Goal: Information Seeking & Learning: Check status

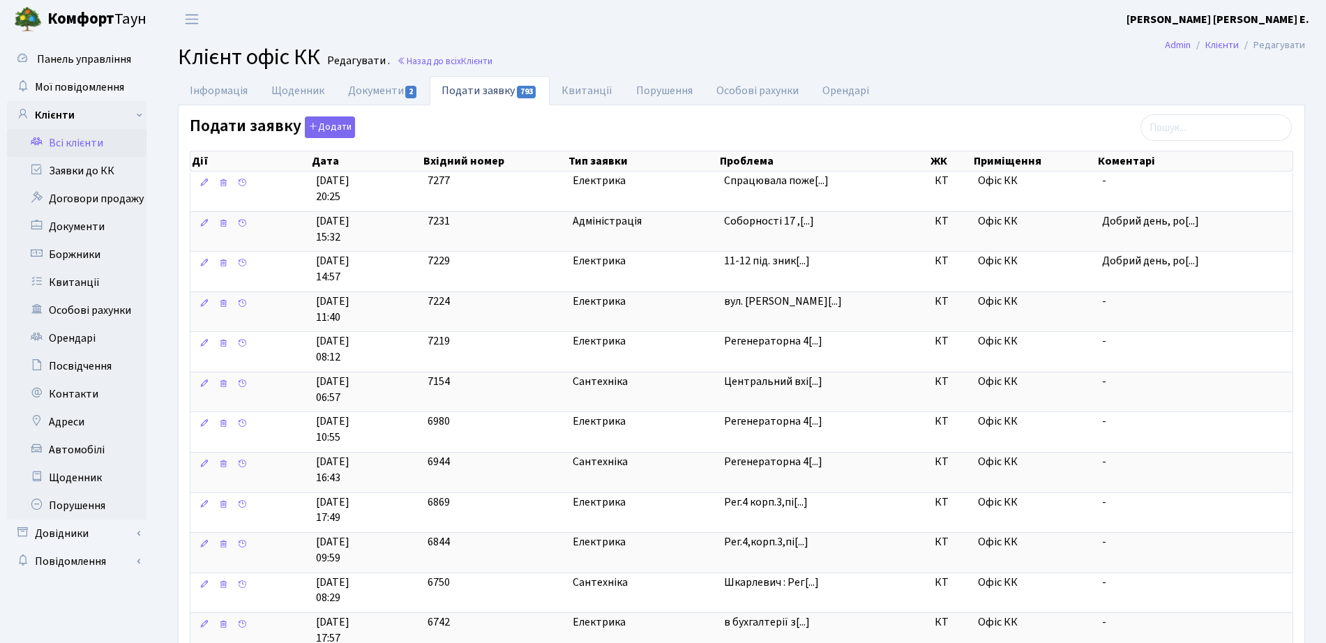
select select "25"
click at [89, 162] on link "Заявки до КК" at bounding box center [76, 171] width 139 height 28
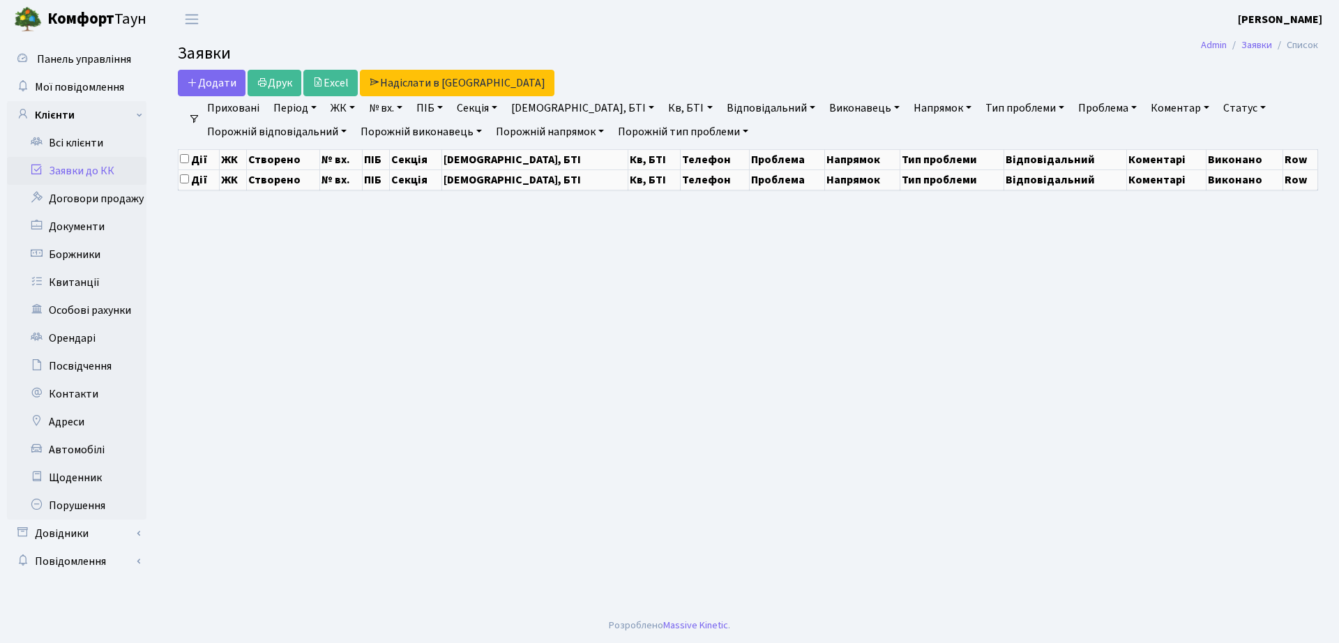
select select "25"
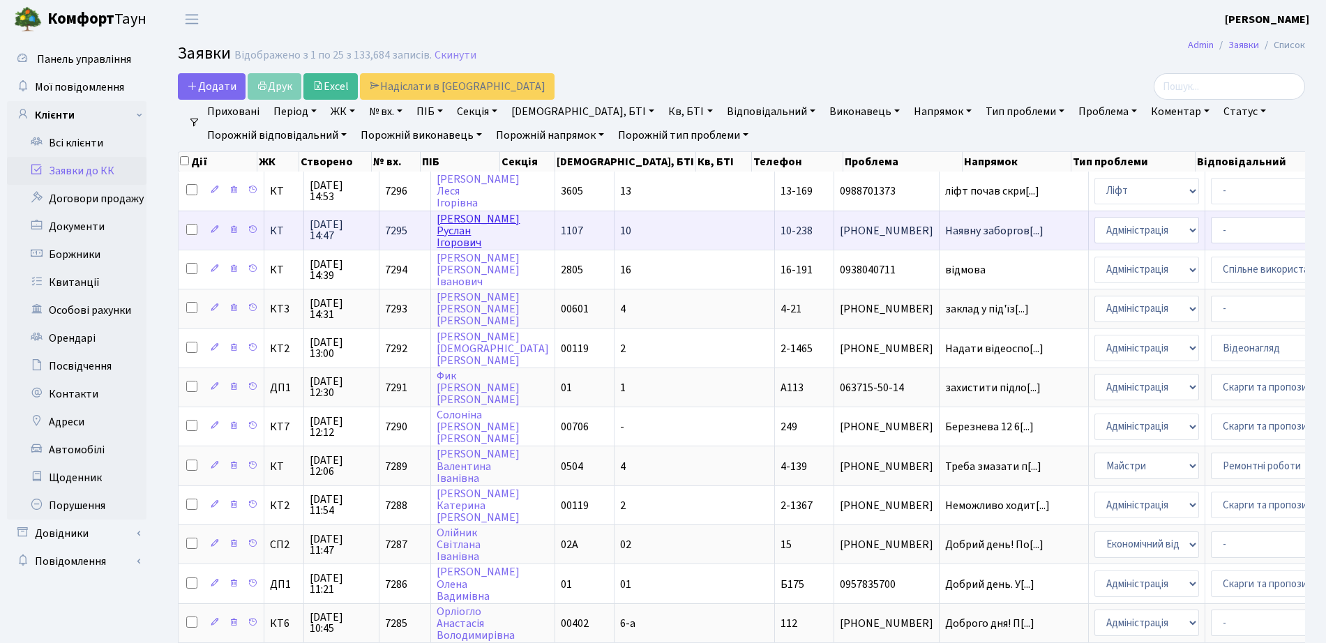
click at [465, 231] on link "Соценко Руслан Ігорович" at bounding box center [478, 230] width 83 height 39
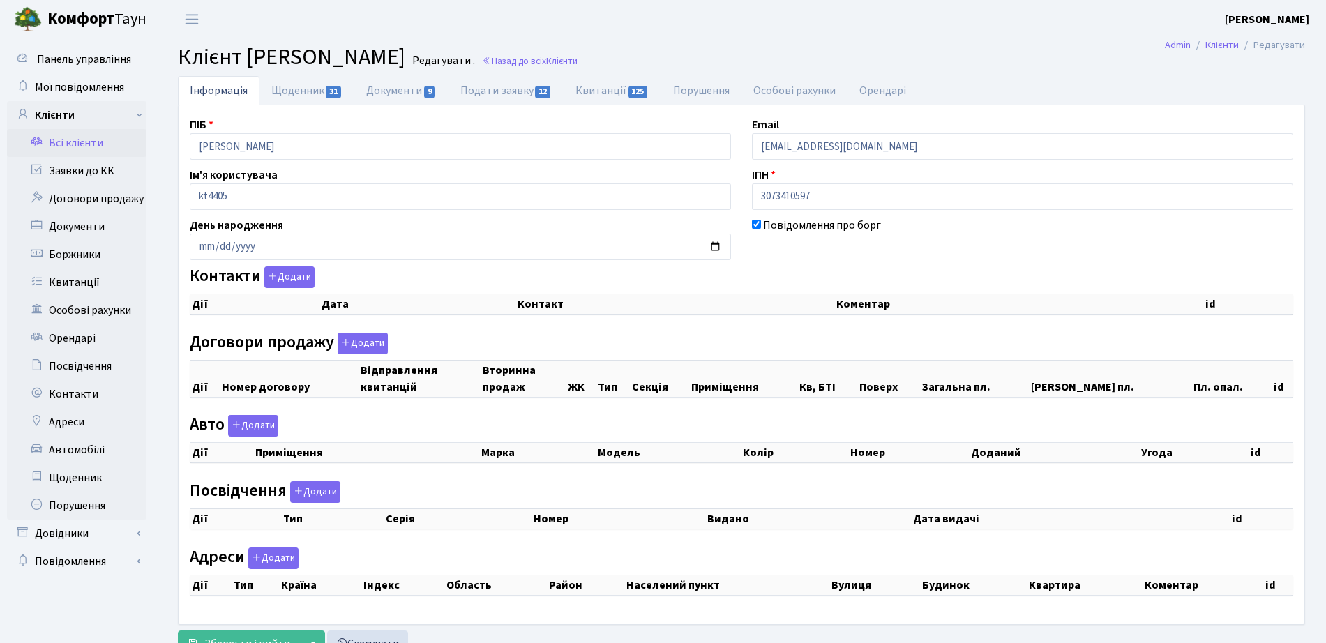
checkbox input "true"
select select "25"
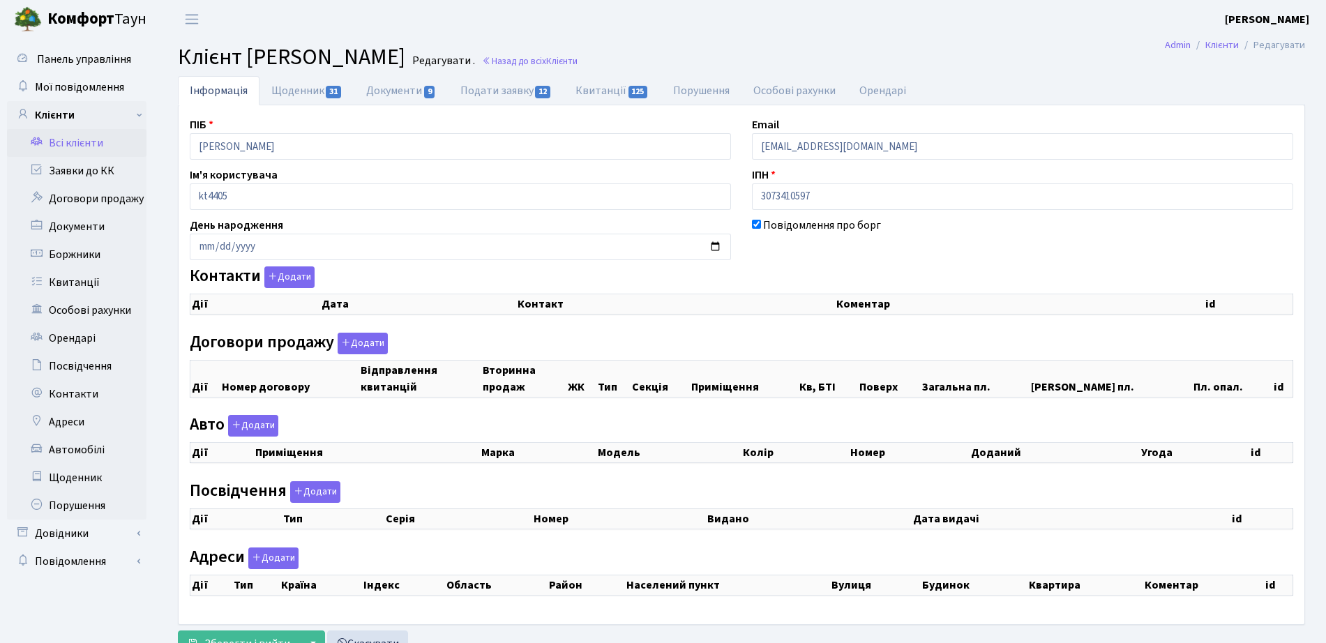
select select "25"
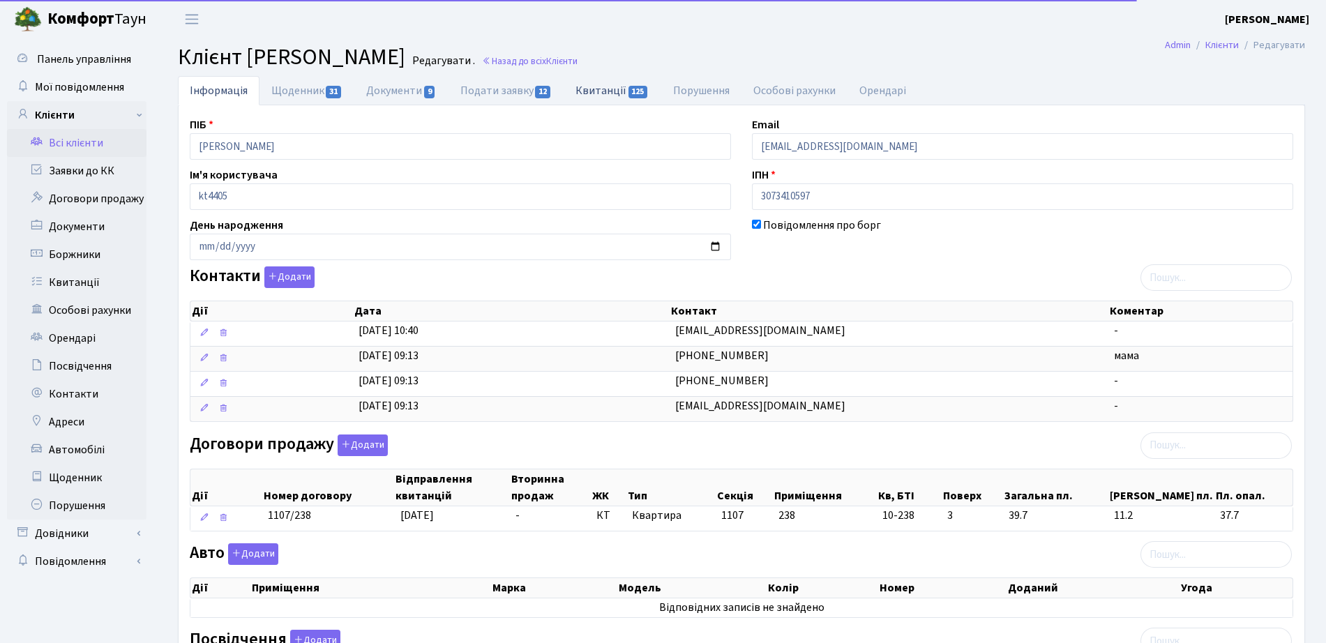
click at [623, 85] on link "Квитанції 125" at bounding box center [612, 90] width 97 height 29
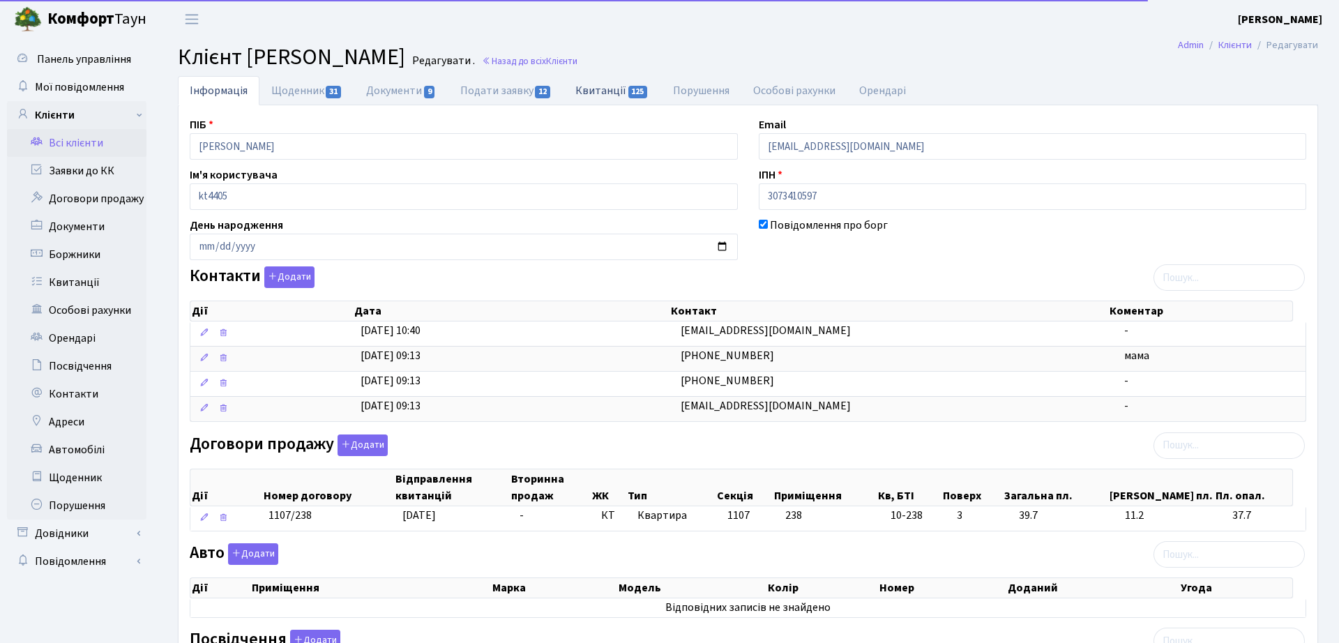
select select "25"
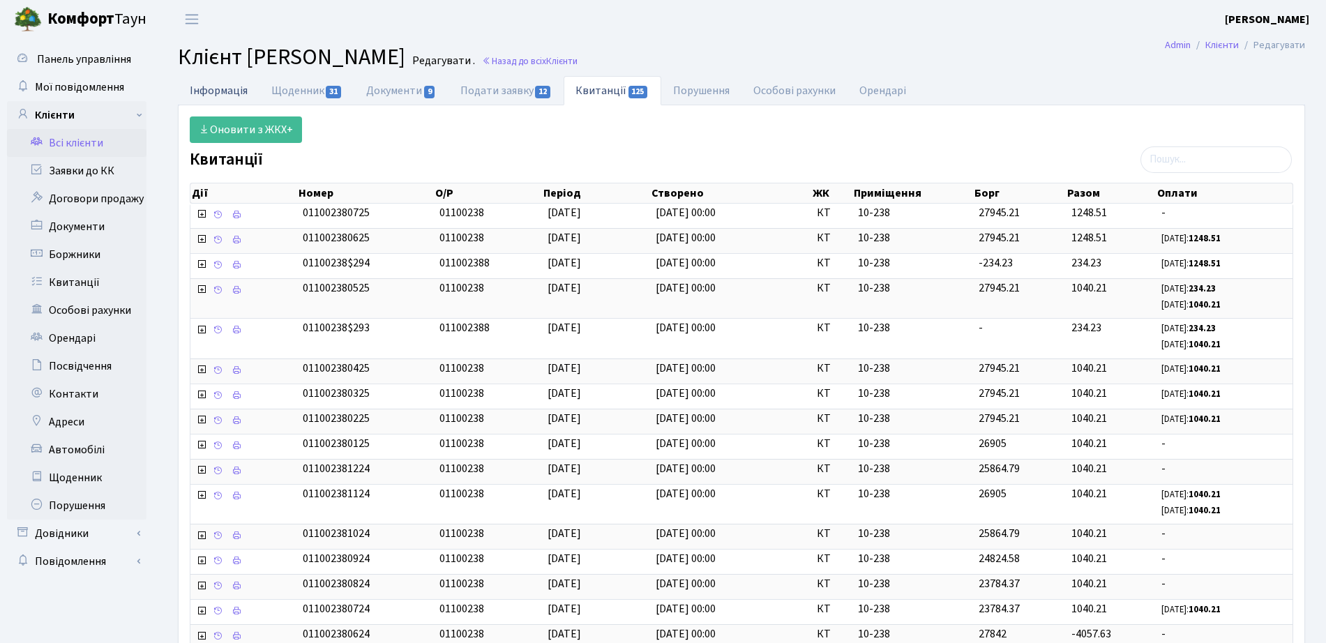
click at [210, 92] on link "Інформація" at bounding box center [219, 90] width 82 height 29
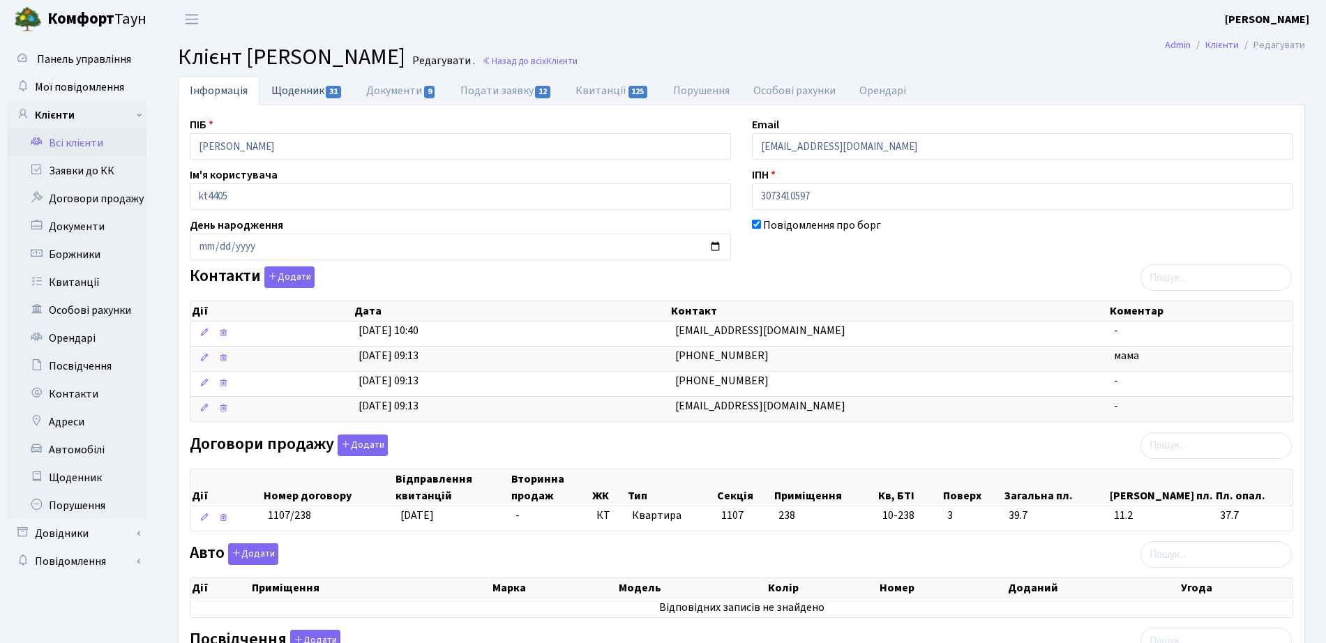
click at [321, 93] on link "Щоденник 31" at bounding box center [306, 90] width 95 height 29
select select "25"
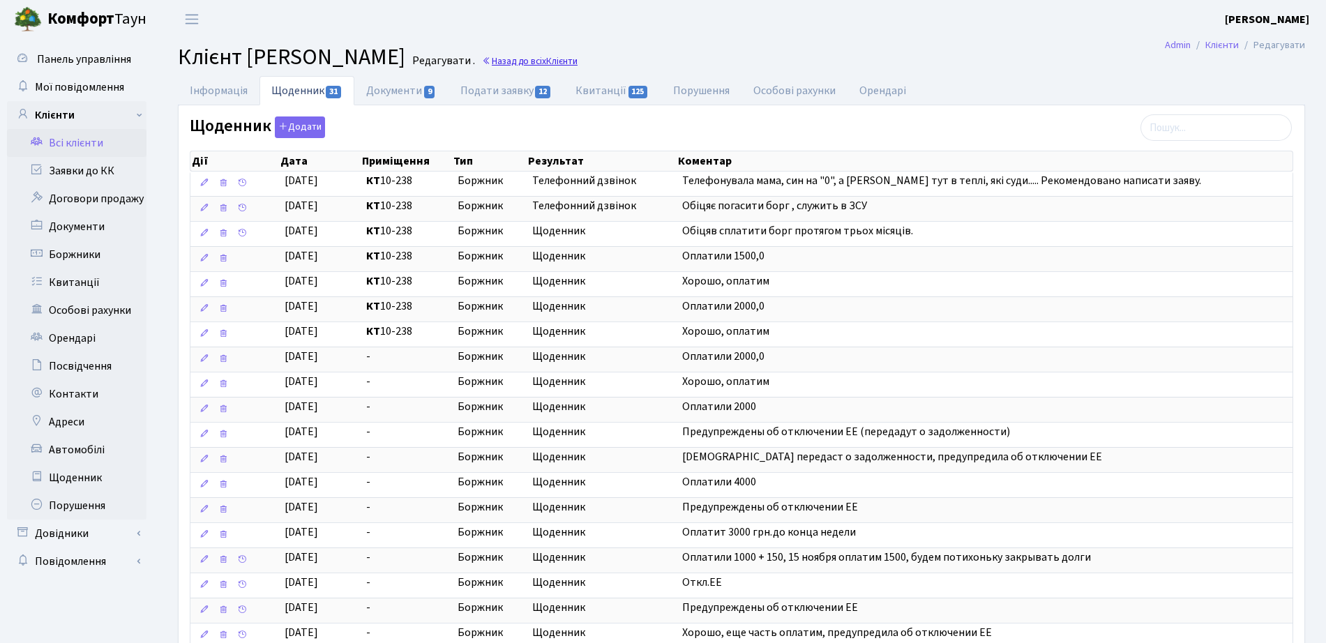
click at [577, 62] on span "Клієнти" at bounding box center [561, 60] width 31 height 13
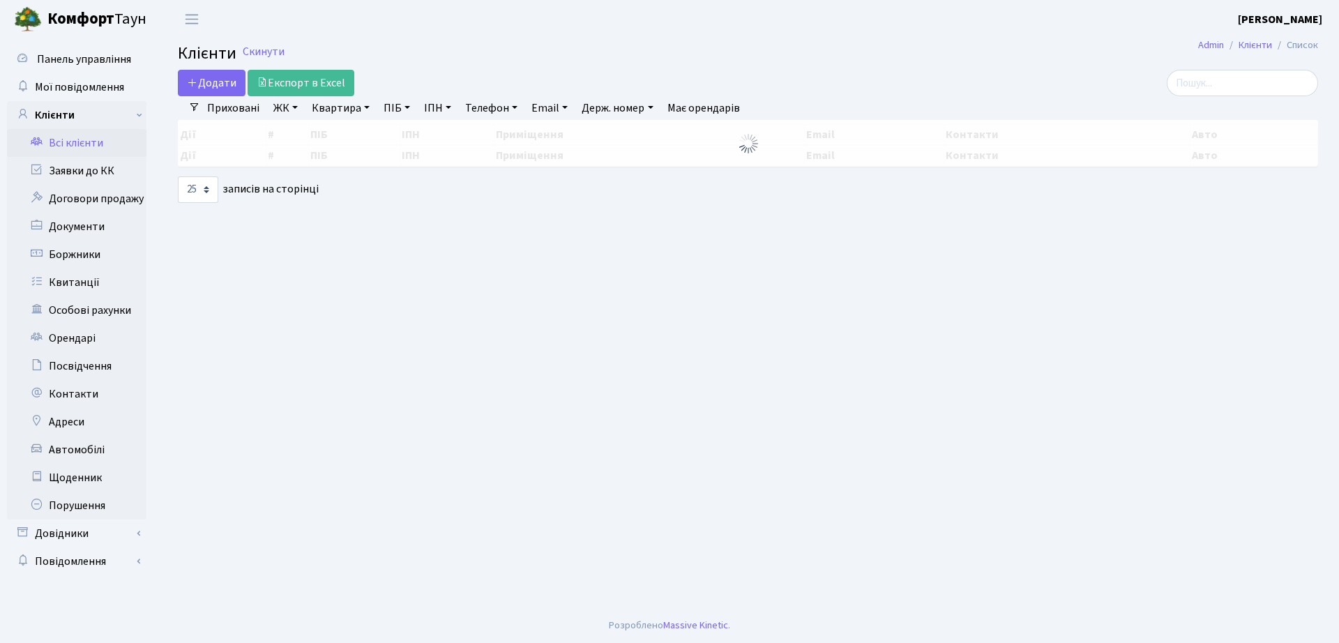
select select "25"
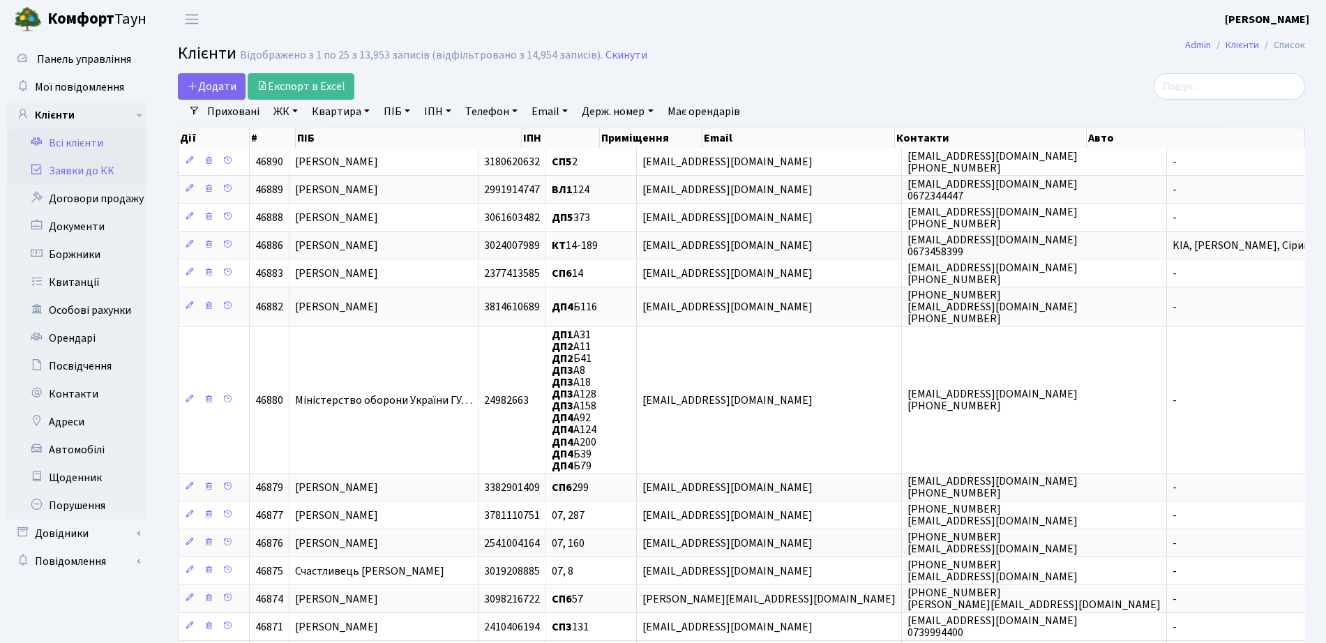
click at [82, 173] on link "Заявки до КК" at bounding box center [76, 171] width 139 height 28
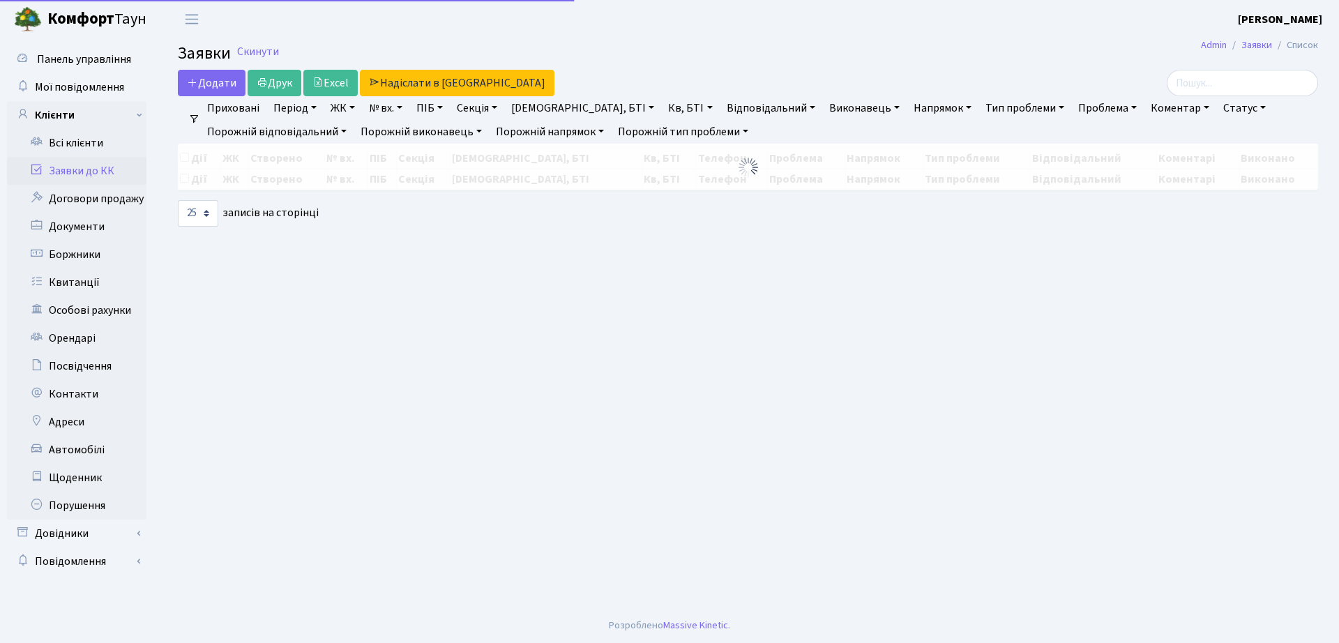
select select "25"
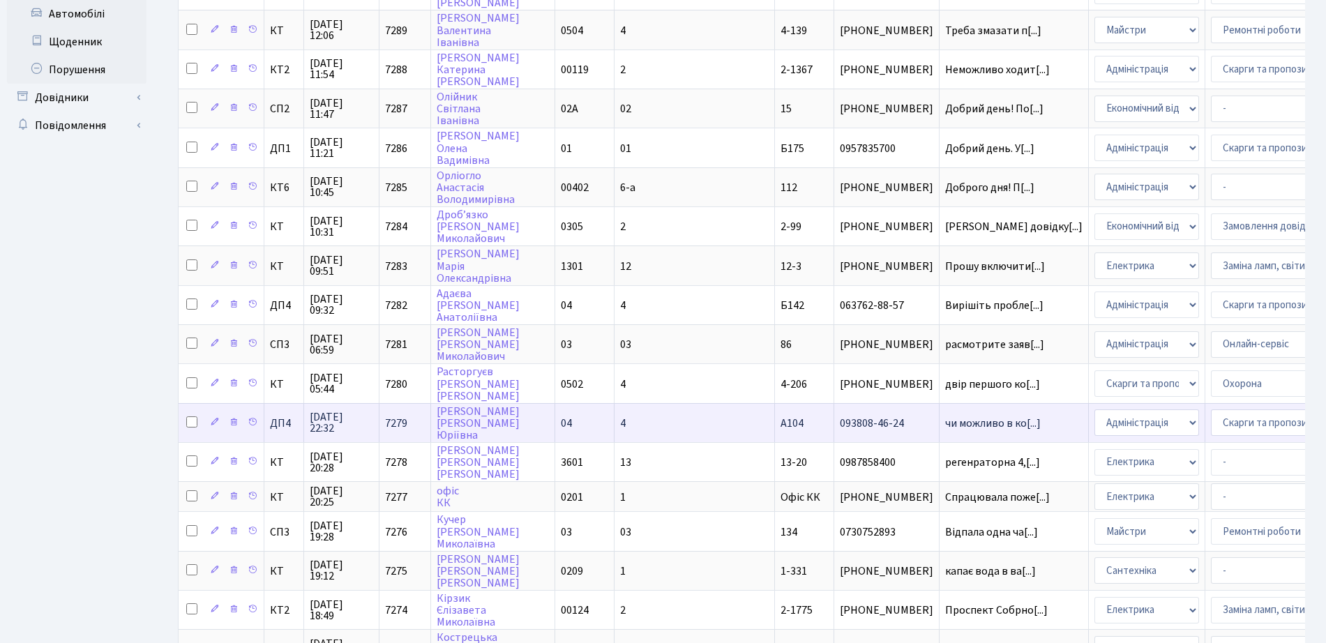
scroll to position [609, 0]
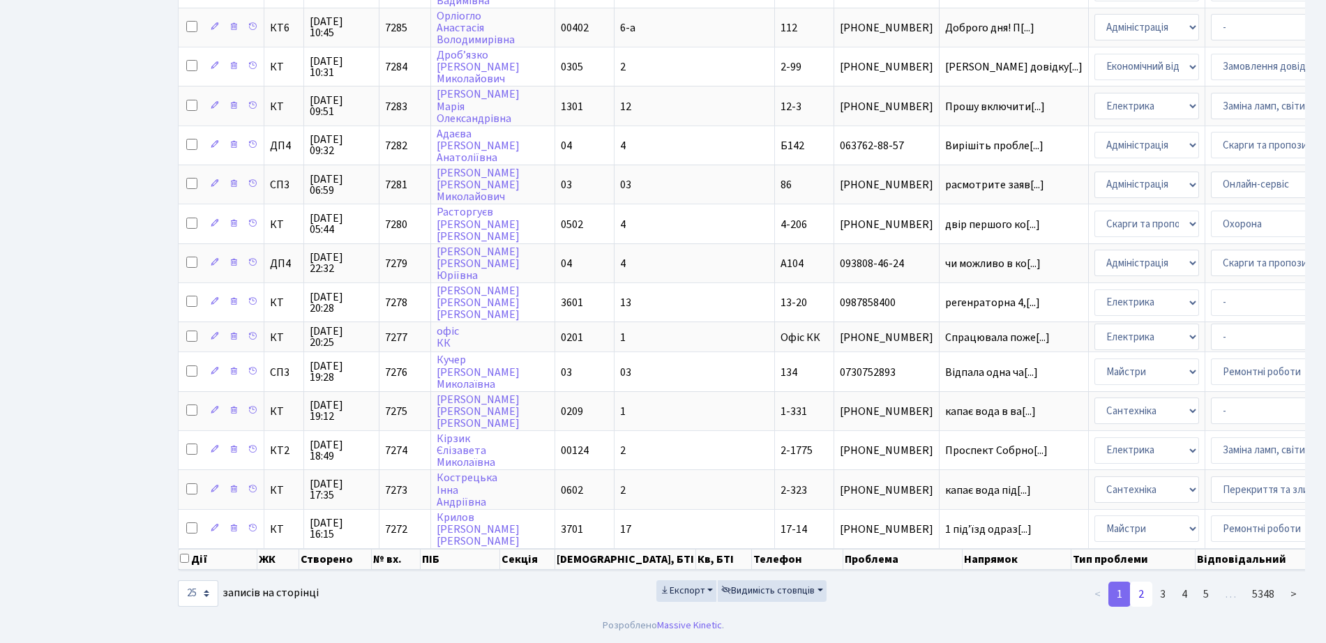
click at [1151, 593] on link "2" at bounding box center [1141, 594] width 22 height 25
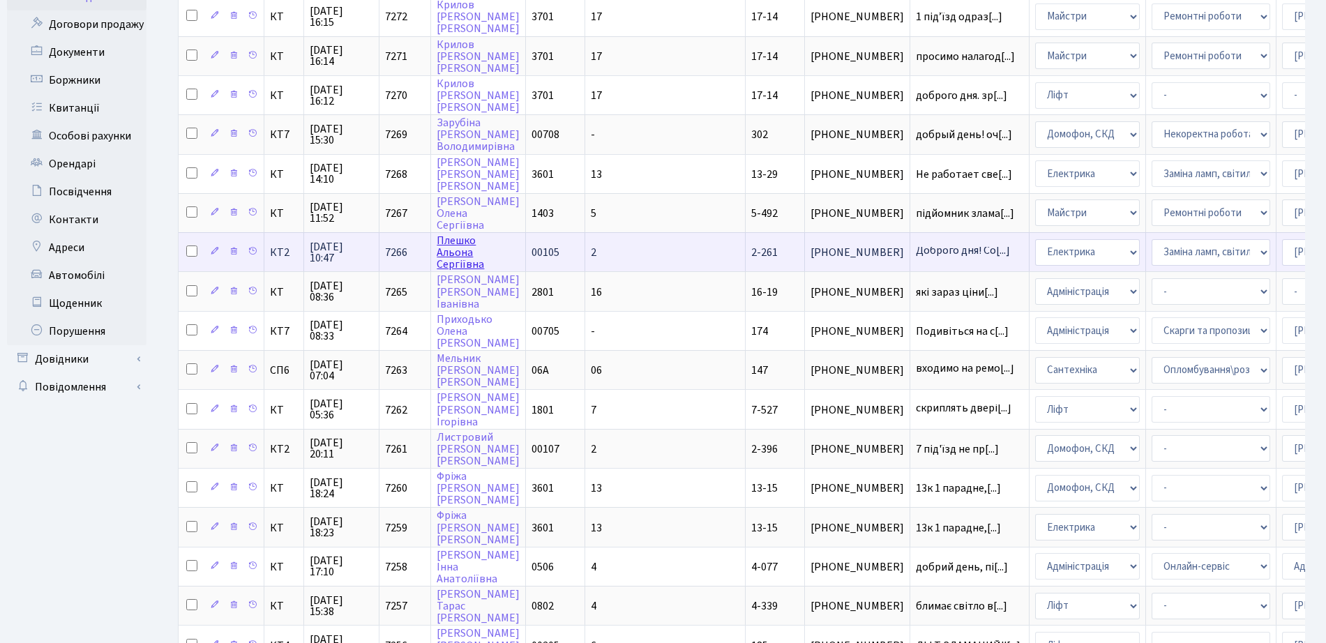
scroll to position [0, 0]
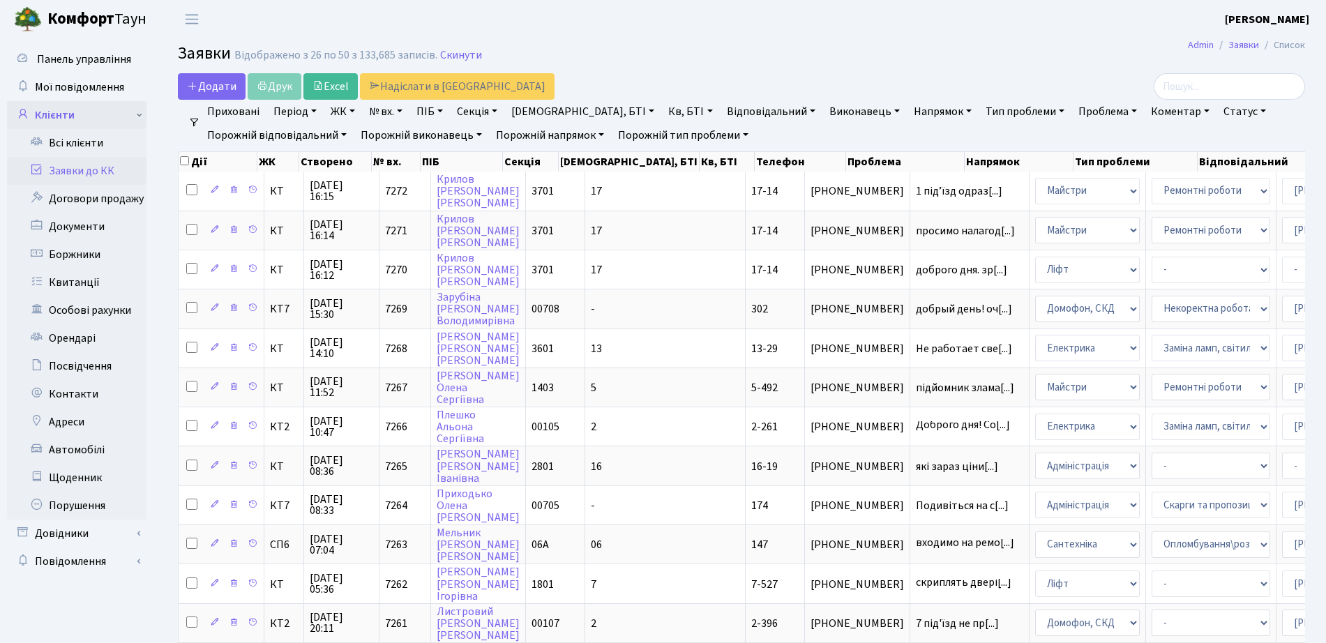
click at [103, 125] on link "Клієнти" at bounding box center [76, 115] width 139 height 28
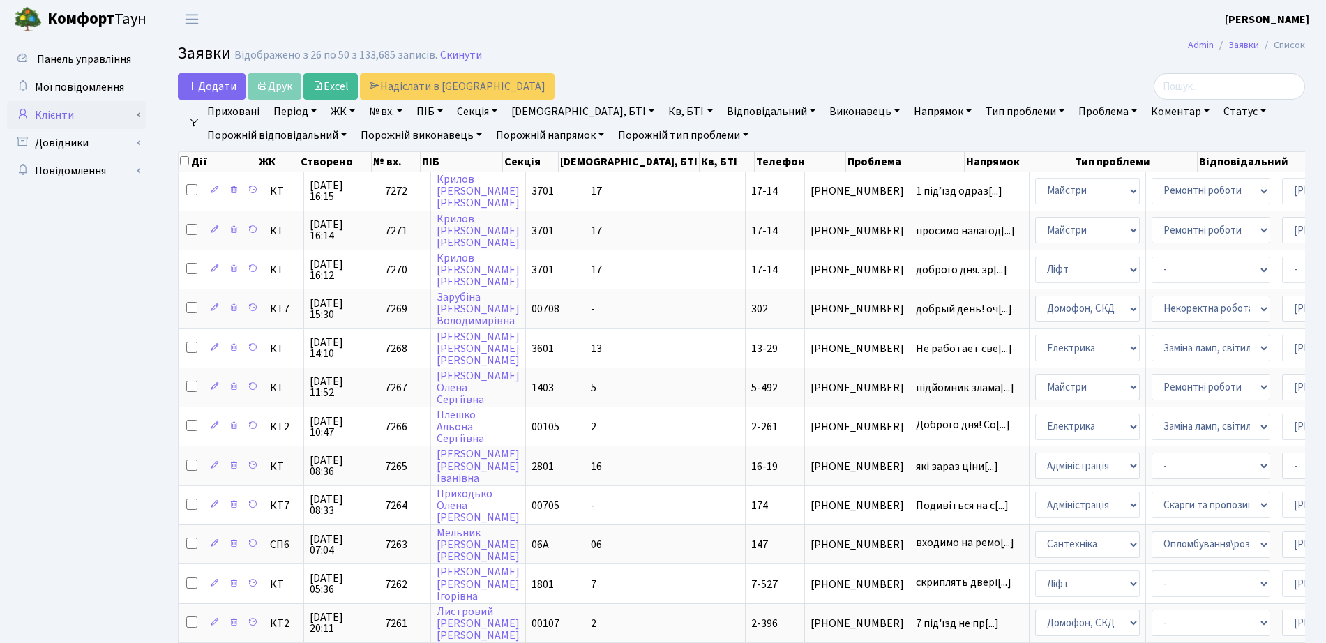
click at [80, 113] on link "Клієнти" at bounding box center [76, 115] width 139 height 28
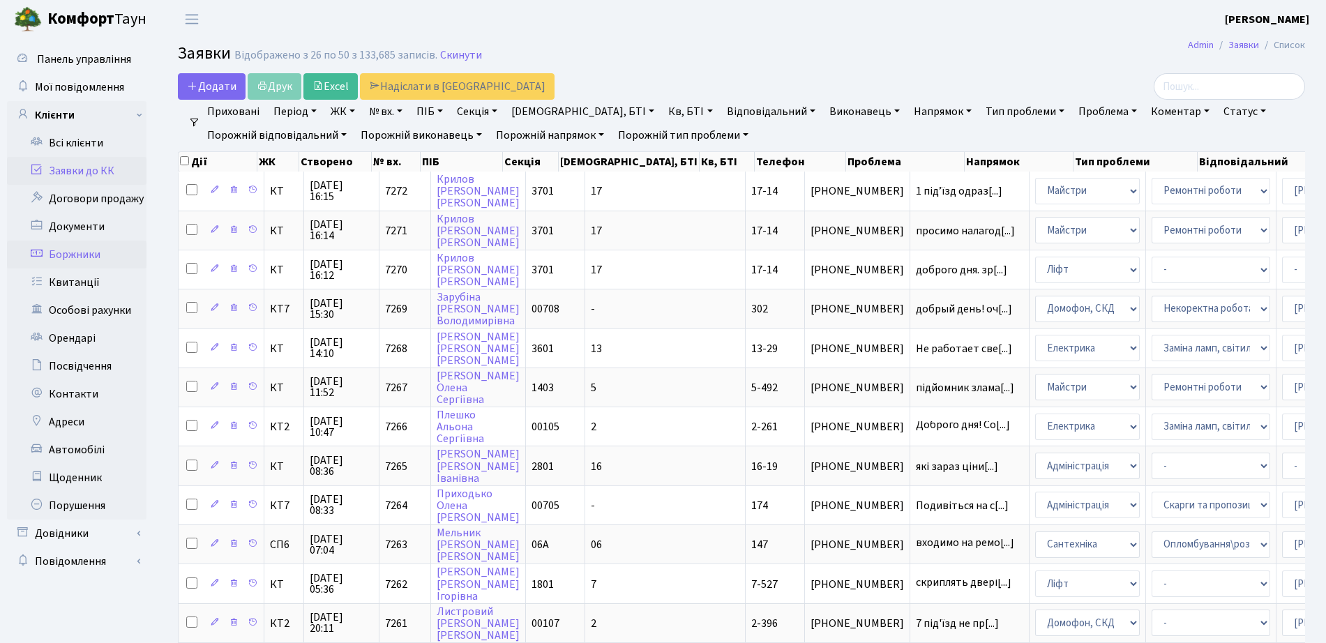
click at [108, 255] on link "Боржники" at bounding box center [76, 255] width 139 height 28
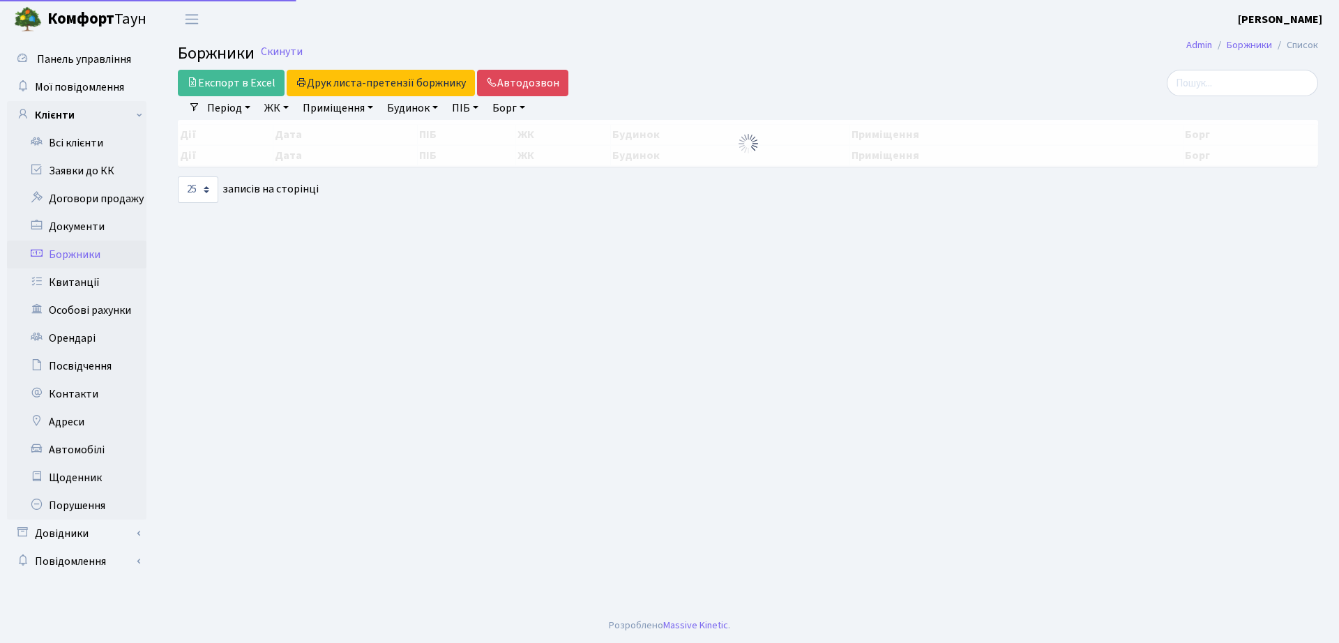
select select "25"
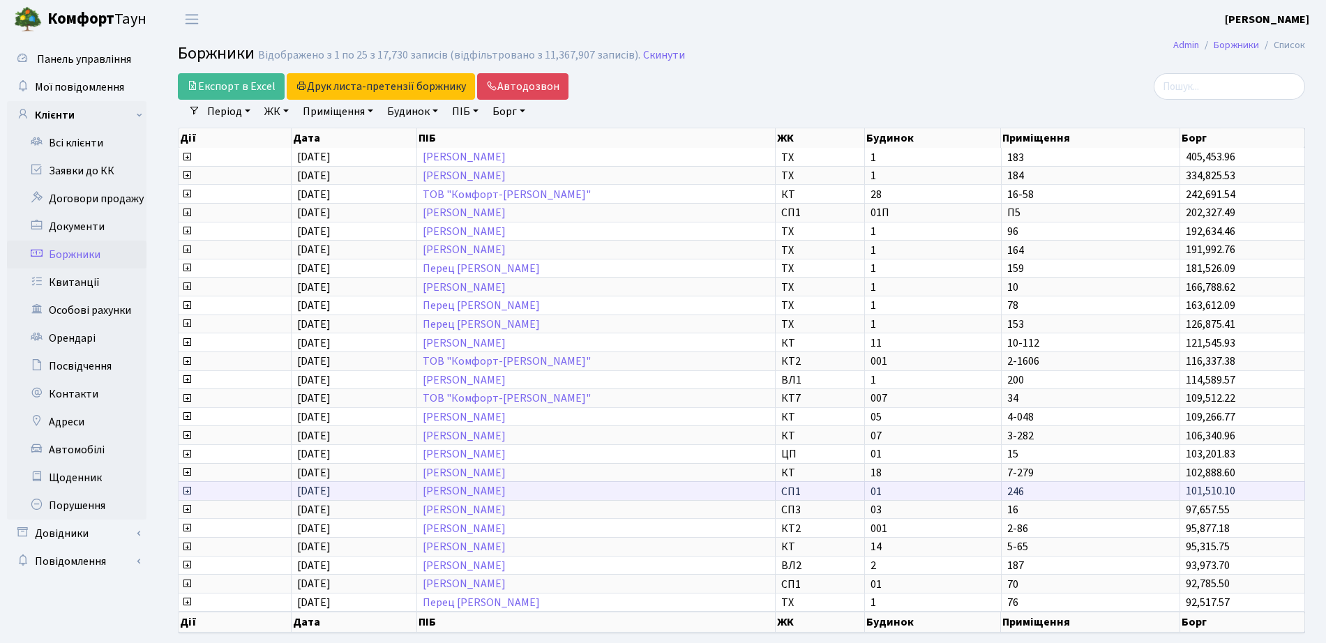
scroll to position [2, 0]
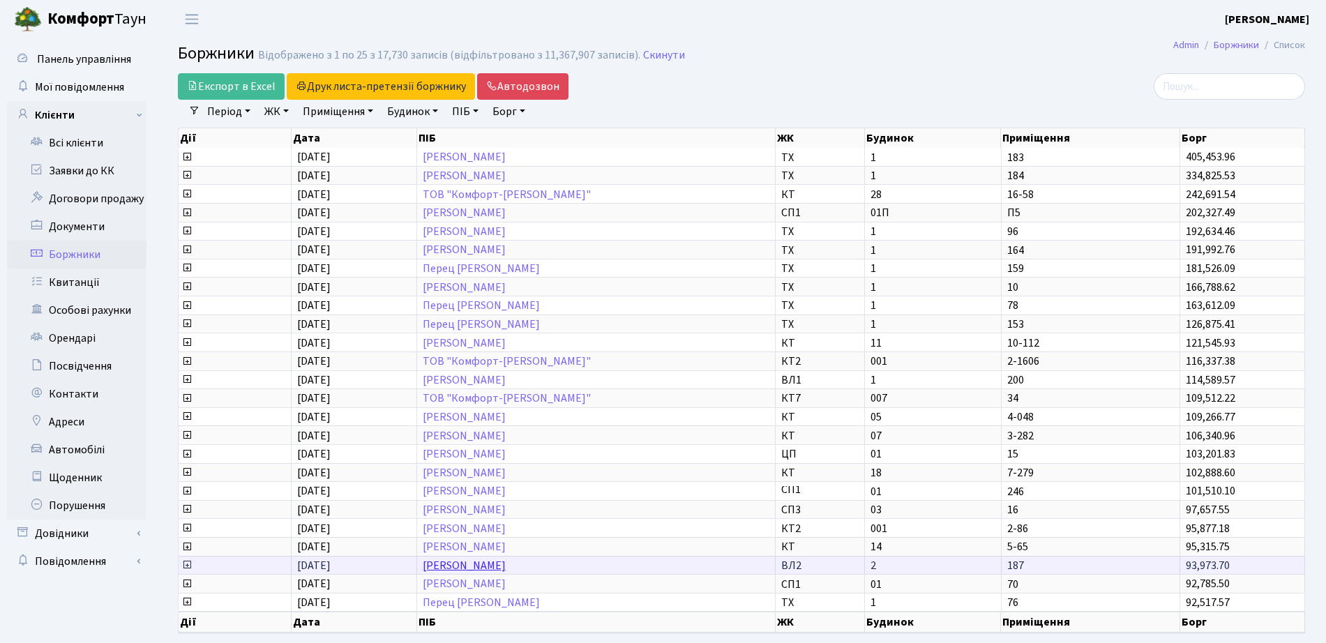
click at [506, 564] on link "[PERSON_NAME]" at bounding box center [464, 565] width 83 height 15
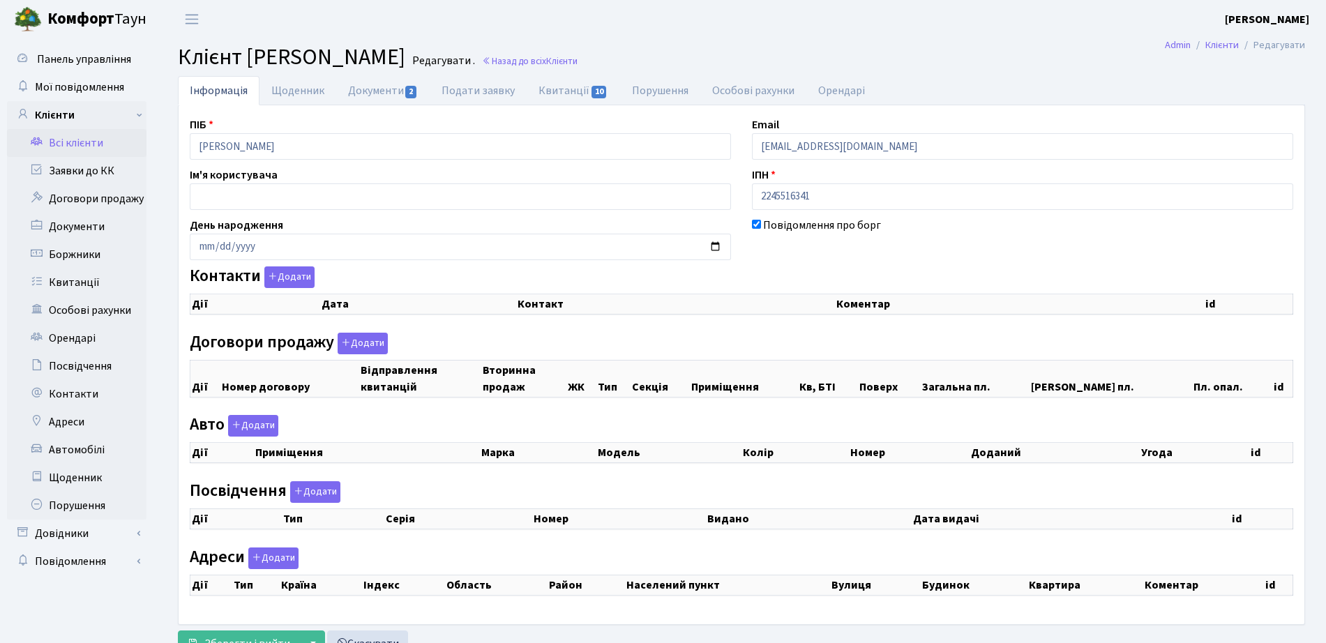
select select "25"
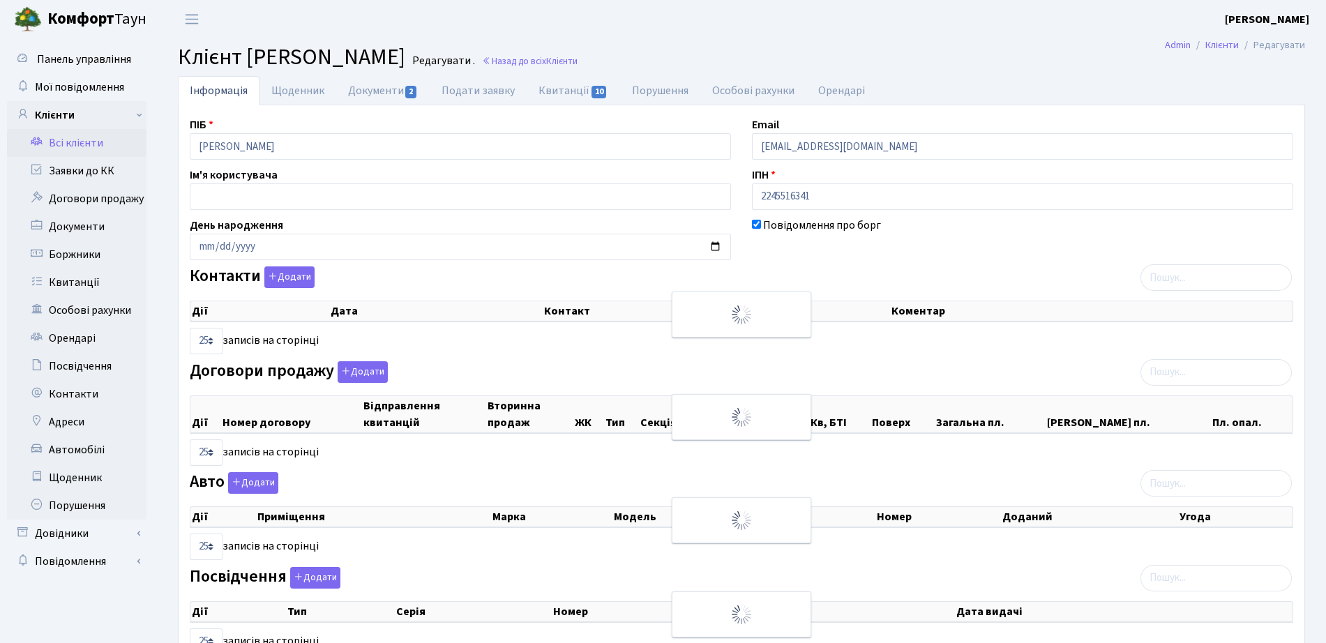
checkbox input "true"
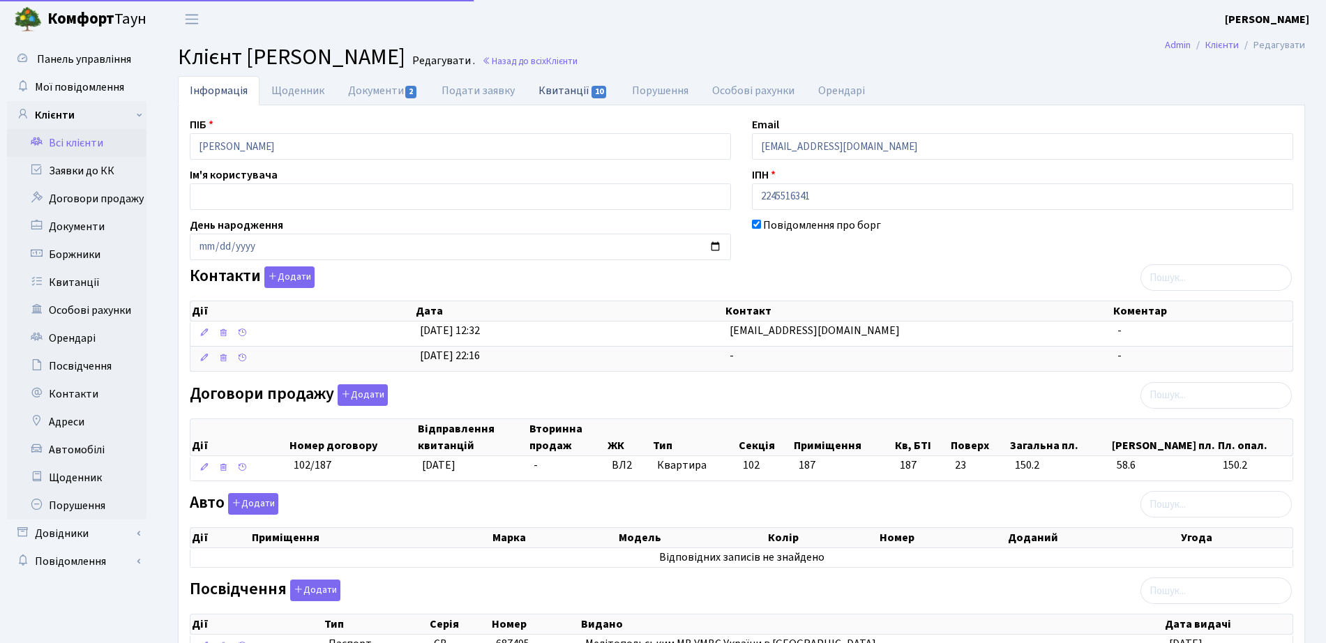
click at [577, 85] on link "Квитанції 10" at bounding box center [573, 90] width 93 height 29
select select "25"
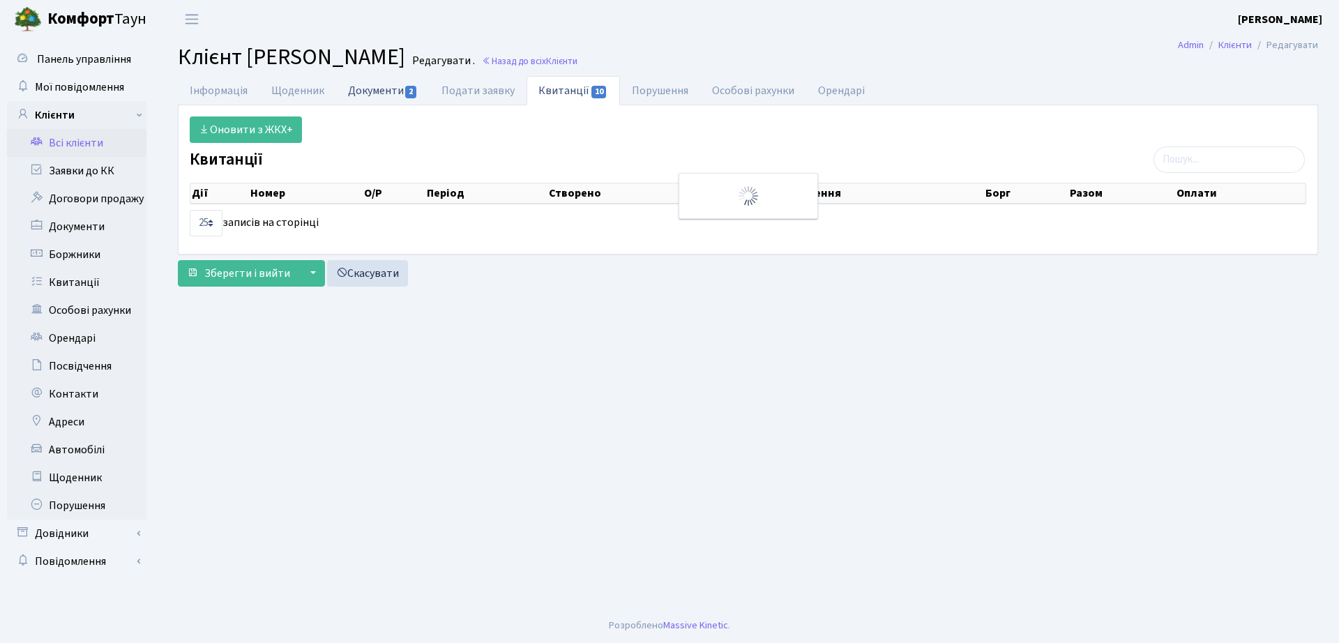
click at [358, 105] on li "Документи 2" at bounding box center [382, 90] width 93 height 29
click at [372, 93] on link "Документи 2" at bounding box center [382, 90] width 93 height 29
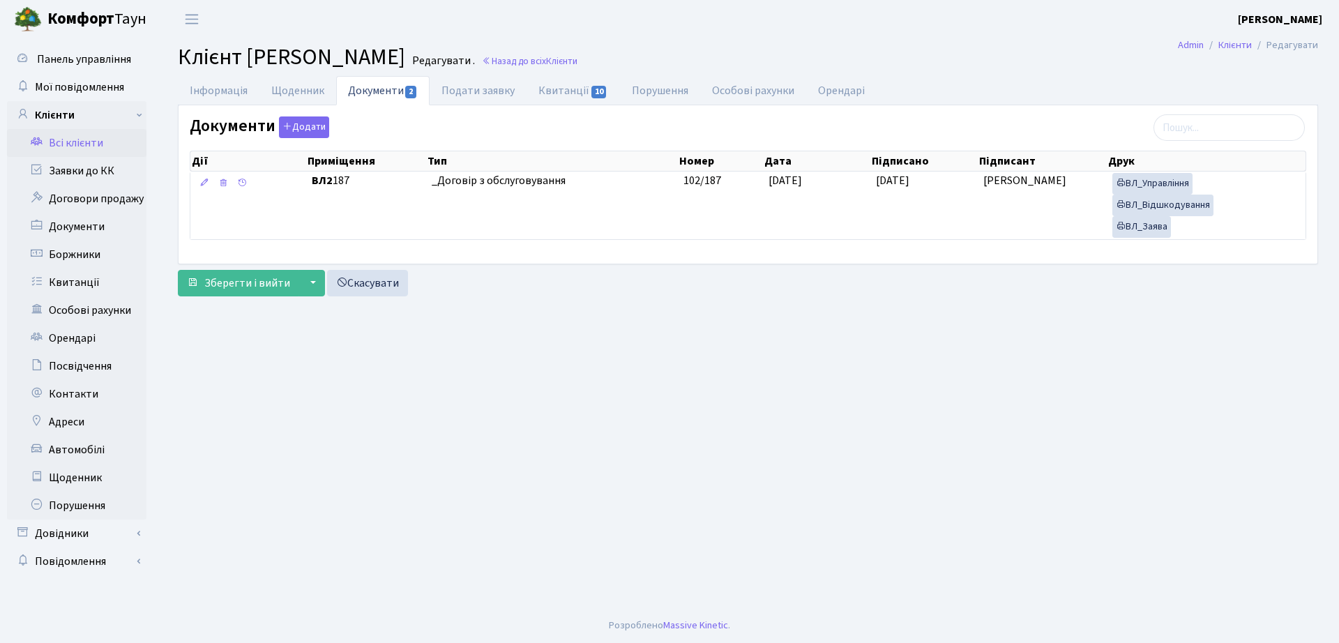
click at [607, 74] on main "Admin Клієнти Редагувати Клієнт Федорова Наталія Олександрівна Редагувати . Наз…" at bounding box center [748, 323] width 1182 height 570
click at [591, 87] on span "10" at bounding box center [598, 92] width 15 height 13
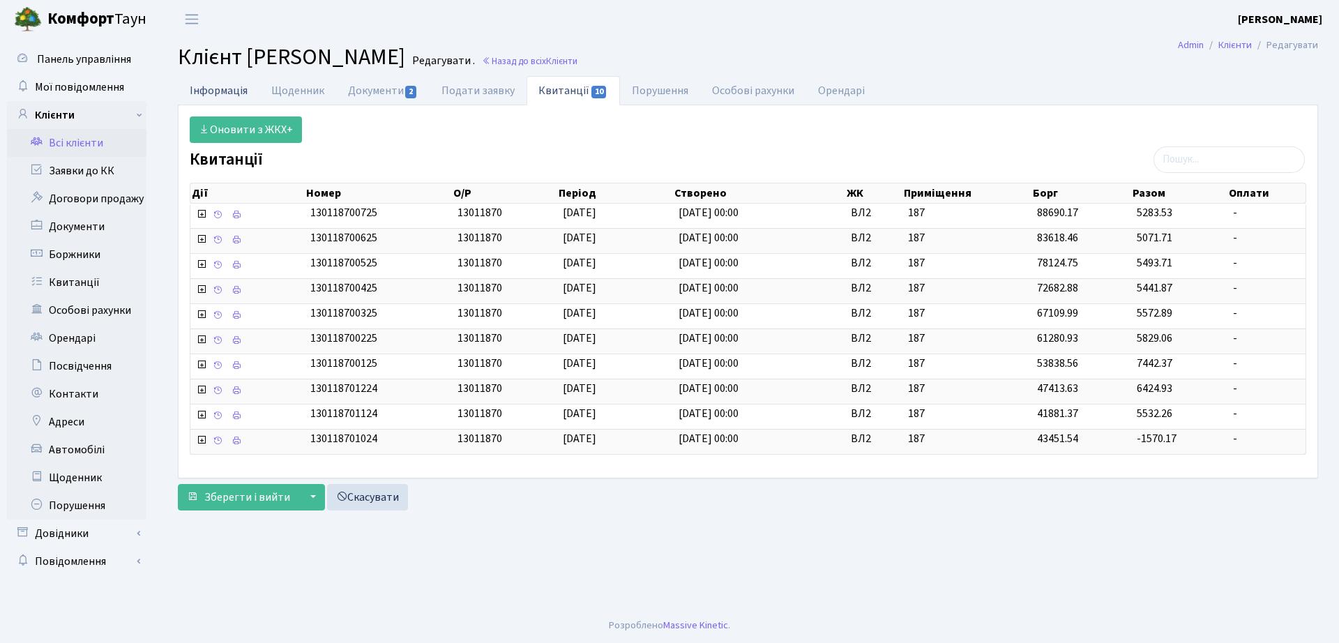
click at [247, 87] on link "Інформація" at bounding box center [219, 90] width 82 height 29
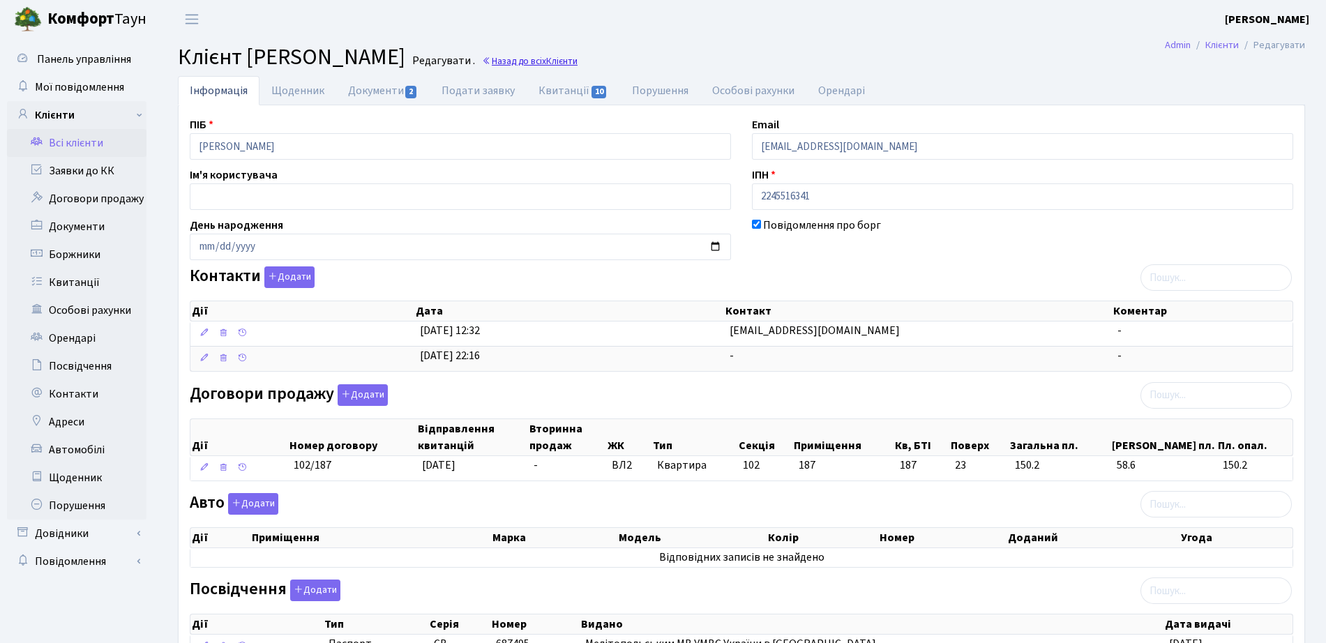
click at [577, 60] on link "Назад до всіх Клієнти" at bounding box center [530, 60] width 96 height 13
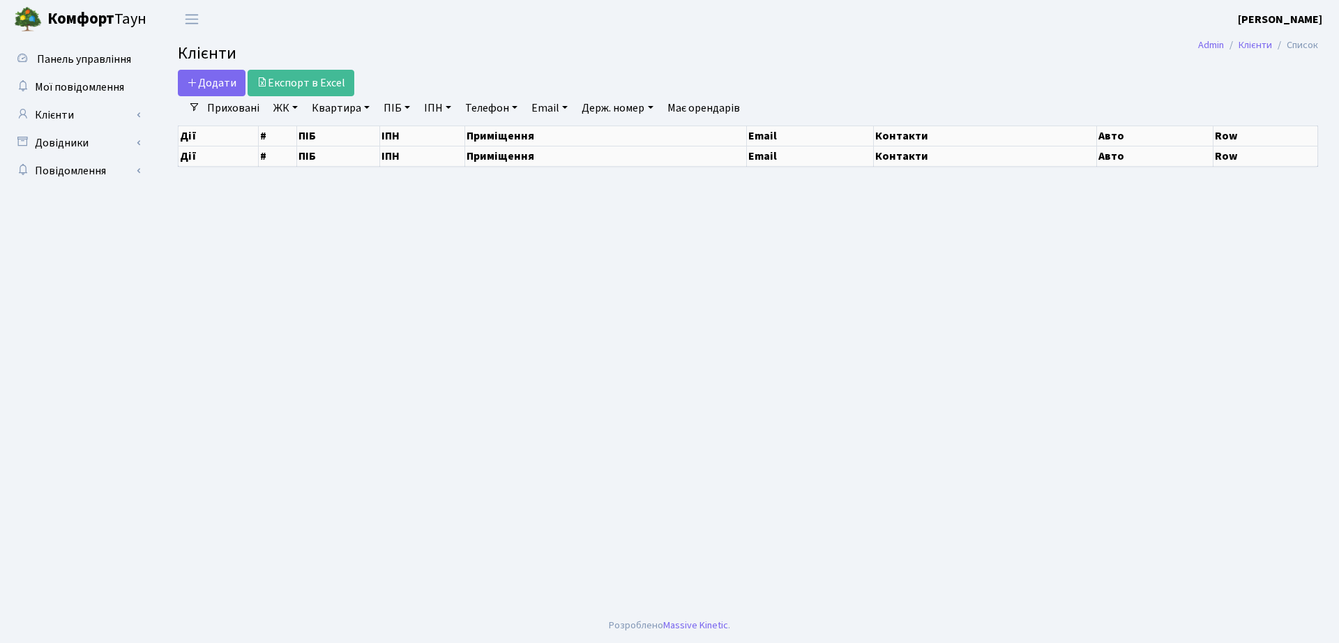
select select "25"
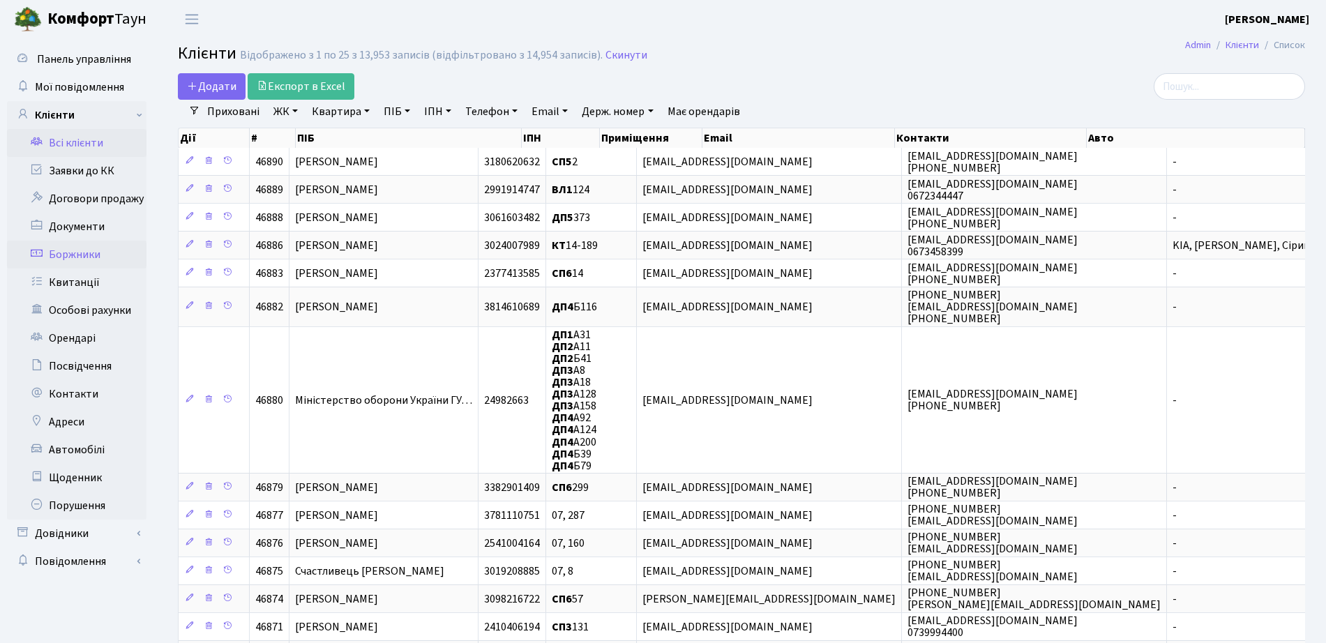
click at [89, 246] on link "Боржники" at bounding box center [76, 255] width 139 height 28
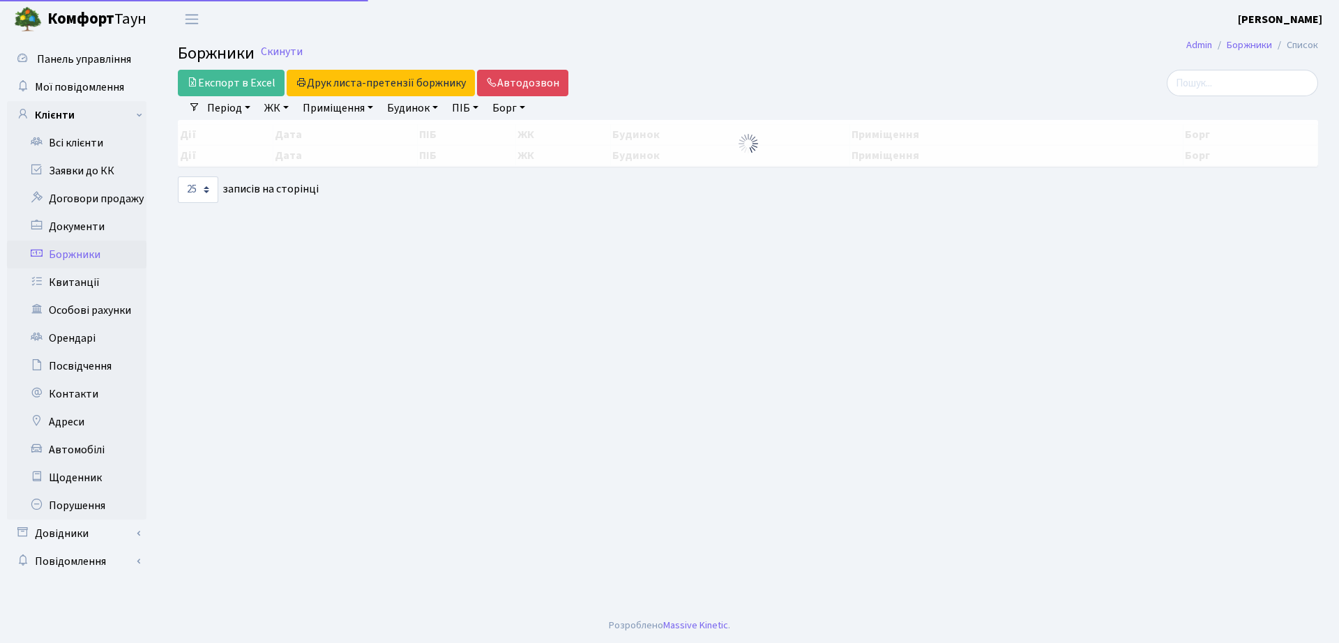
select select "25"
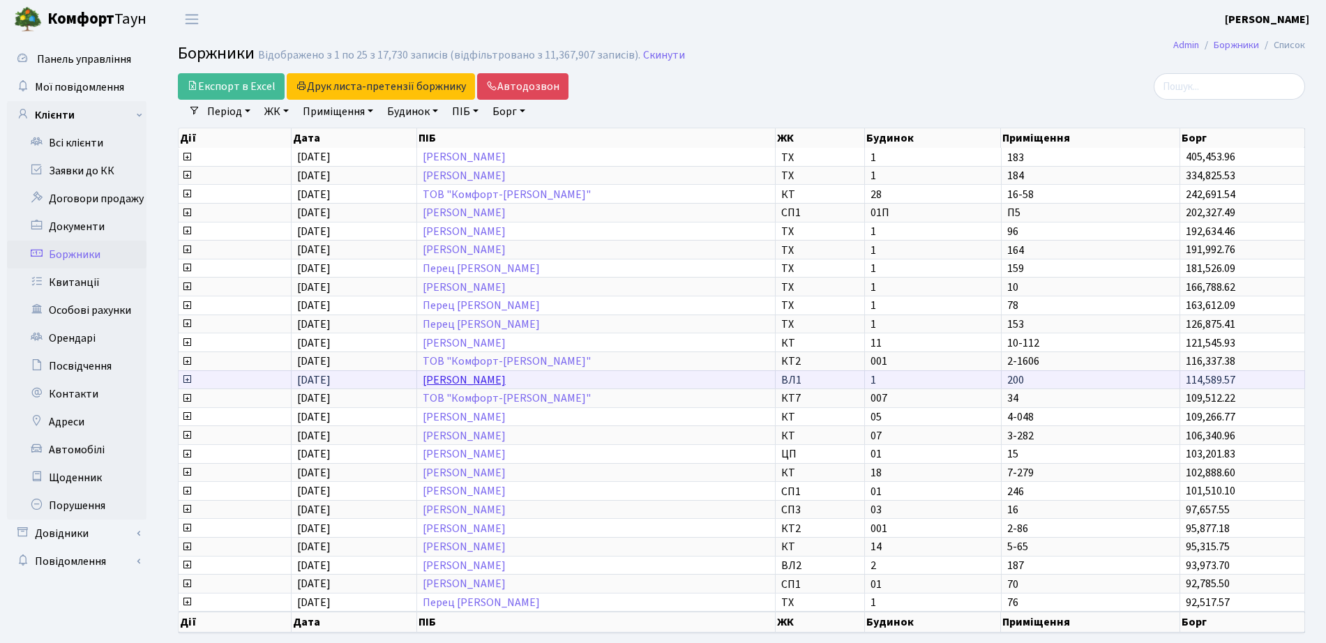
scroll to position [63, 0]
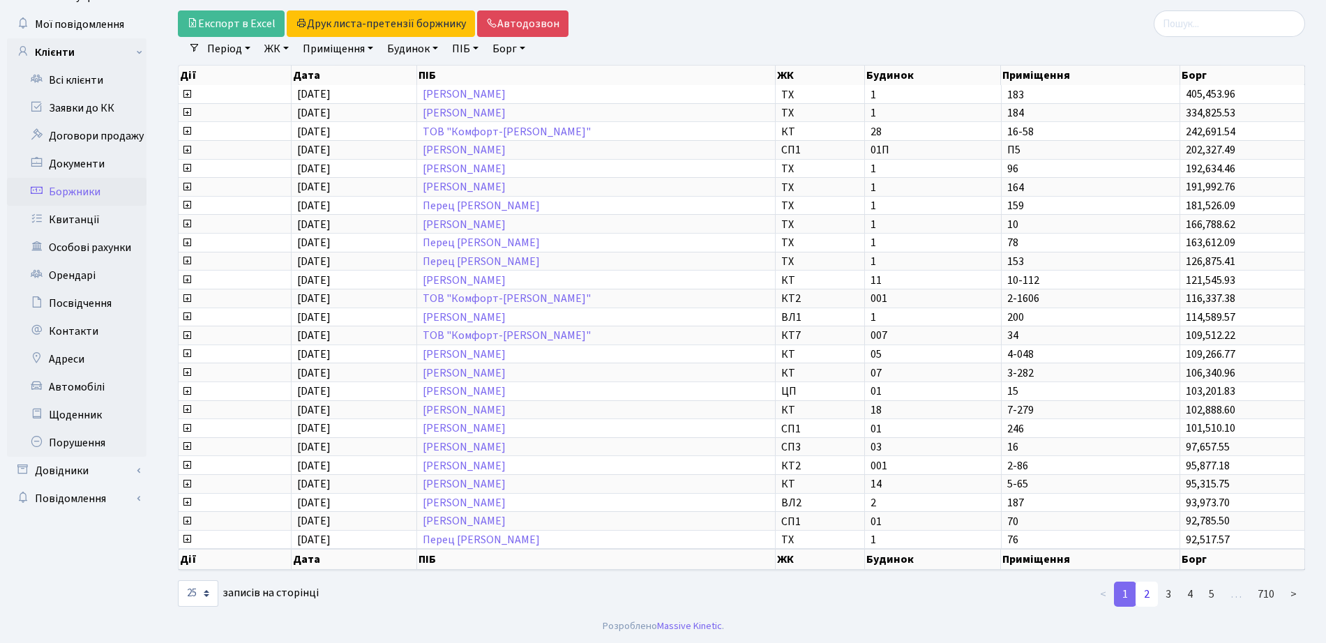
click at [1146, 596] on link "2" at bounding box center [1146, 594] width 22 height 25
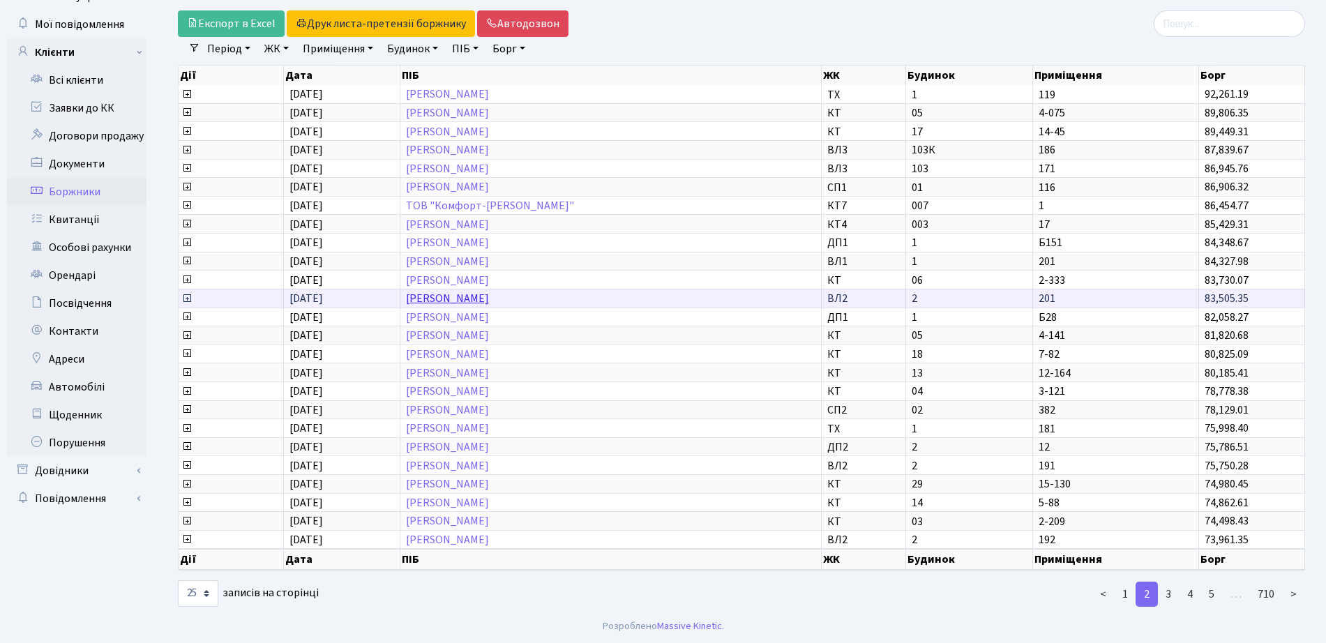
click at [489, 294] on link "[PERSON_NAME]" at bounding box center [447, 298] width 83 height 15
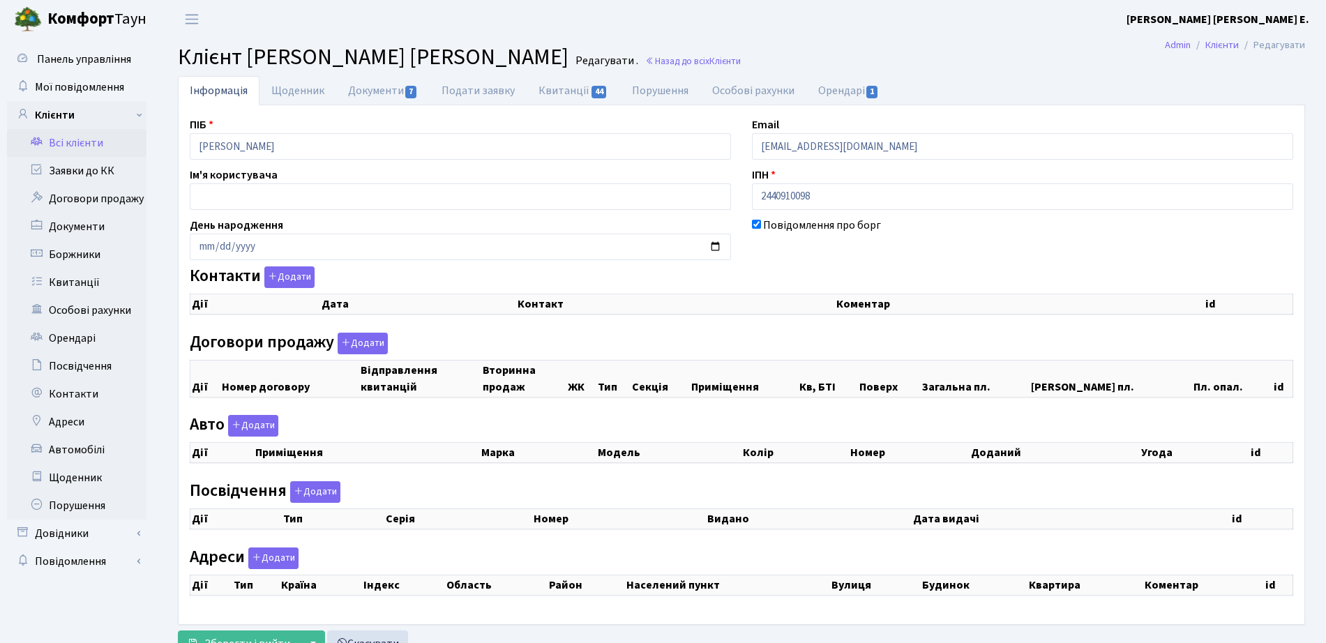
select select "25"
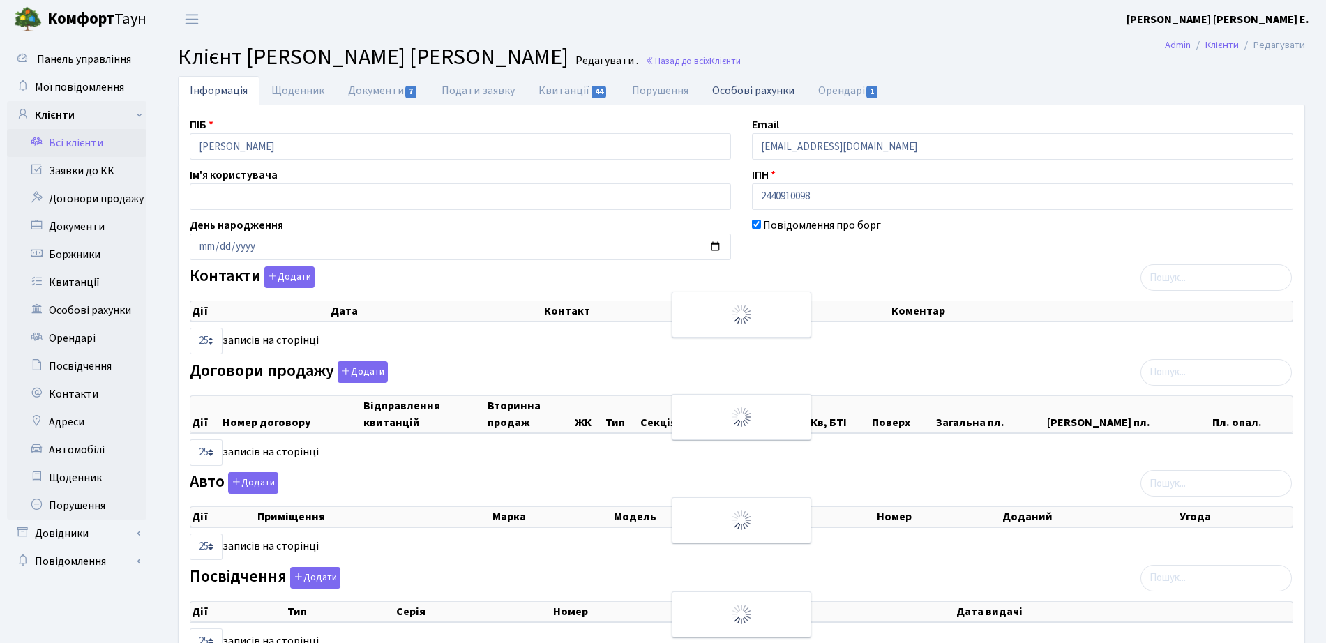
checkbox input "true"
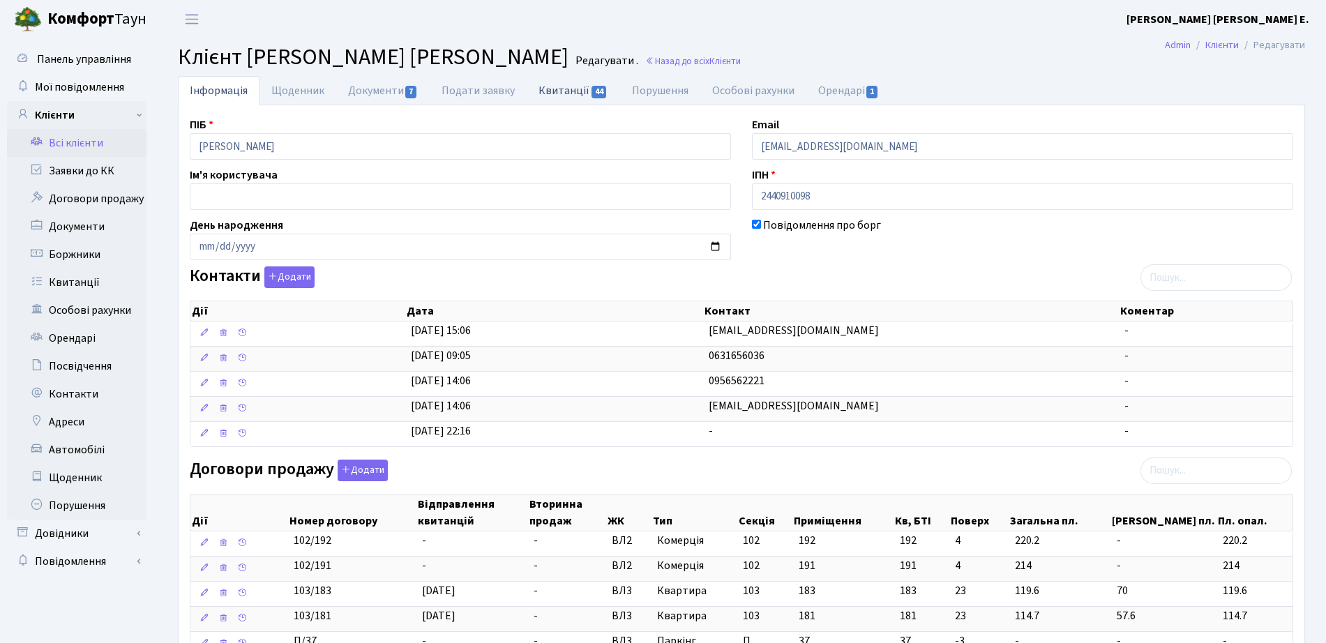
click at [591, 95] on span "44" at bounding box center [598, 92] width 15 height 13
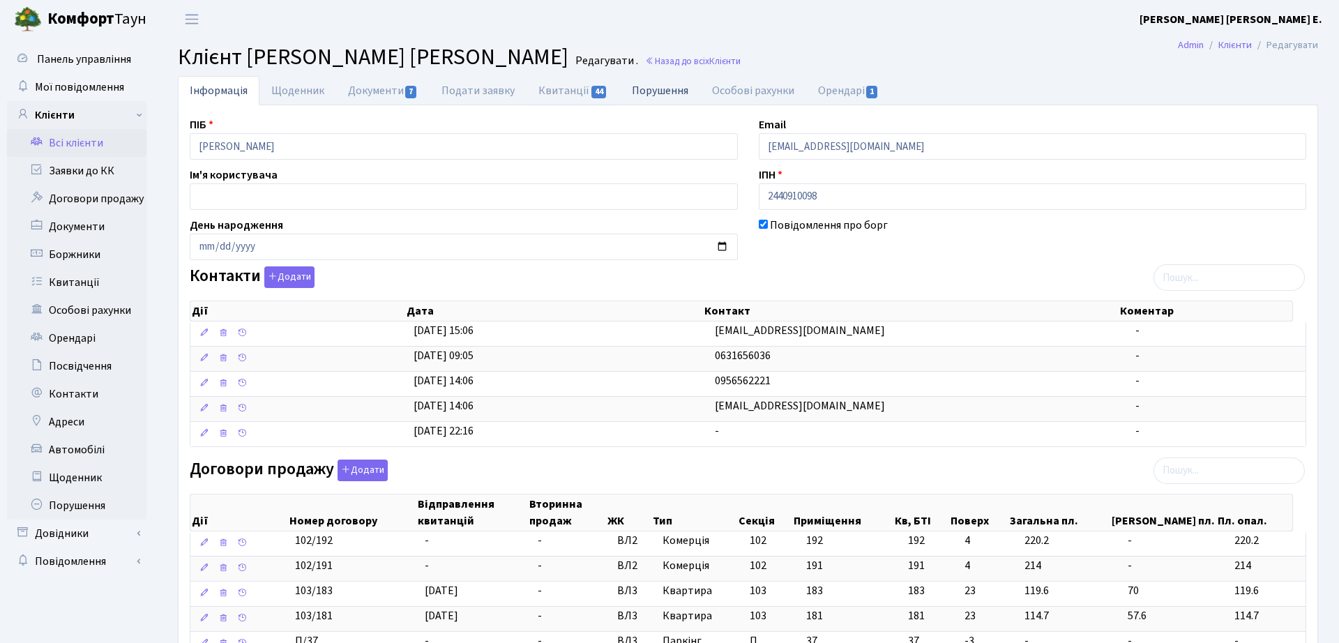
select select "25"
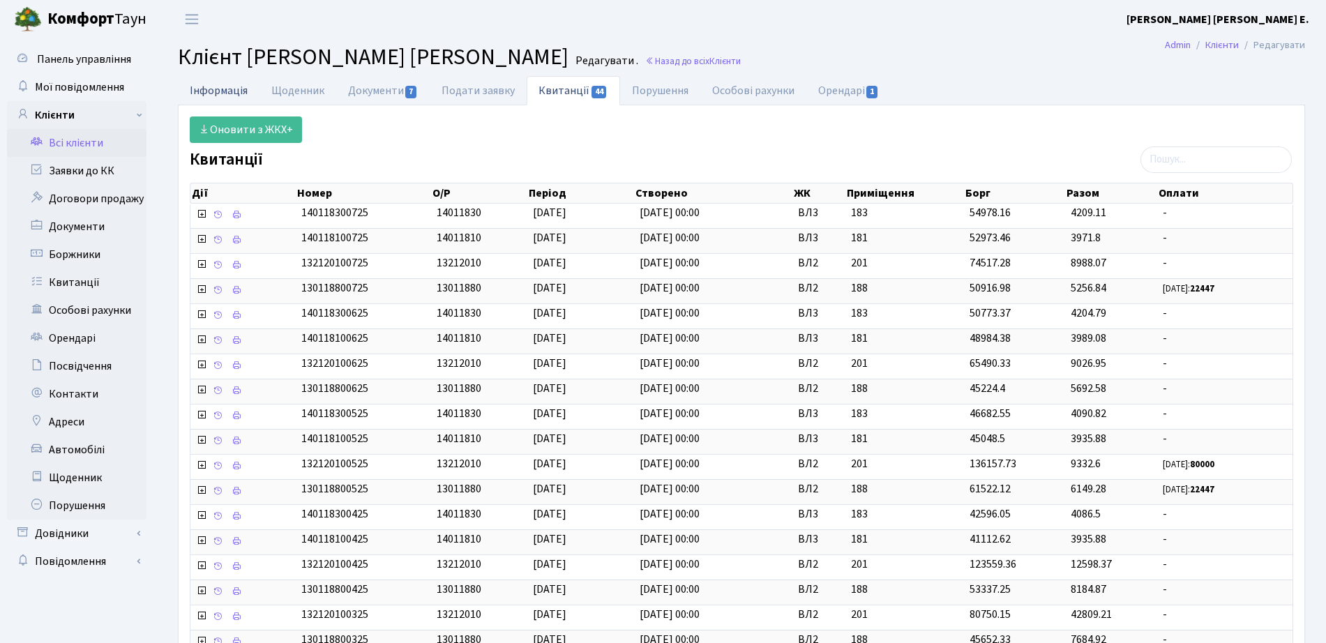
click at [220, 82] on link "Інформація" at bounding box center [219, 90] width 82 height 29
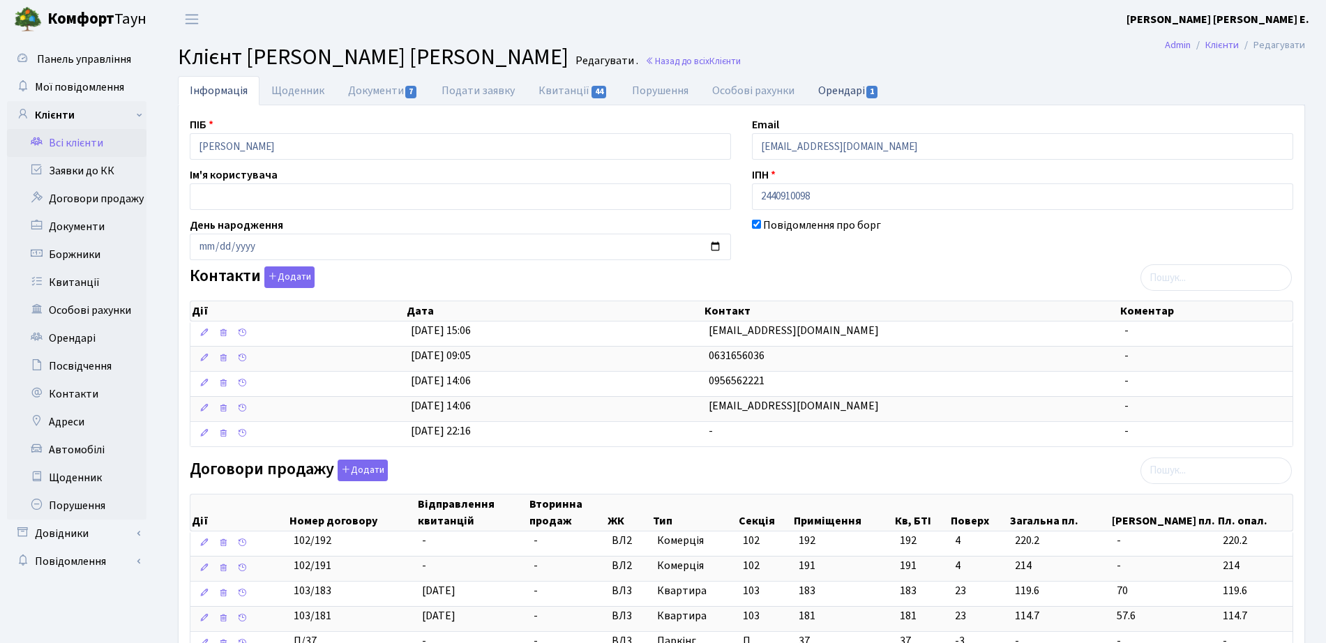
click at [869, 90] on span "1" at bounding box center [871, 92] width 11 height 13
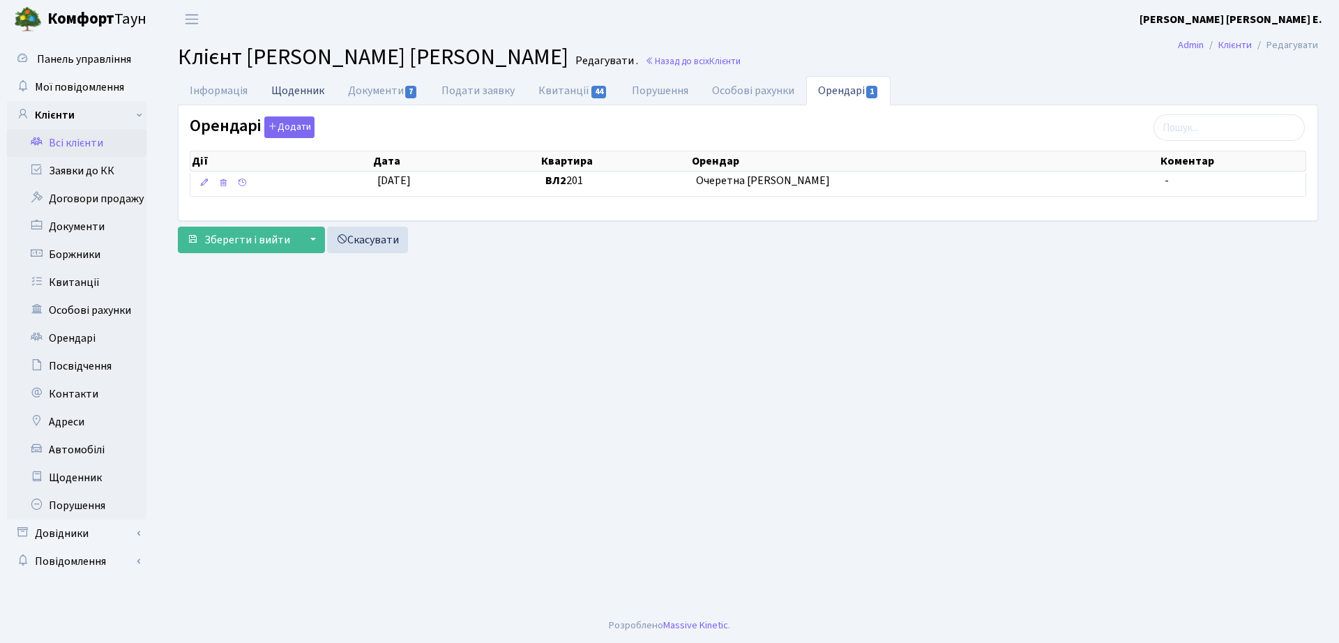
click at [315, 91] on link "Щоденник" at bounding box center [297, 90] width 77 height 29
select select "25"
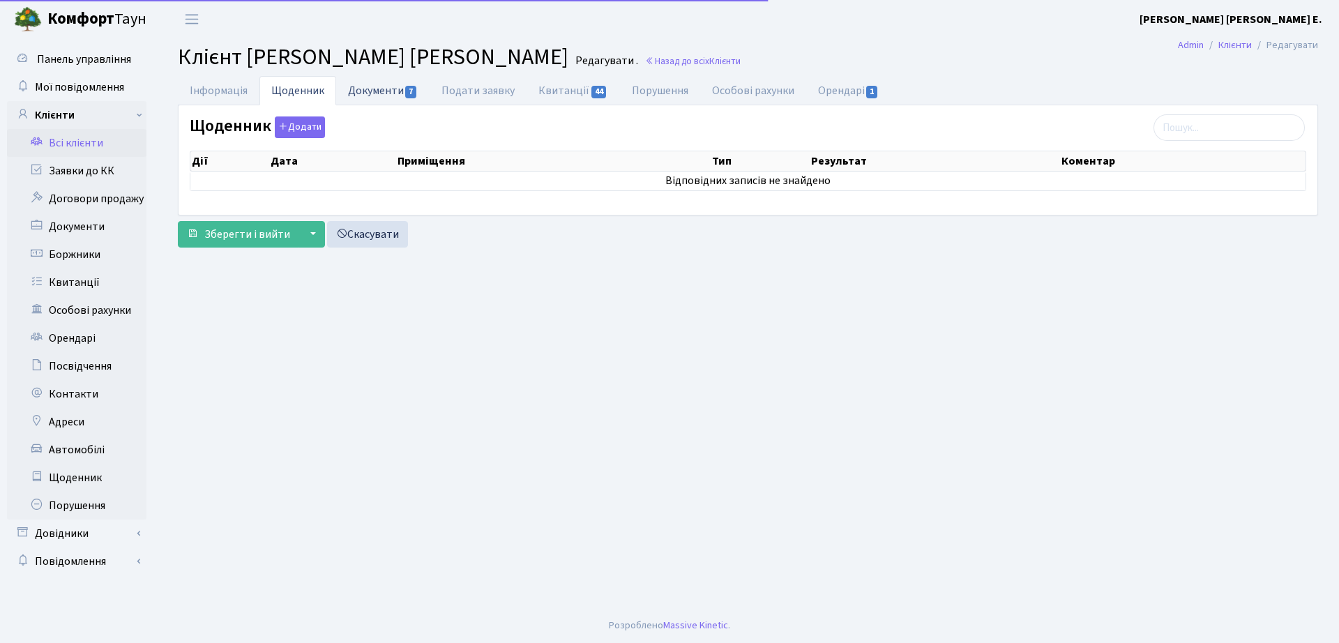
click at [411, 89] on span "7" at bounding box center [410, 92] width 11 height 13
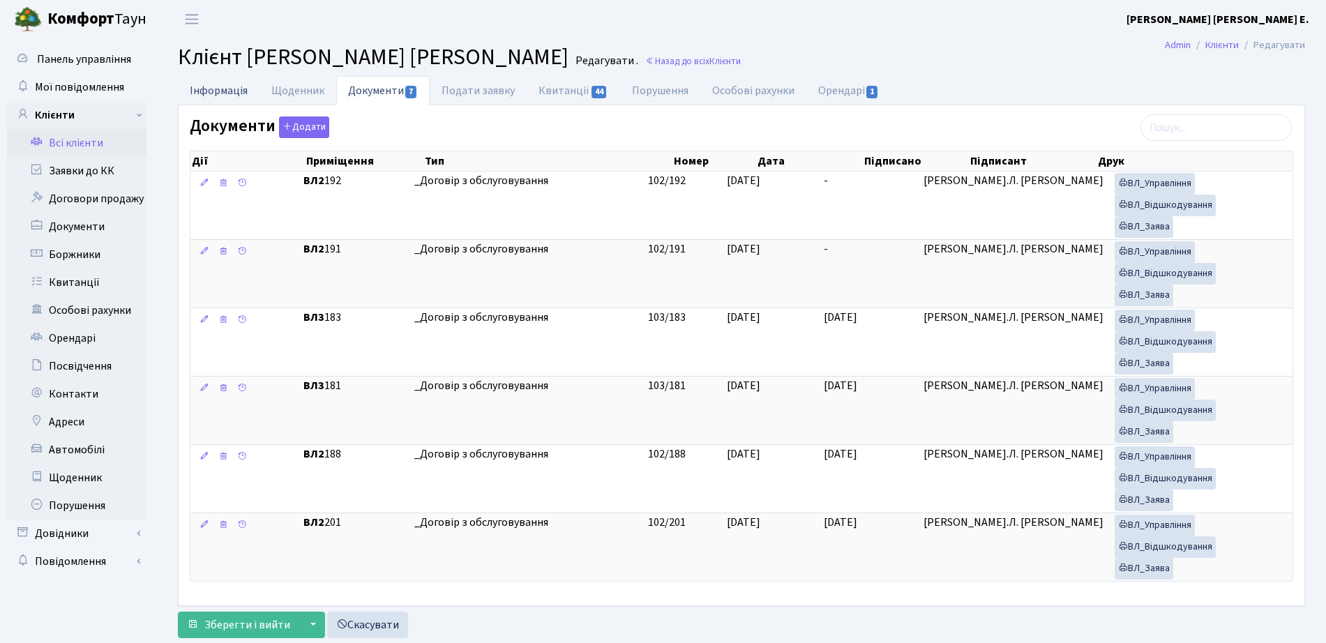
click at [215, 86] on link "Інформація" at bounding box center [219, 90] width 82 height 29
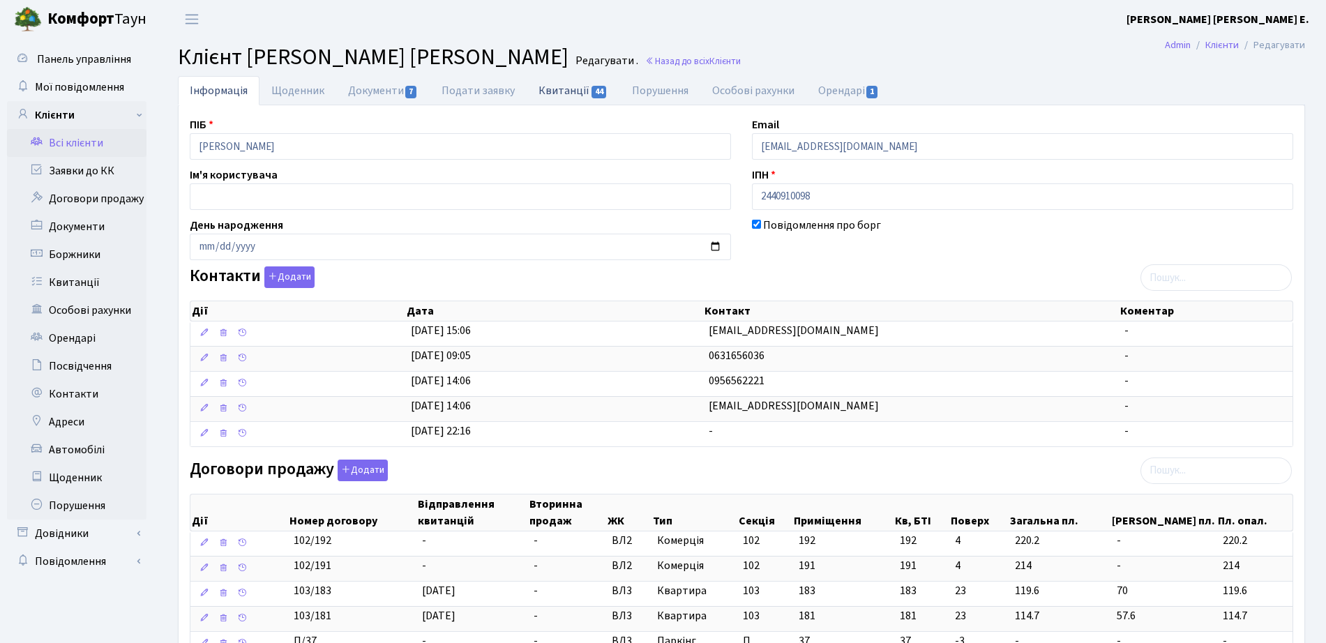
click at [575, 91] on link "Квитанції 44" at bounding box center [573, 90] width 93 height 29
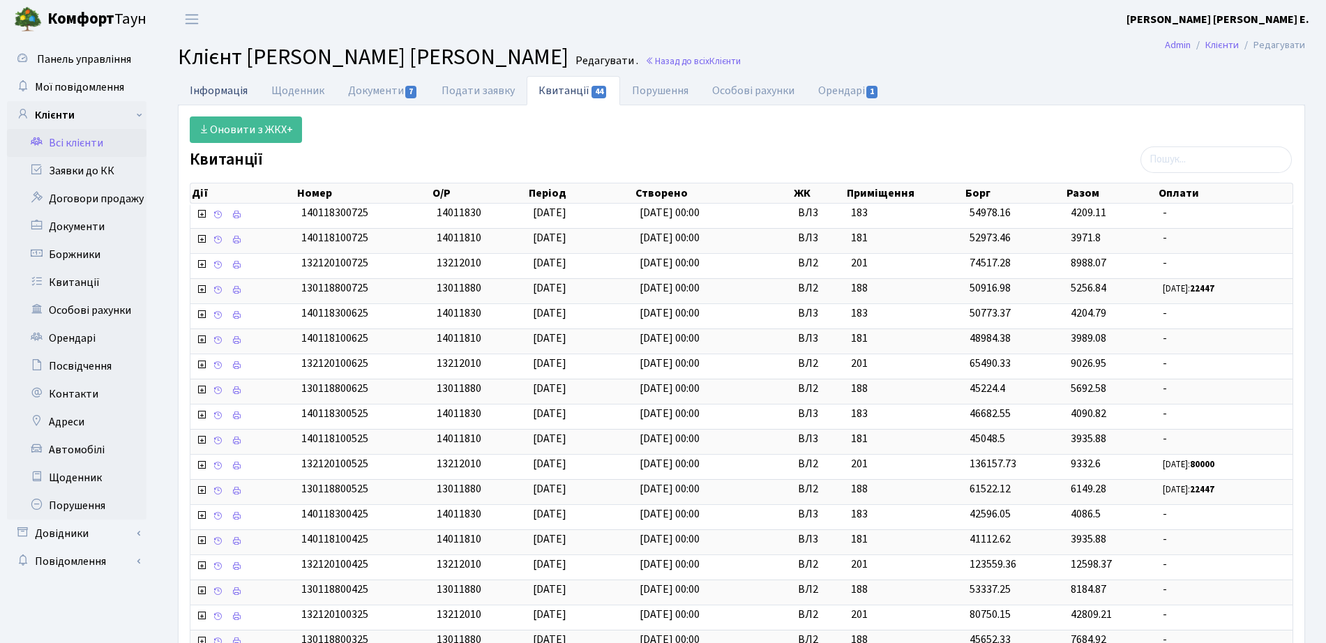
click at [219, 84] on link "Інформація" at bounding box center [219, 90] width 82 height 29
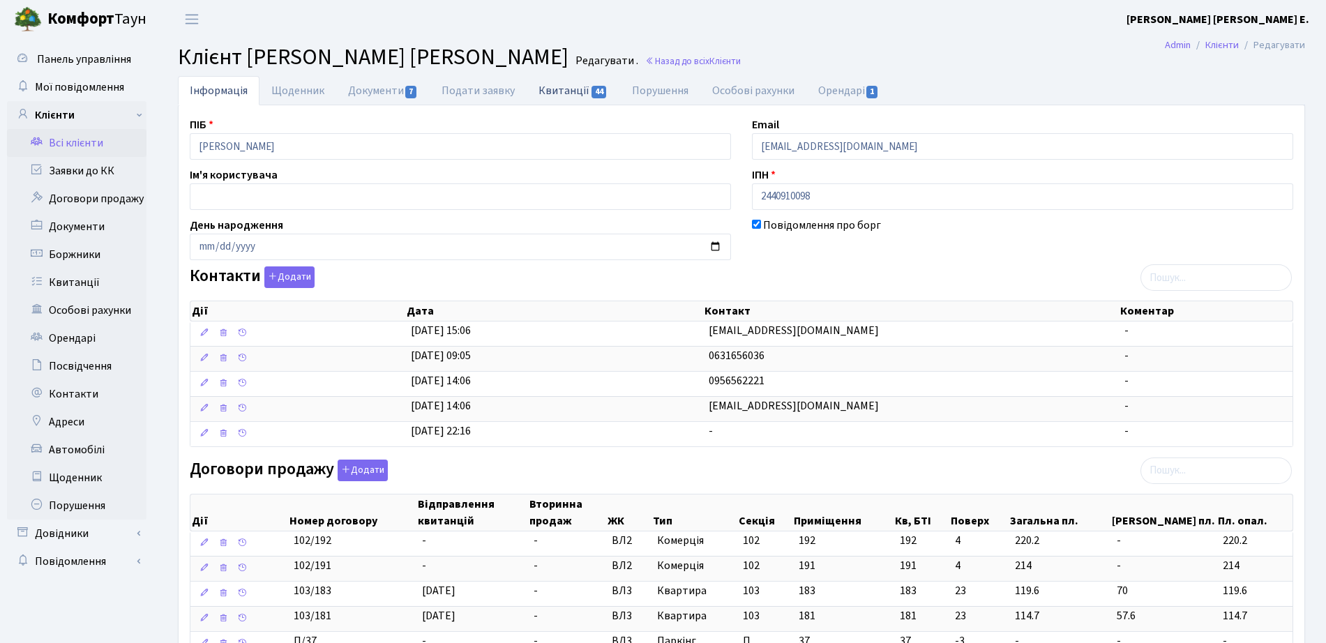
click at [573, 101] on link "Квитанції 44" at bounding box center [573, 90] width 93 height 29
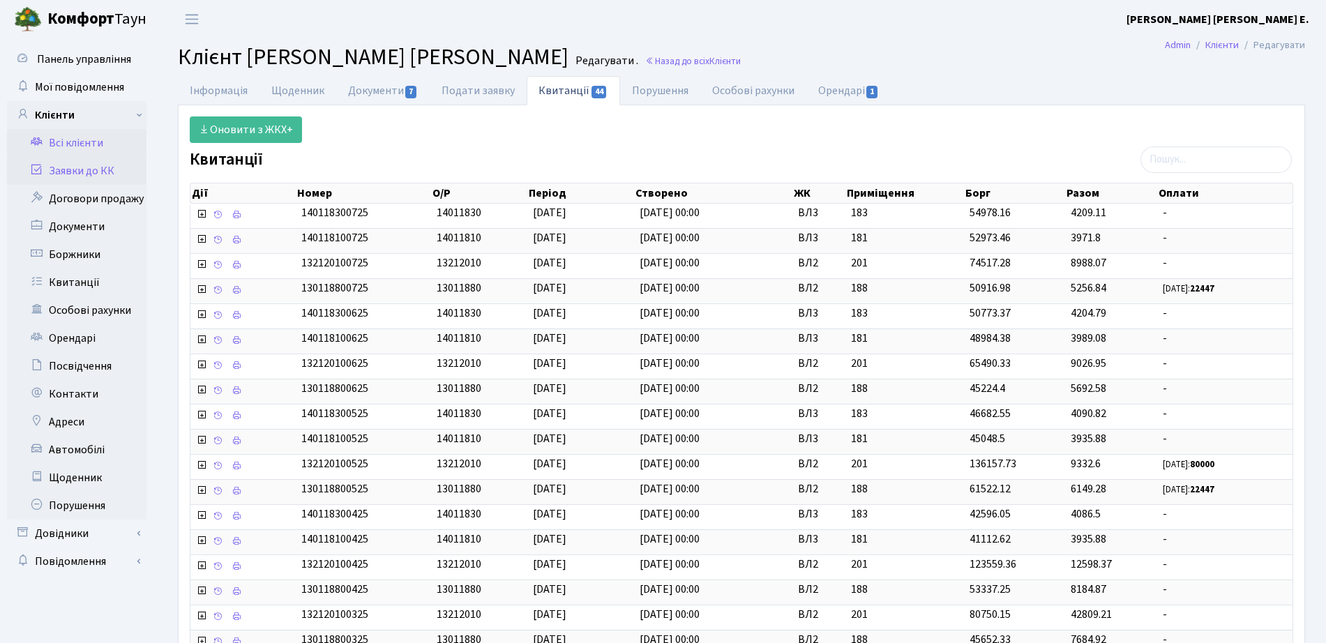
click at [97, 177] on link "Заявки до КК" at bounding box center [76, 171] width 139 height 28
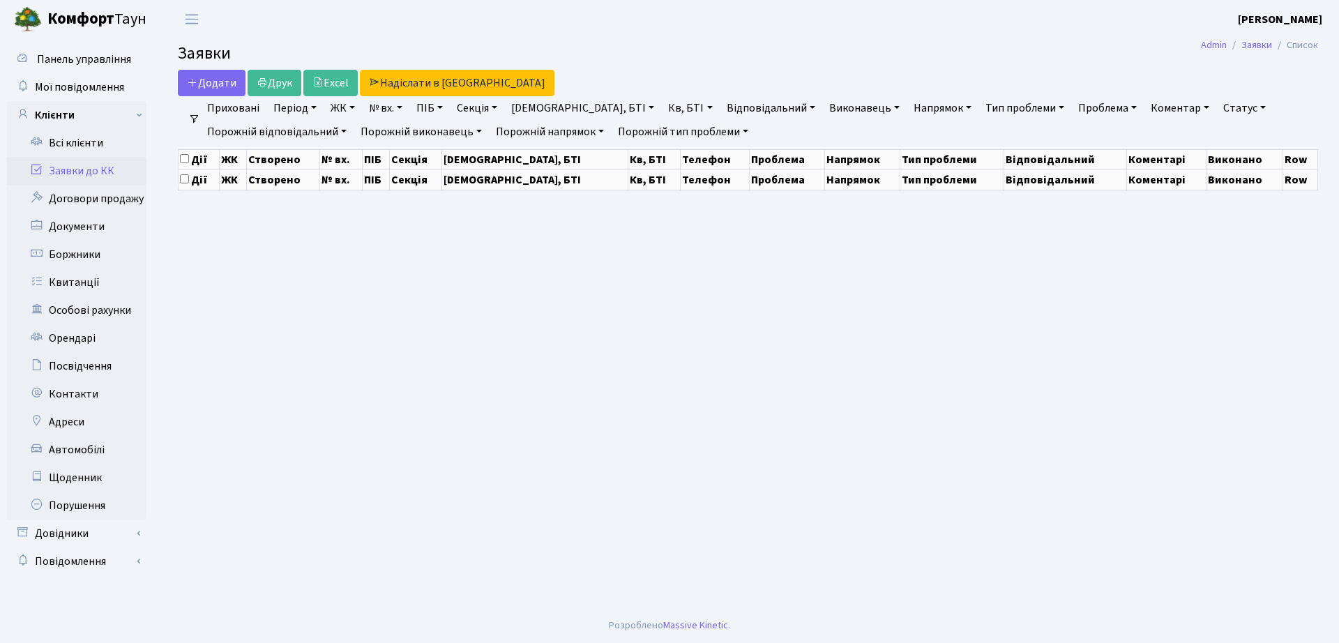
select select "25"
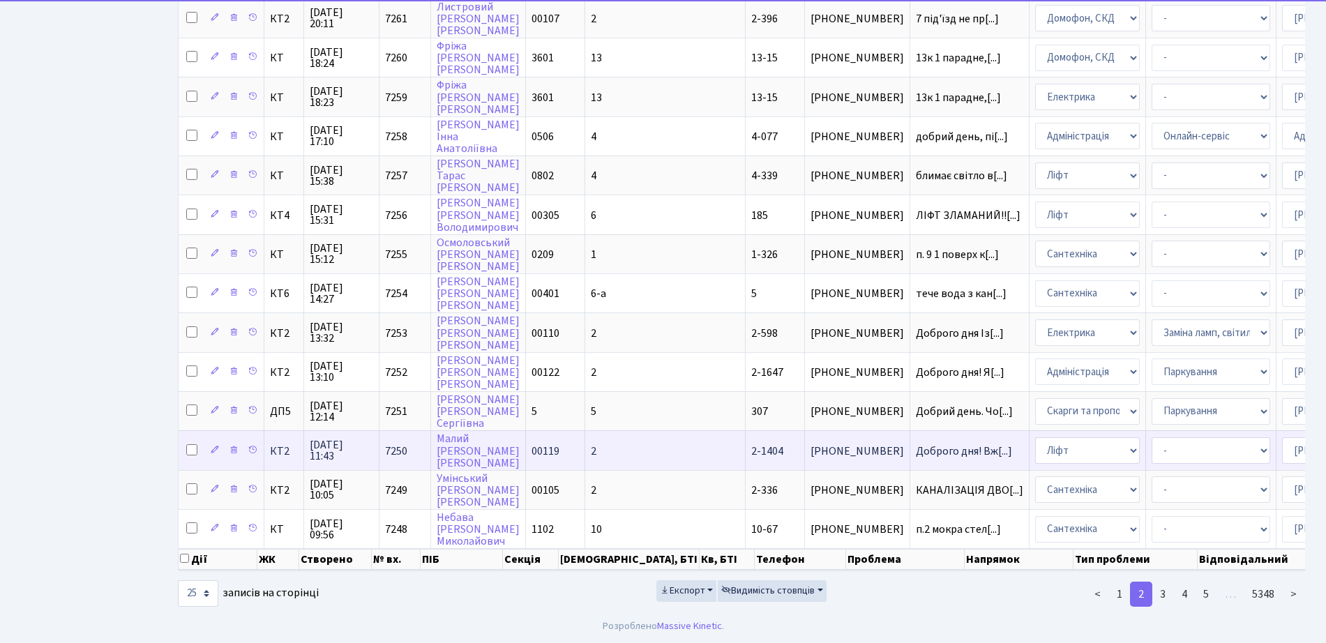
scroll to position [618, 0]
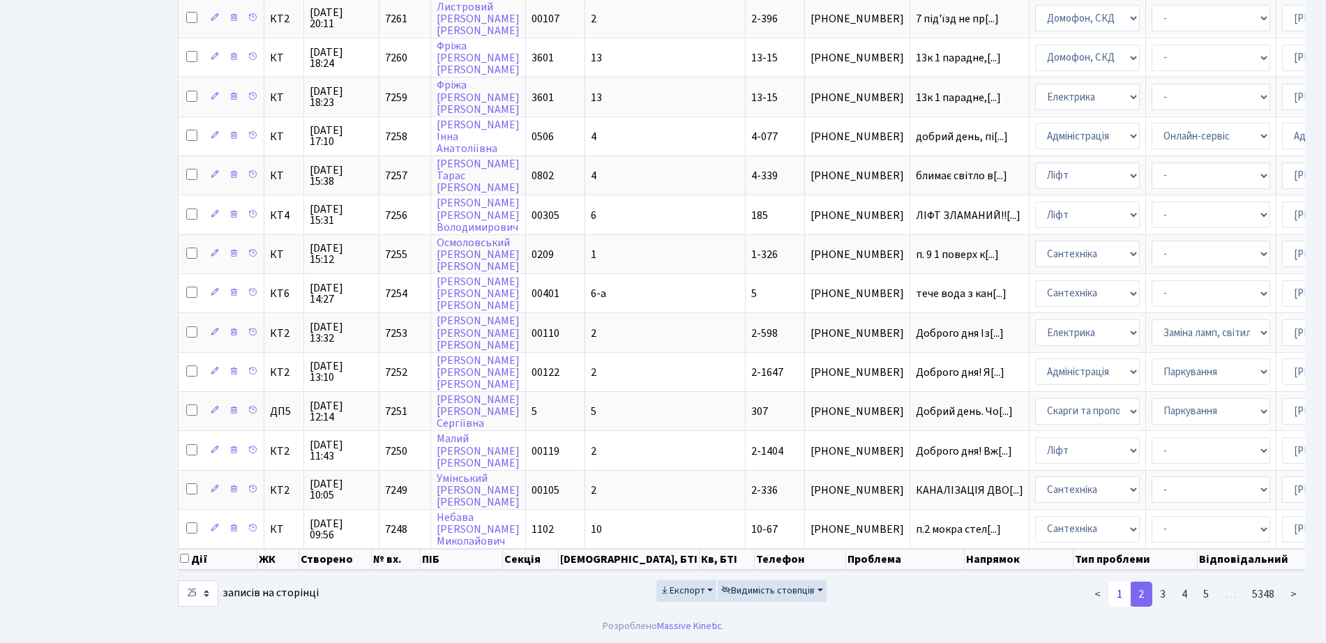
click at [1116, 594] on link "1" at bounding box center [1119, 594] width 22 height 25
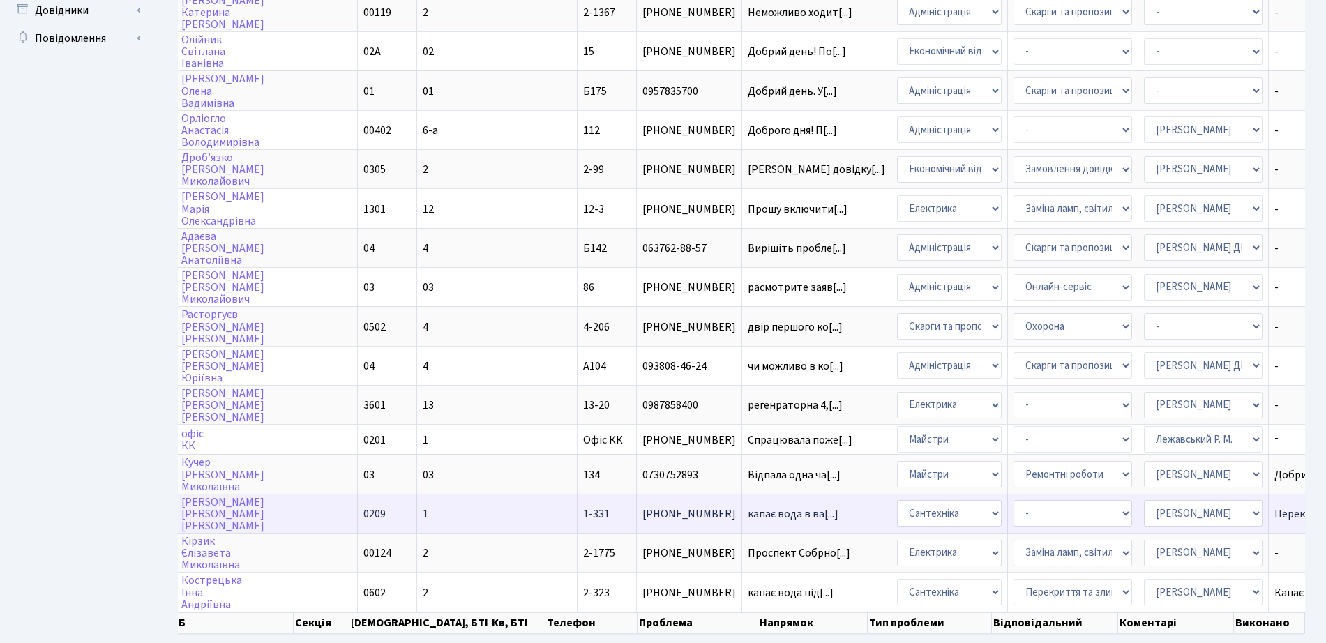
scroll to position [600, 0]
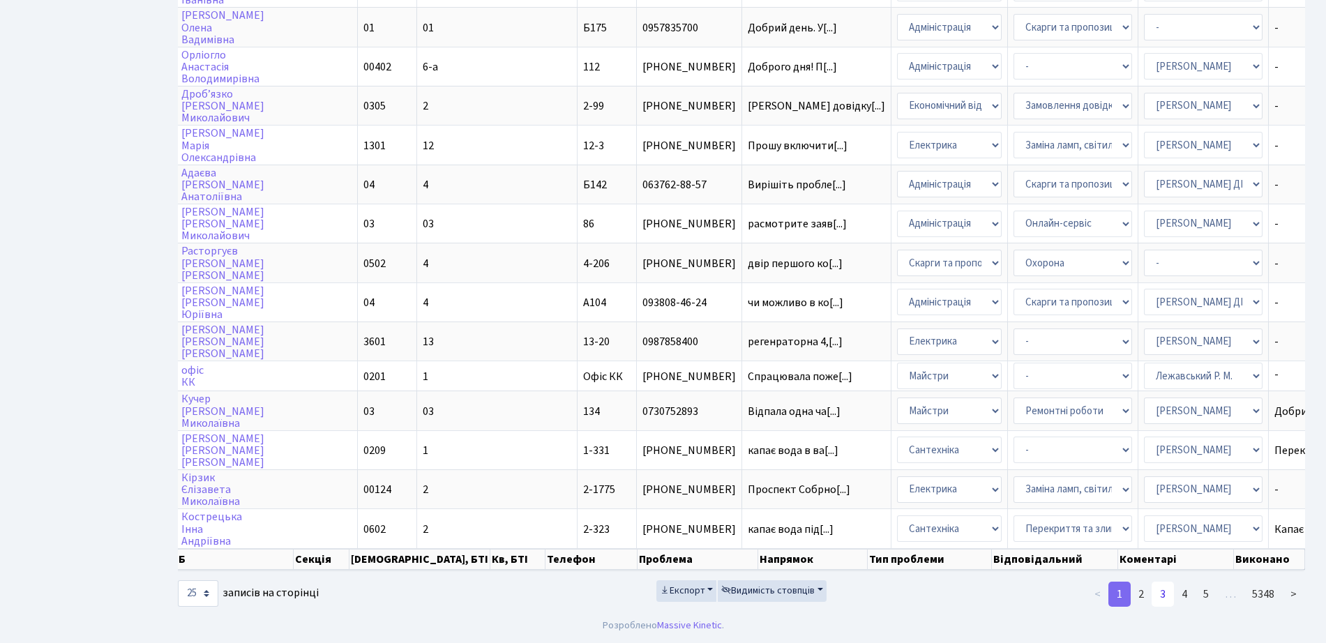
click at [1166, 596] on link "3" at bounding box center [1162, 594] width 22 height 25
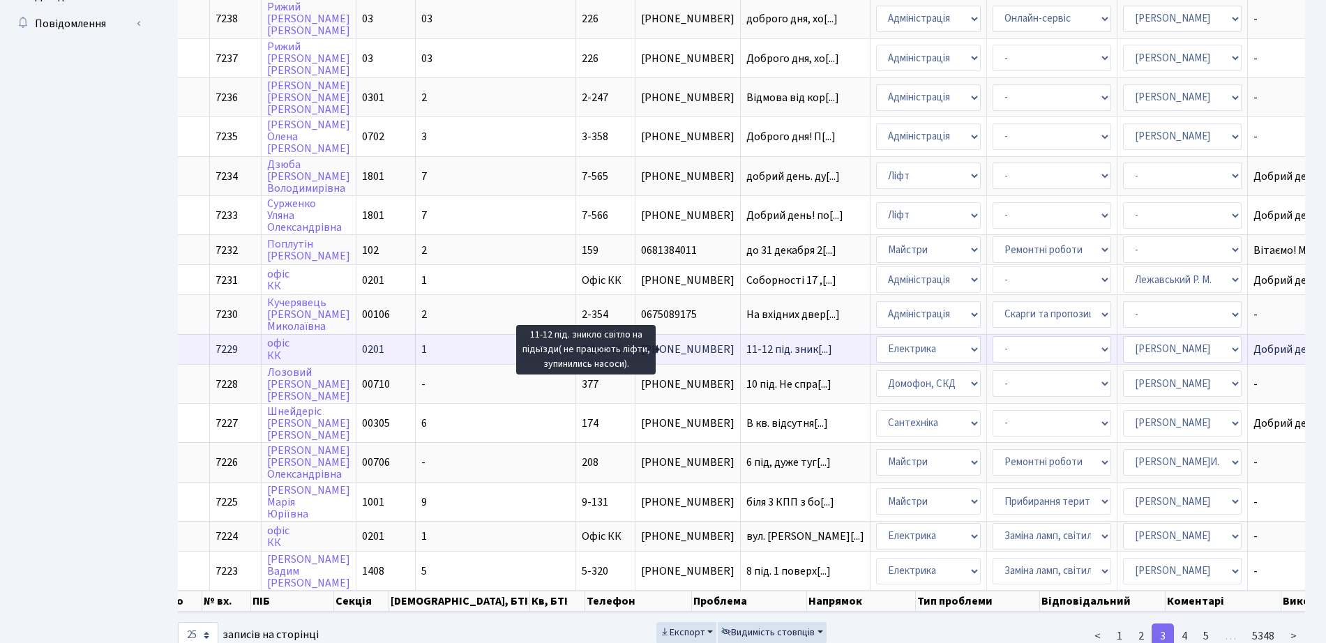
scroll to position [593, 0]
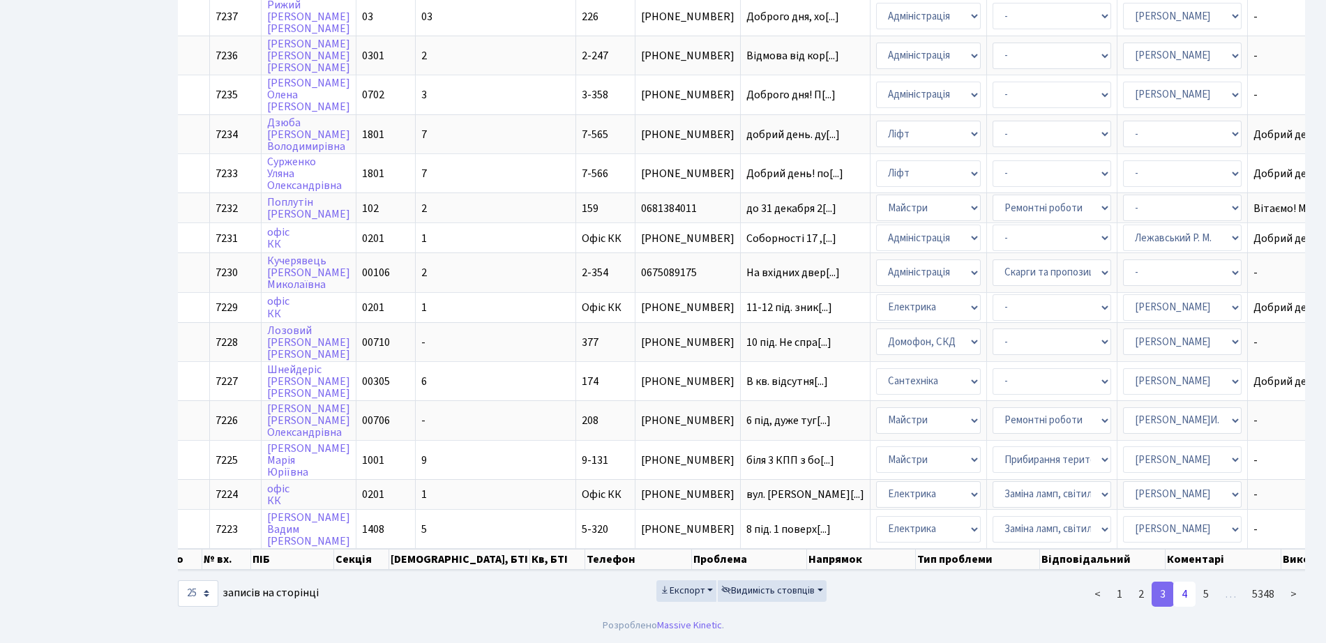
click at [1192, 594] on link "4" at bounding box center [1184, 594] width 22 height 25
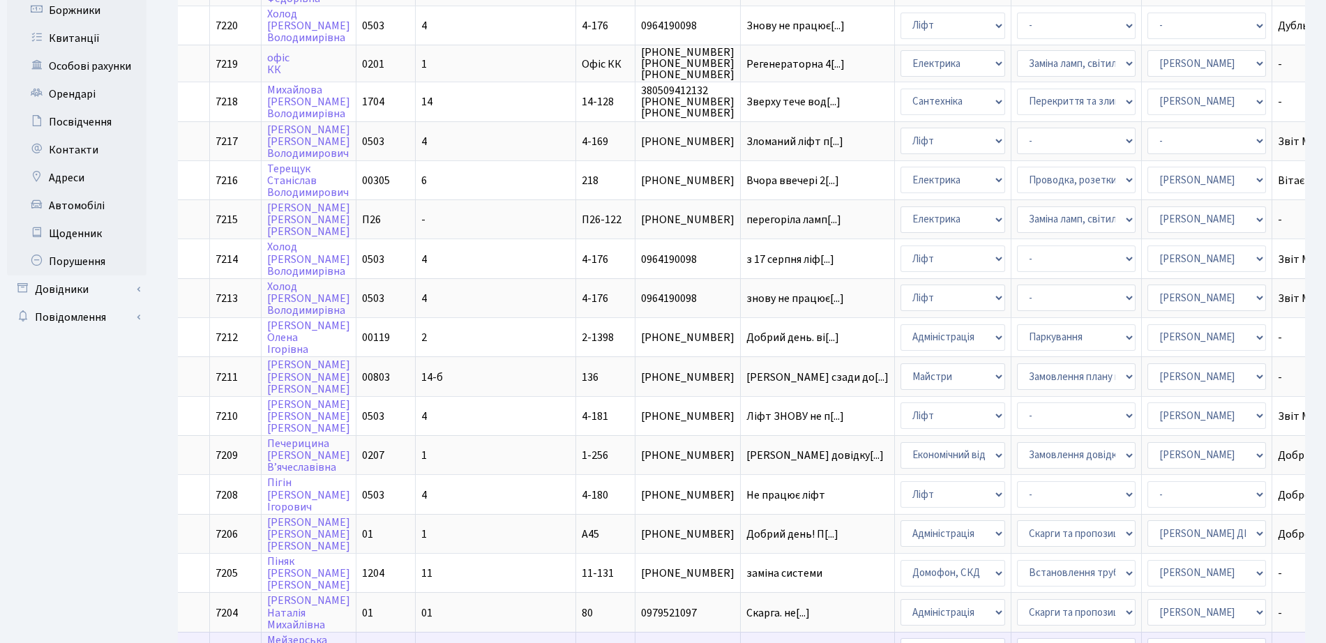
scroll to position [0, 0]
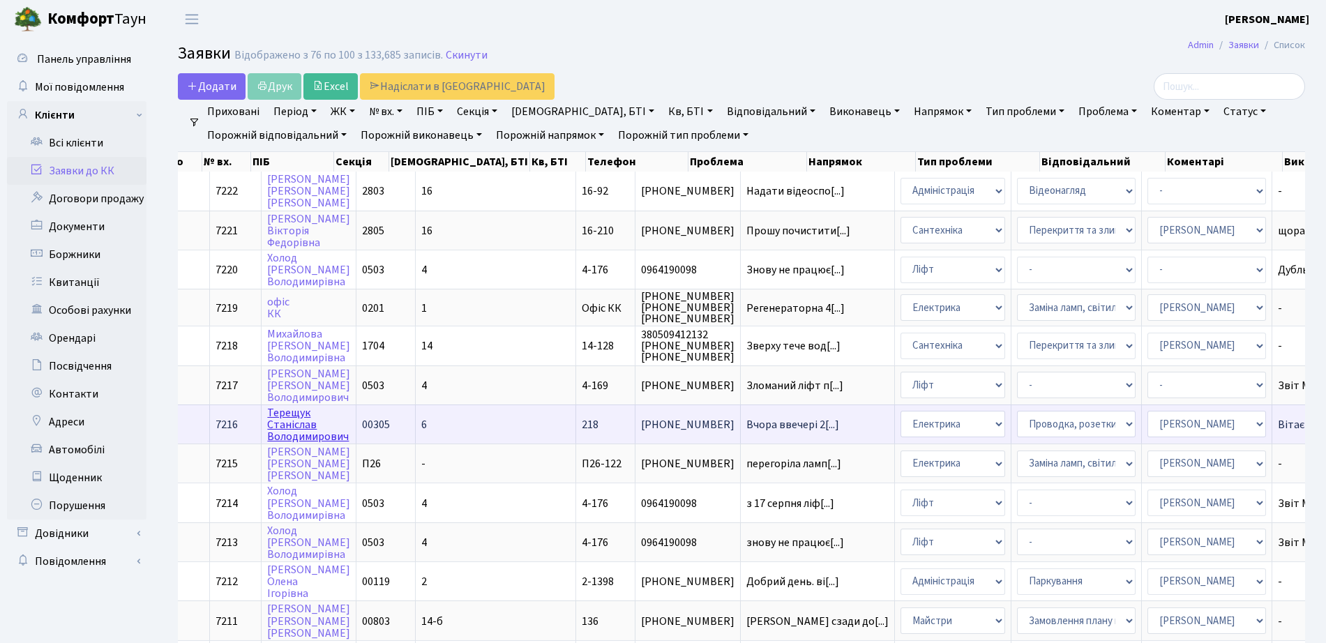
click at [310, 431] on link "Терещук Станіслав Володимирович" at bounding box center [308, 424] width 82 height 39
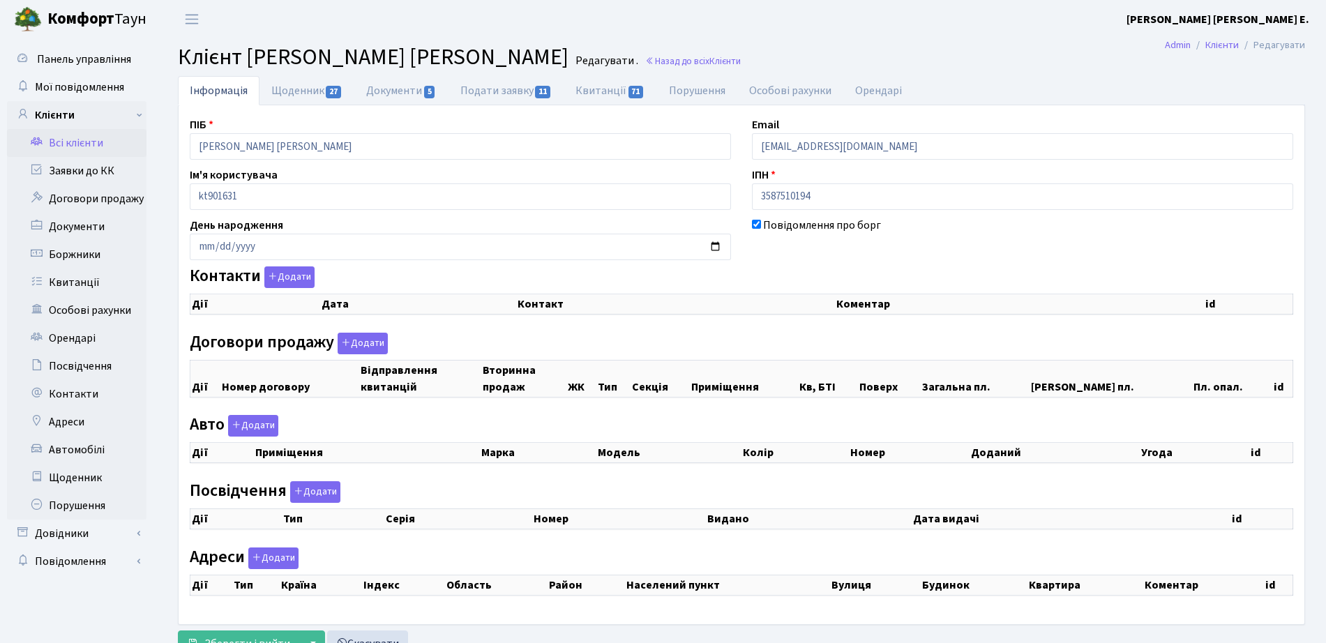
checkbox input "true"
select select "25"
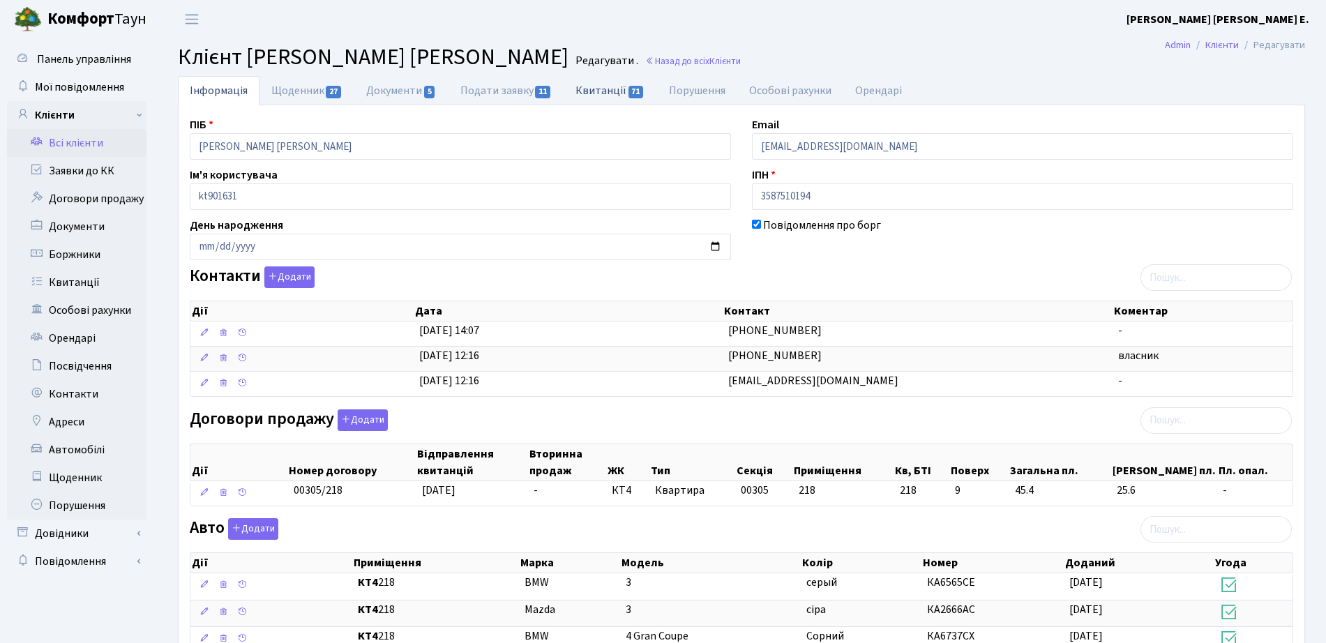
click at [626, 89] on link "Квитанції 71" at bounding box center [610, 90] width 93 height 29
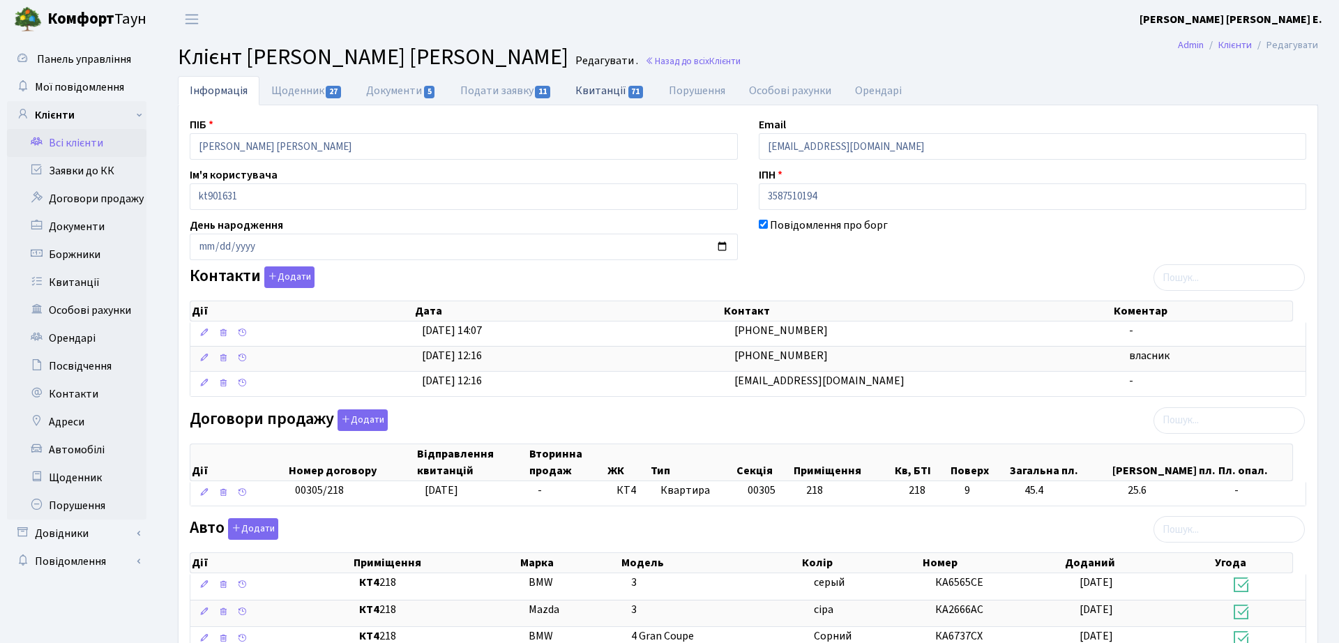
select select "25"
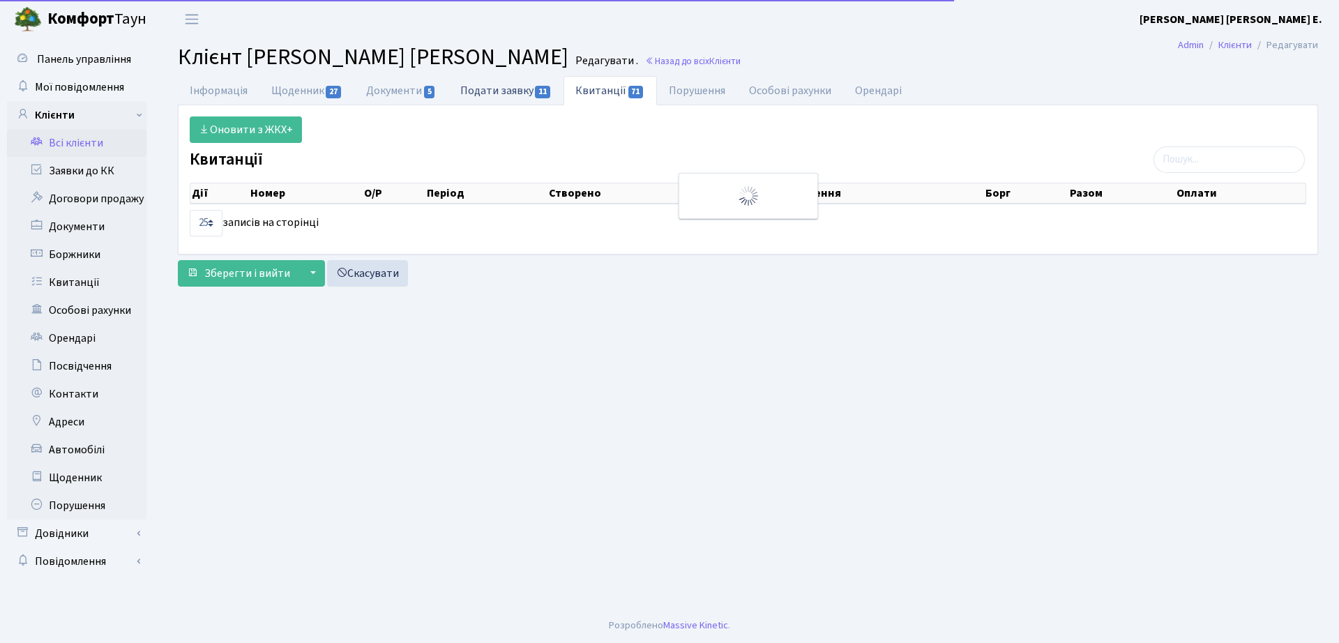
click at [524, 90] on link "Подати заявку 11" at bounding box center [505, 90] width 115 height 29
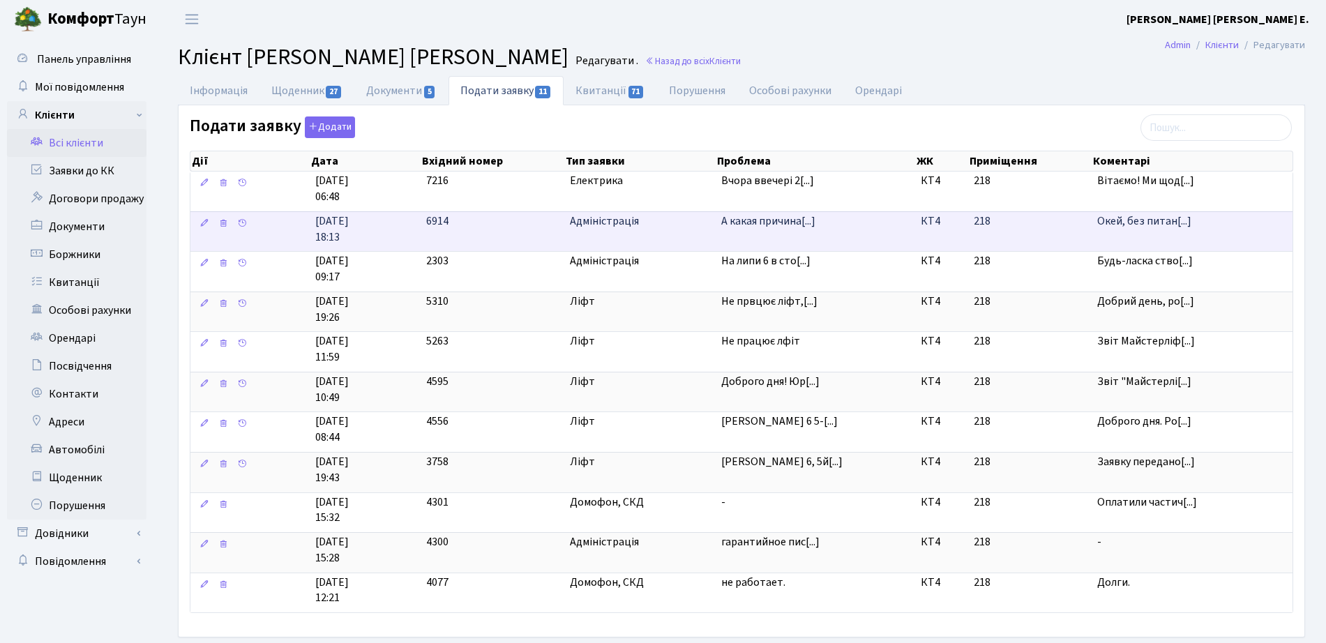
click at [733, 234] on td "А какая причина[...]" at bounding box center [815, 231] width 199 height 40
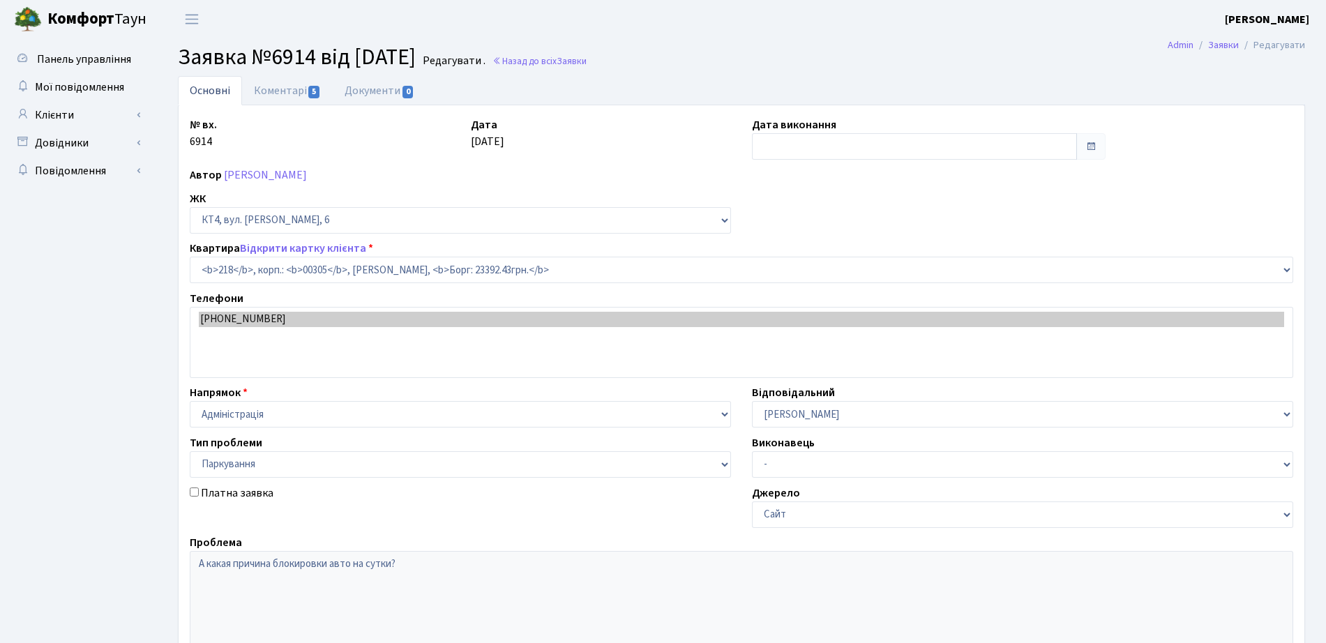
select select "16938"
select select "66"
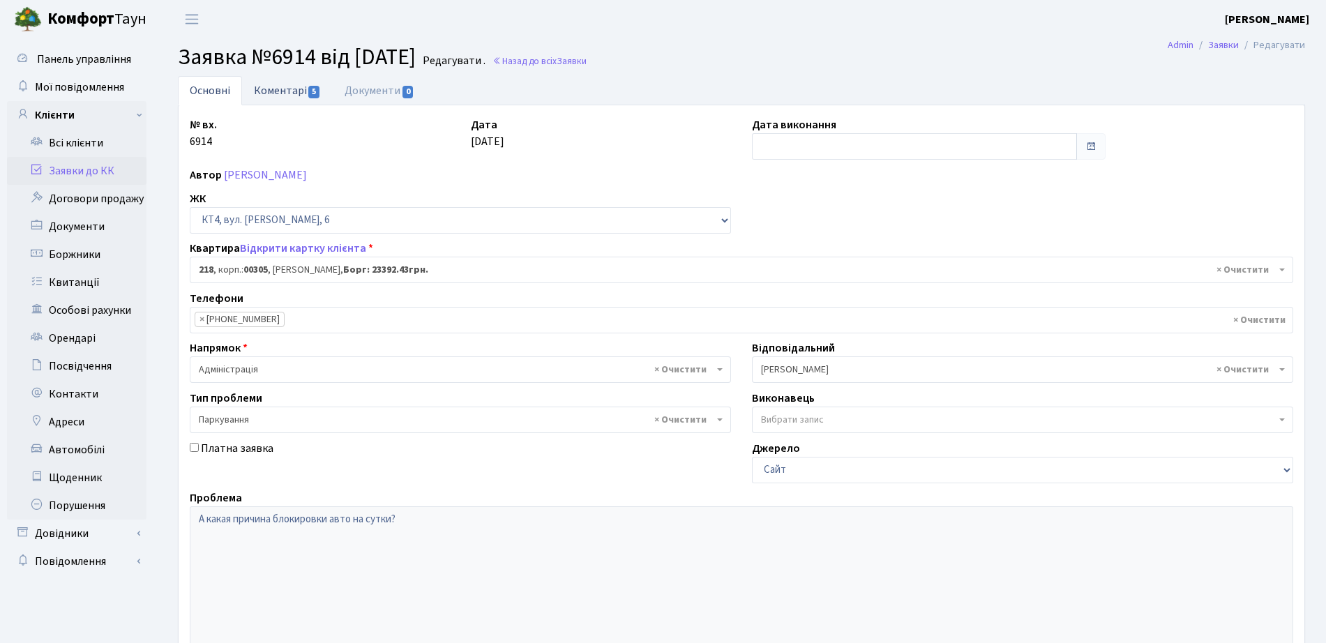
click at [262, 97] on link "Коментарі 5" at bounding box center [287, 90] width 91 height 29
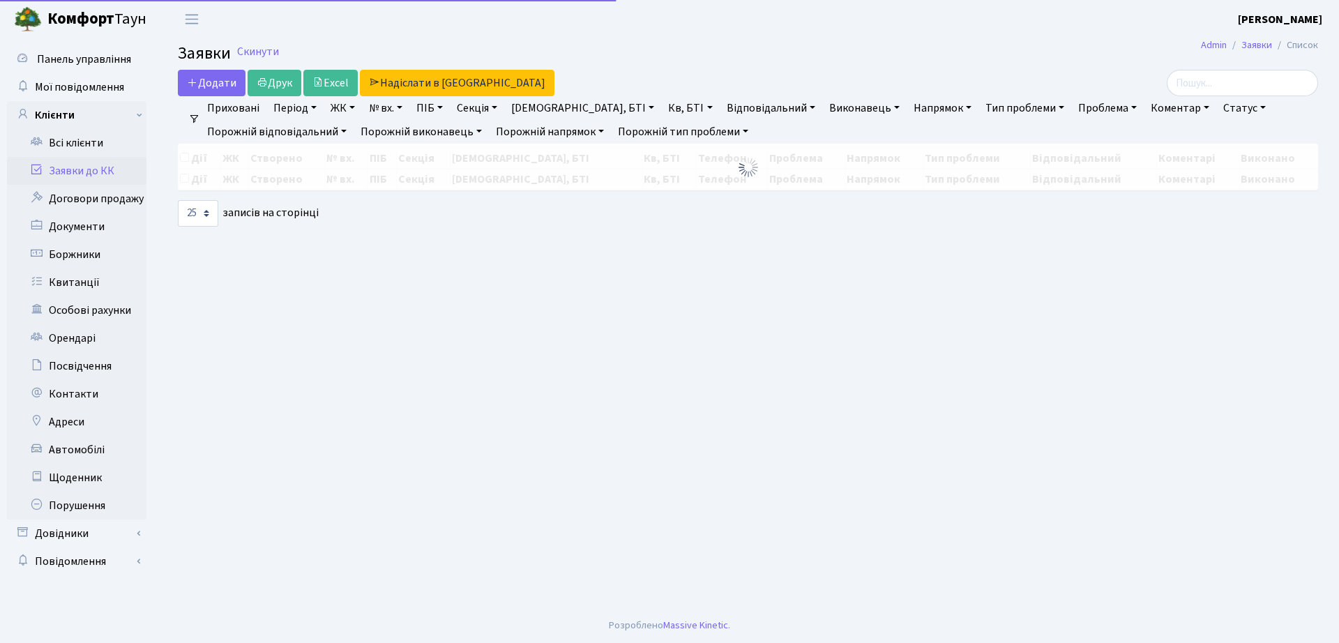
select select "25"
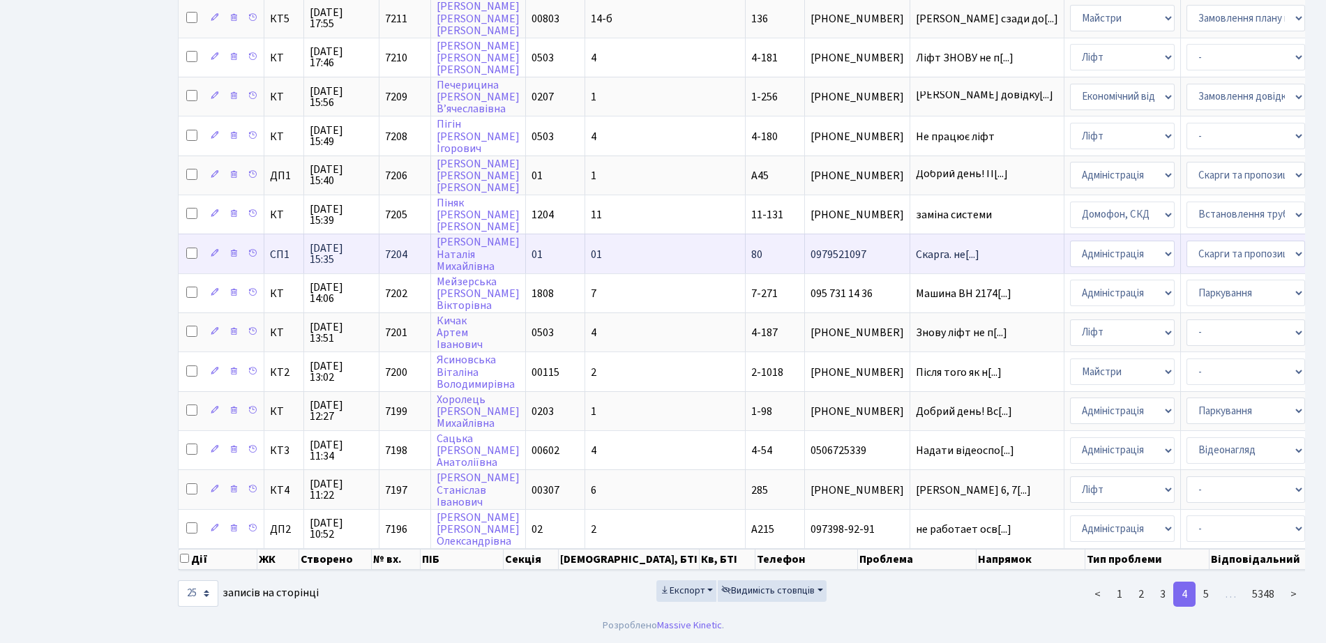
scroll to position [616, 0]
click at [1204, 600] on link "5" at bounding box center [1206, 594] width 22 height 25
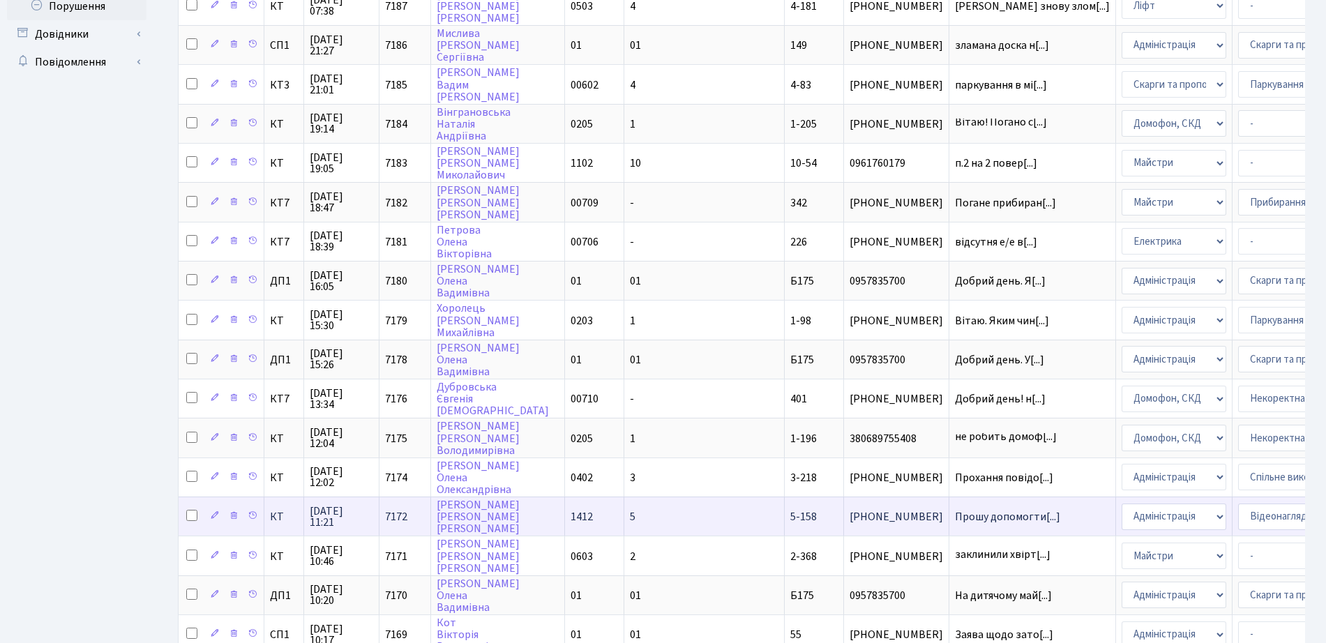
scroll to position [529, 0]
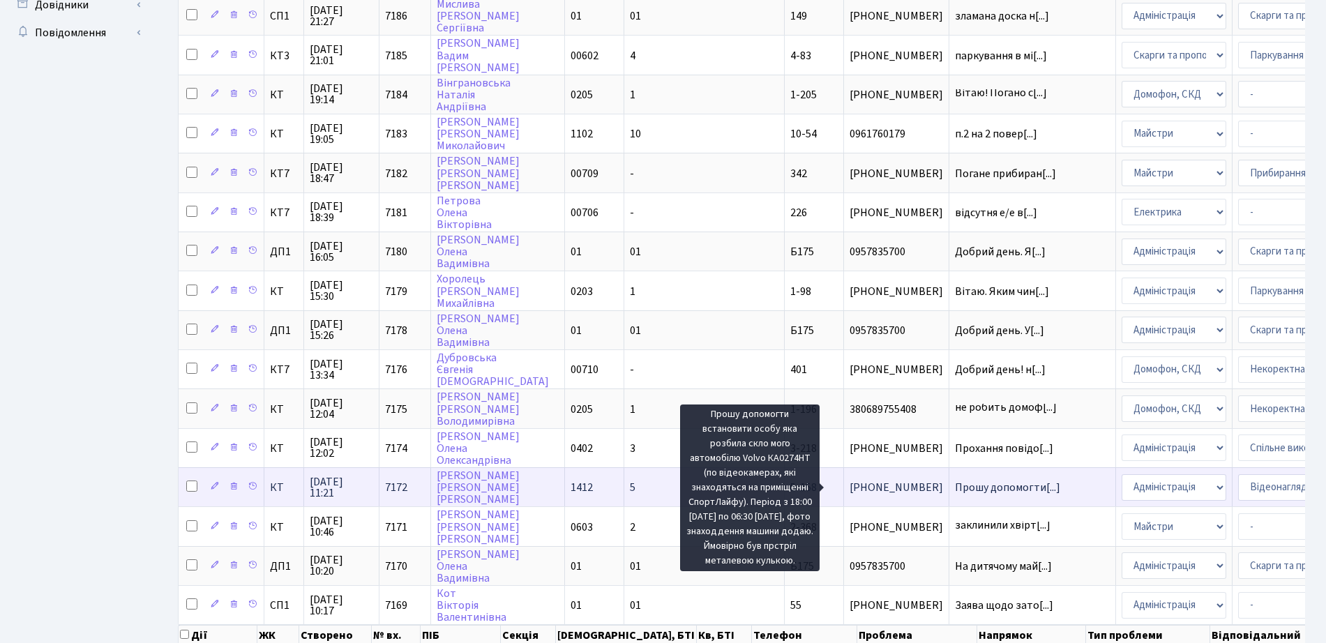
click at [955, 489] on span "Прошу допомогти[...]" at bounding box center [1007, 487] width 105 height 15
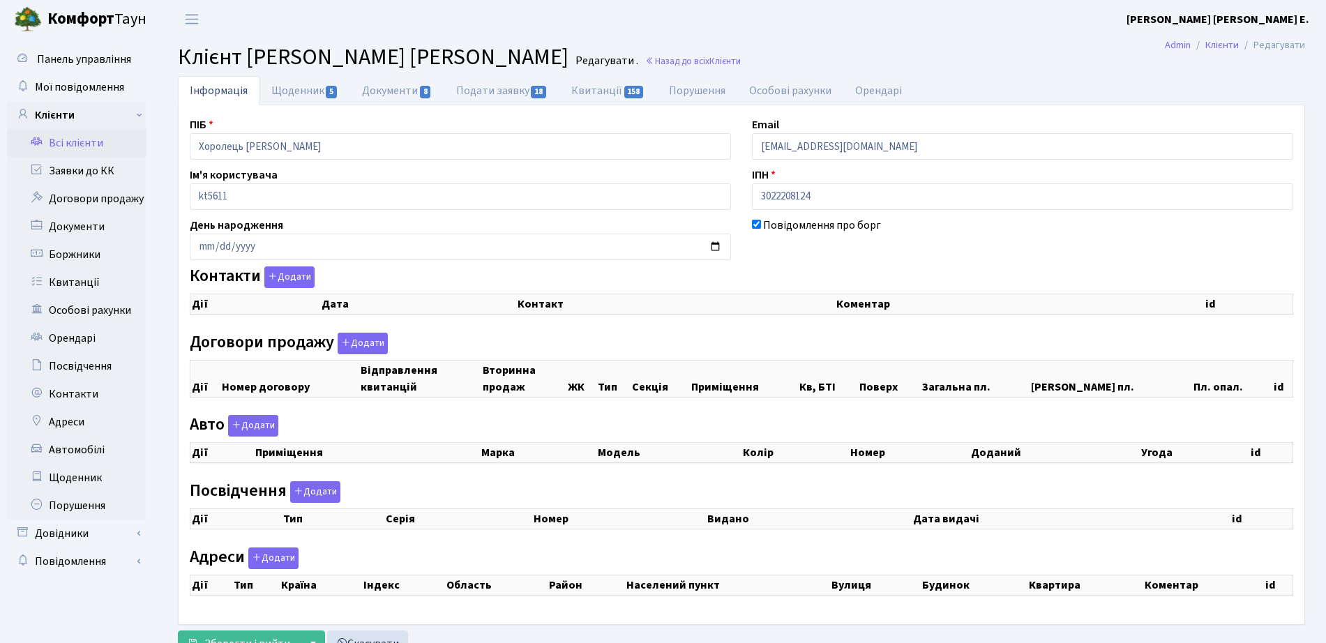
checkbox input "true"
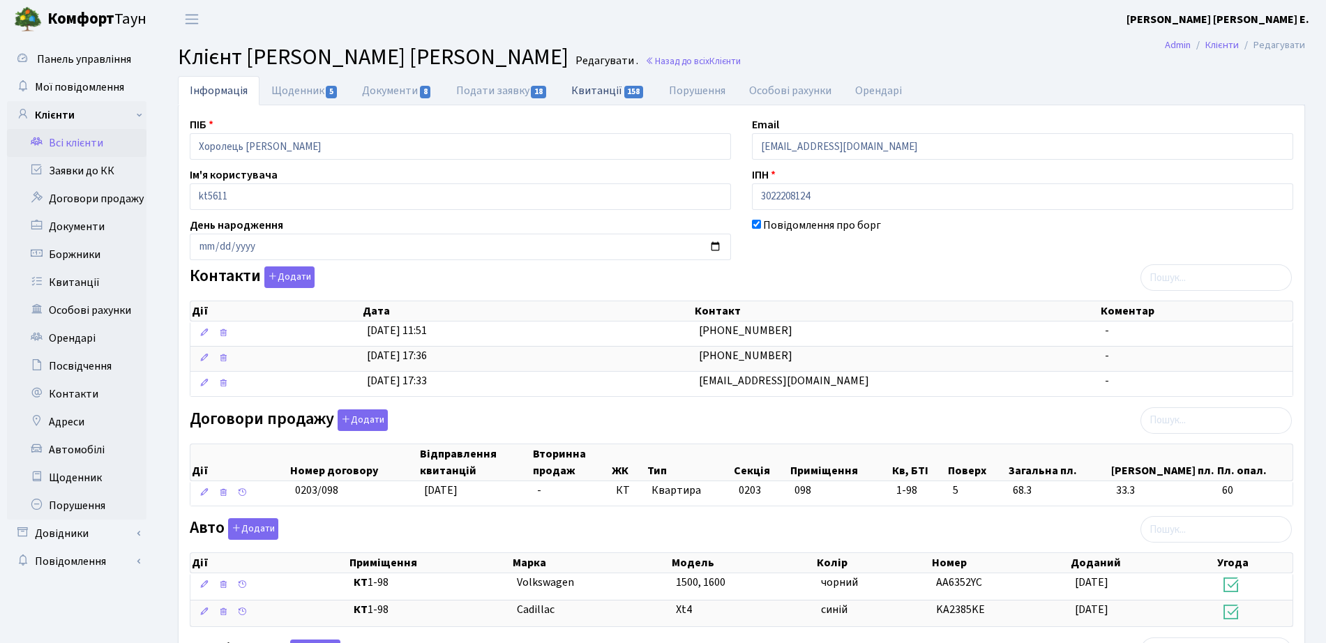
click at [611, 101] on link "Квитанції 158" at bounding box center [607, 90] width 97 height 29
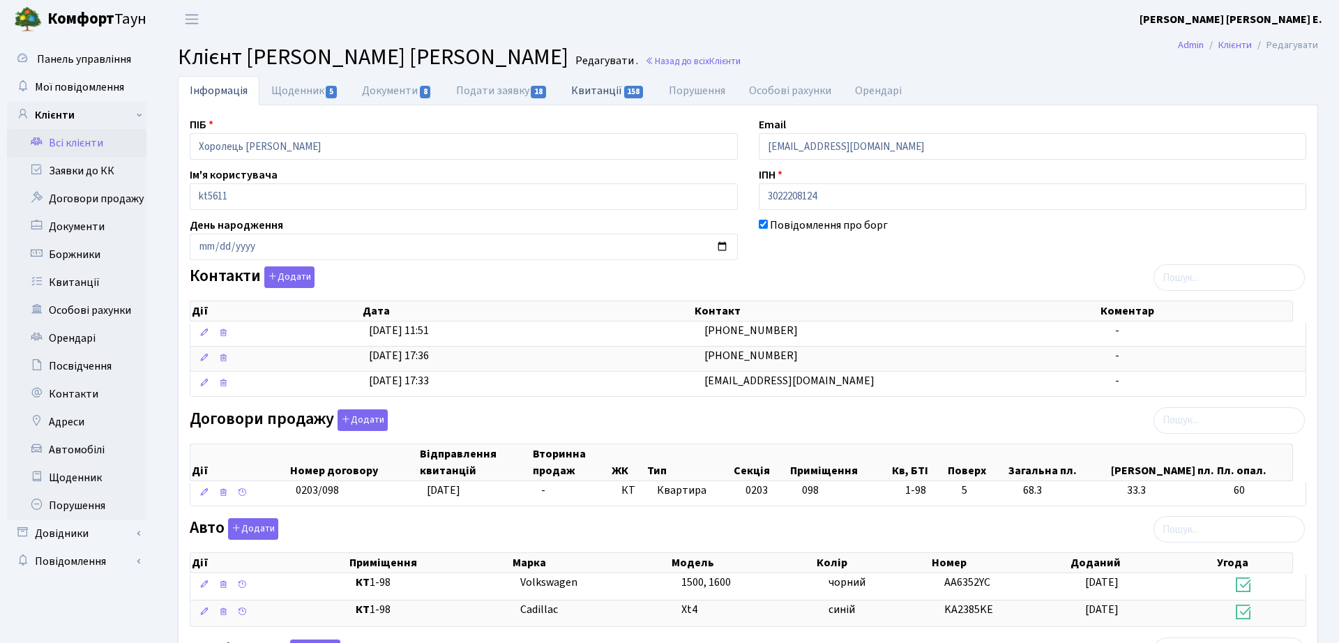
select select "25"
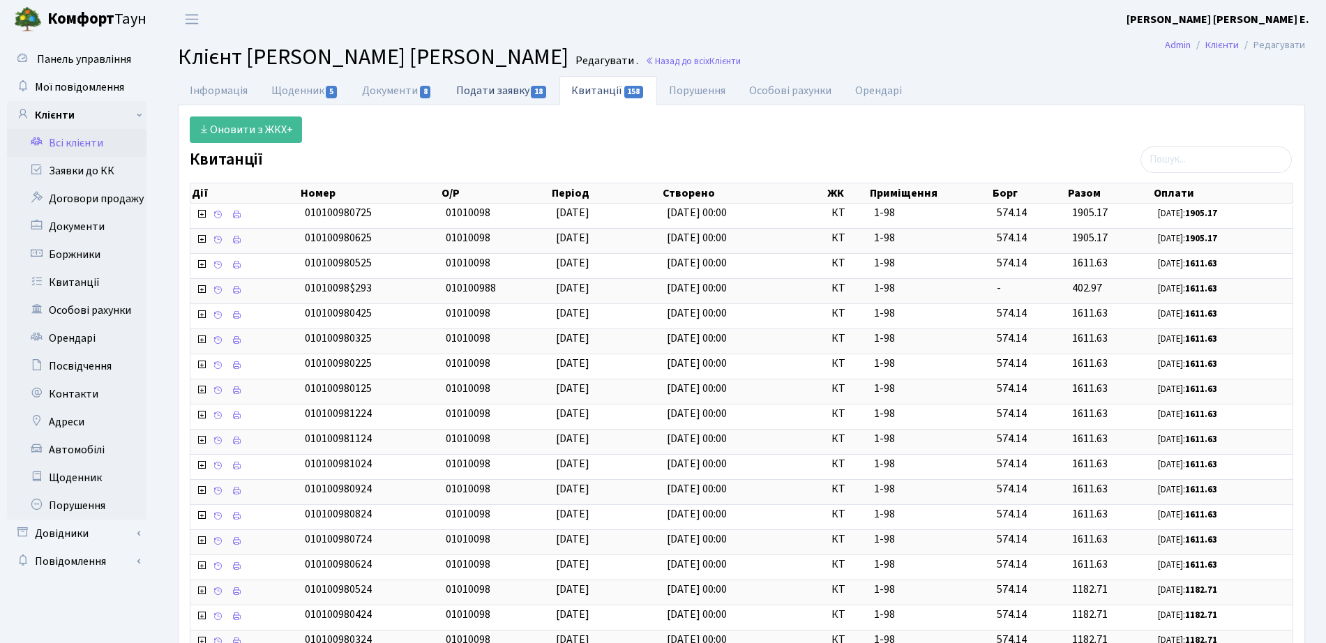
click at [529, 86] on link "Подати заявку 18" at bounding box center [501, 90] width 115 height 29
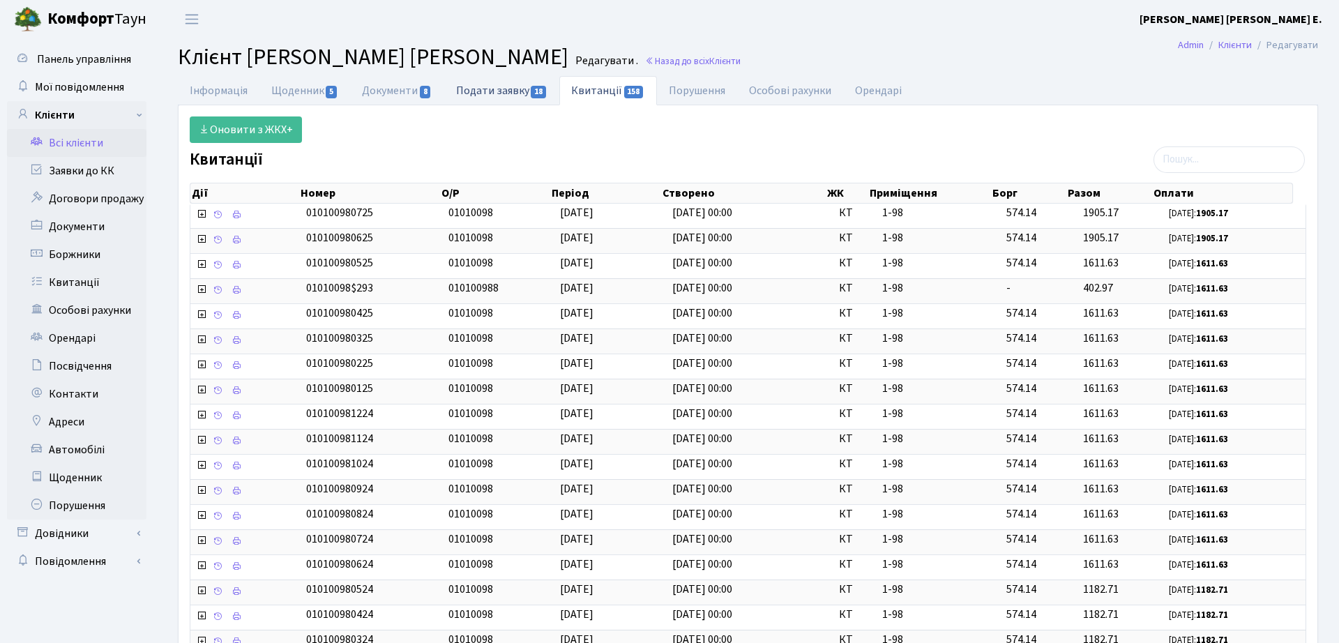
select select "25"
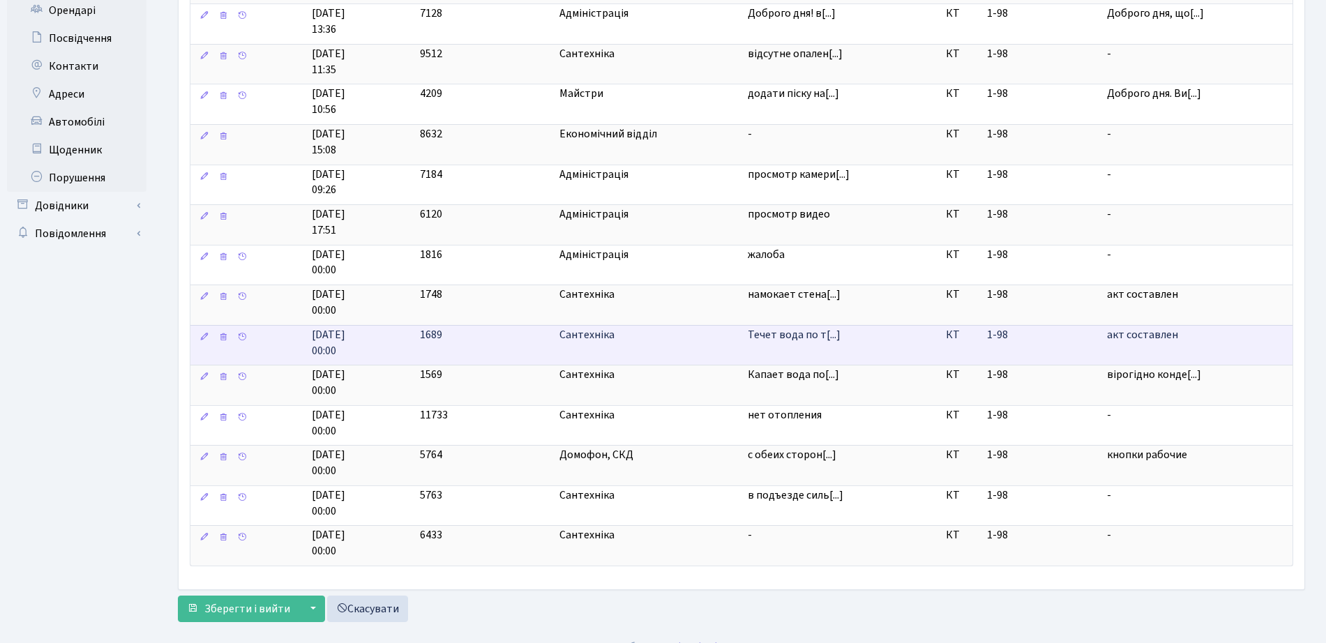
scroll to position [349, 0]
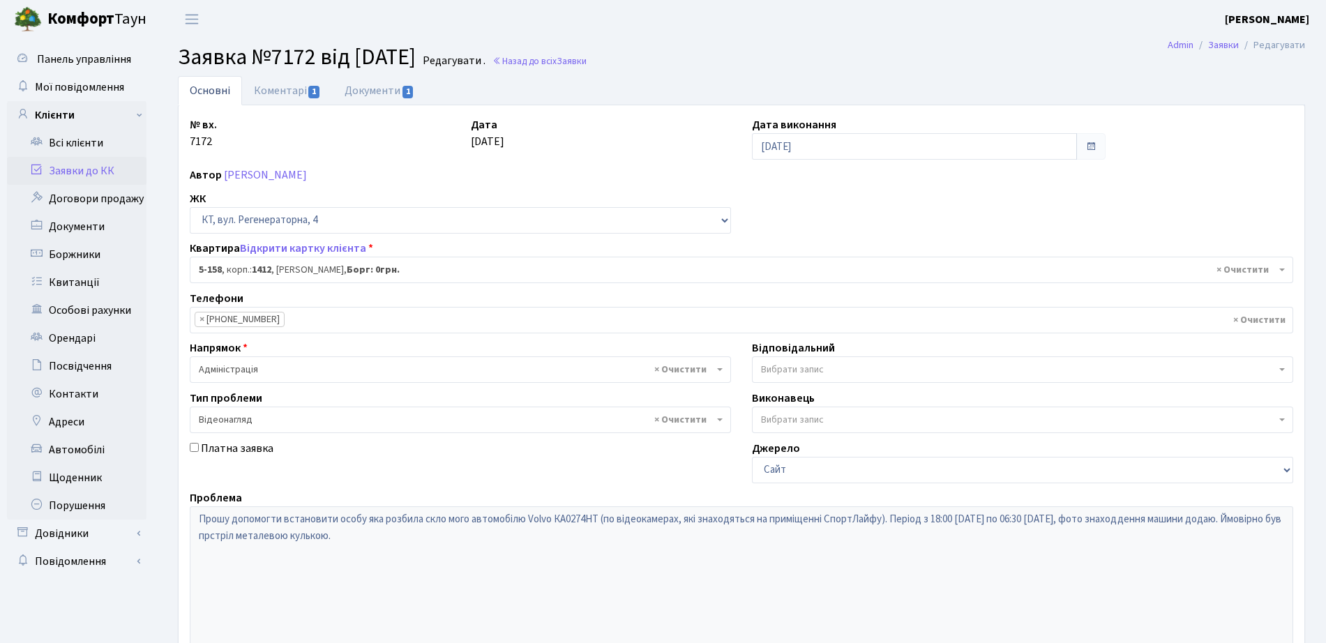
select select "2418"
select select "45"
click at [365, 91] on link "Документи 1" at bounding box center [379, 90] width 93 height 29
select select "25"
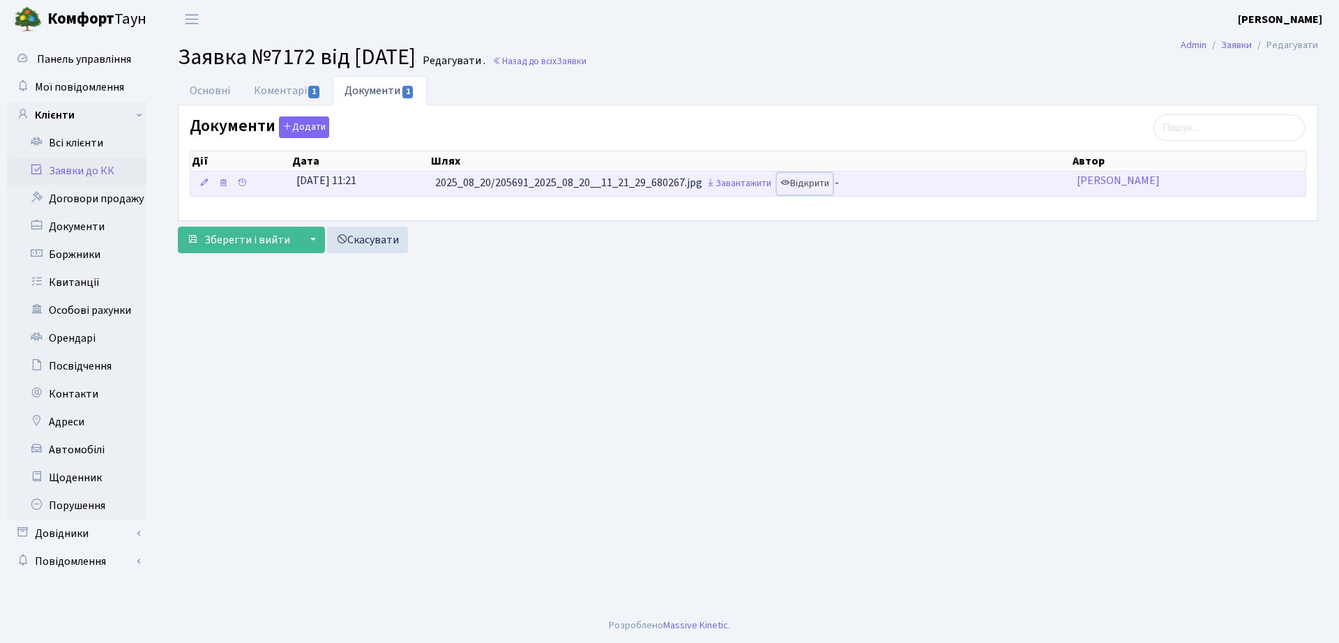
click at [808, 181] on link "Відкрити" at bounding box center [805, 184] width 56 height 22
click at [739, 174] on link "Завантажити" at bounding box center [738, 184] width 73 height 22
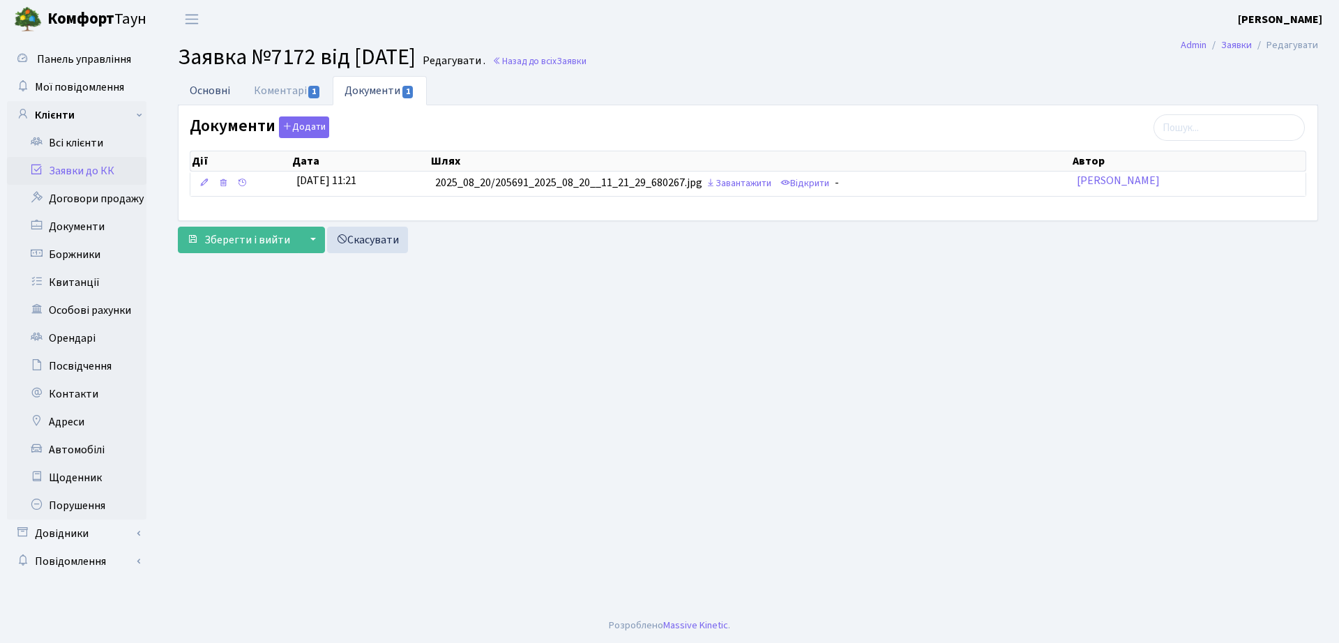
click at [201, 94] on link "Основні" at bounding box center [210, 90] width 64 height 29
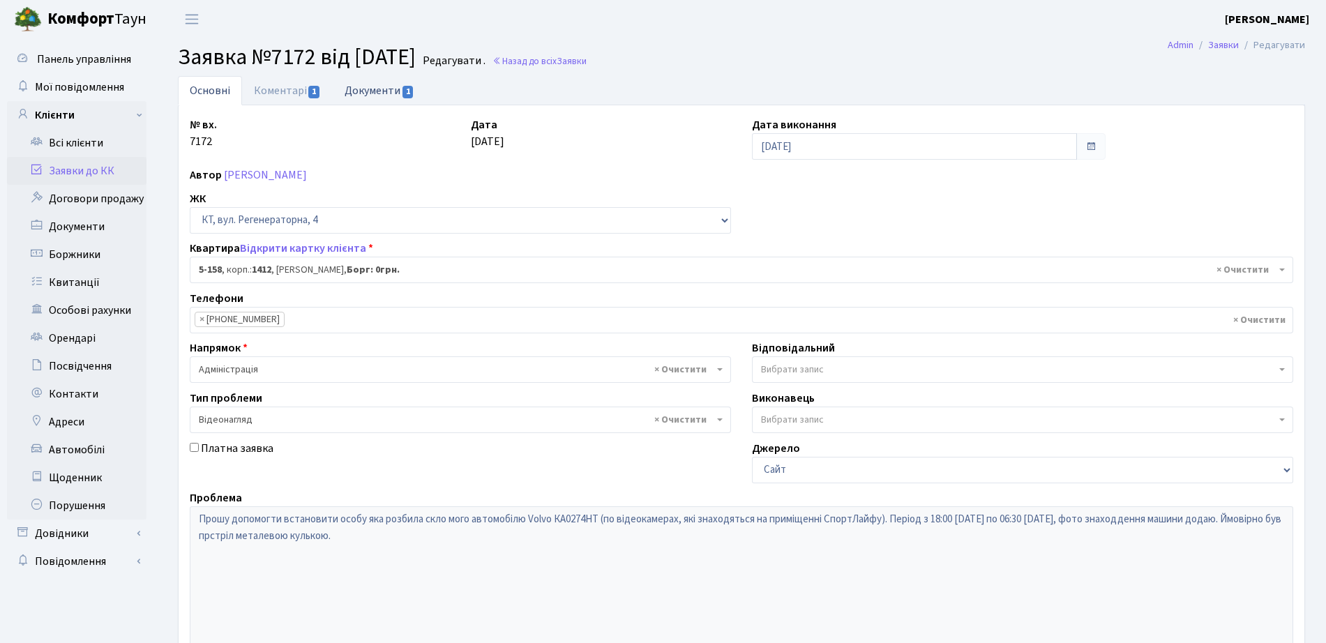
click at [394, 91] on link "Документи 1" at bounding box center [379, 90] width 93 height 29
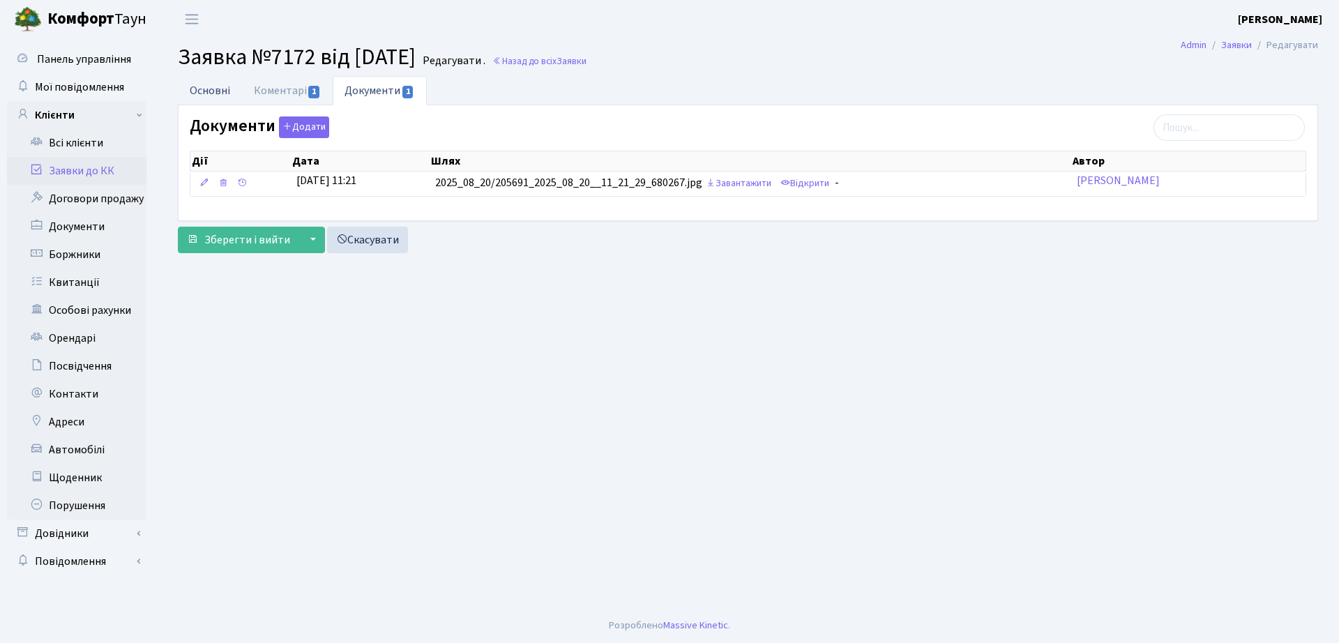
click at [209, 94] on link "Основні" at bounding box center [210, 90] width 64 height 29
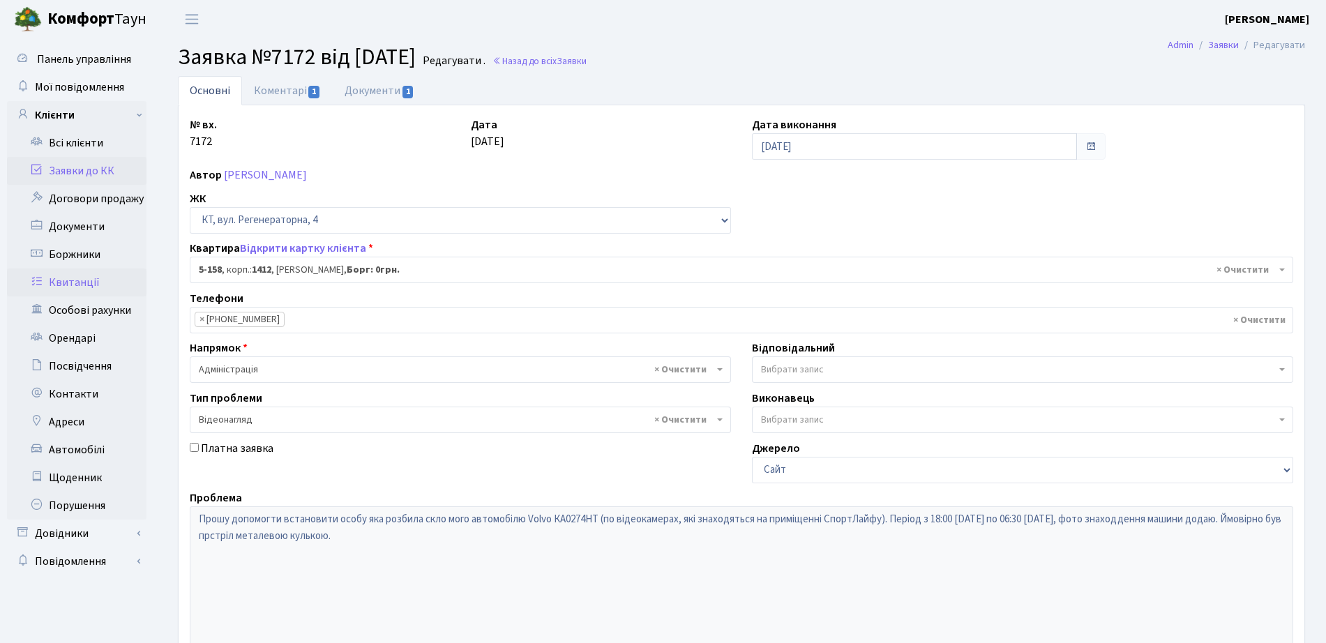
click at [85, 269] on link "Квитанції" at bounding box center [76, 283] width 139 height 28
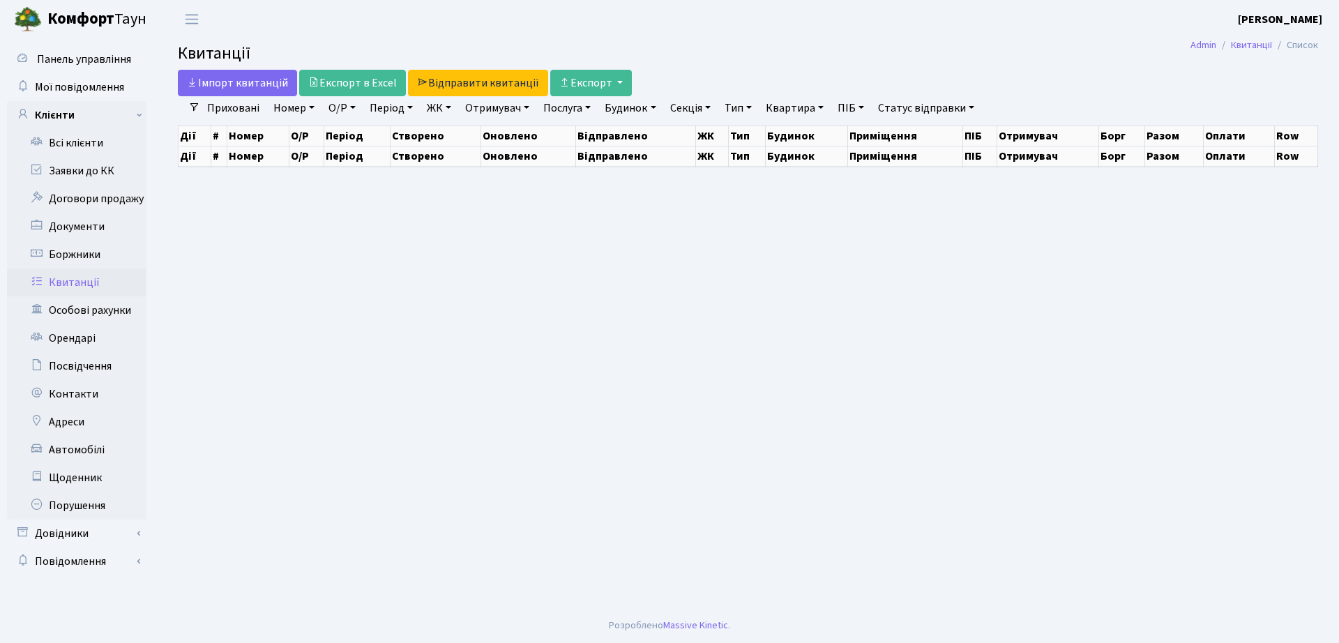
select select "25"
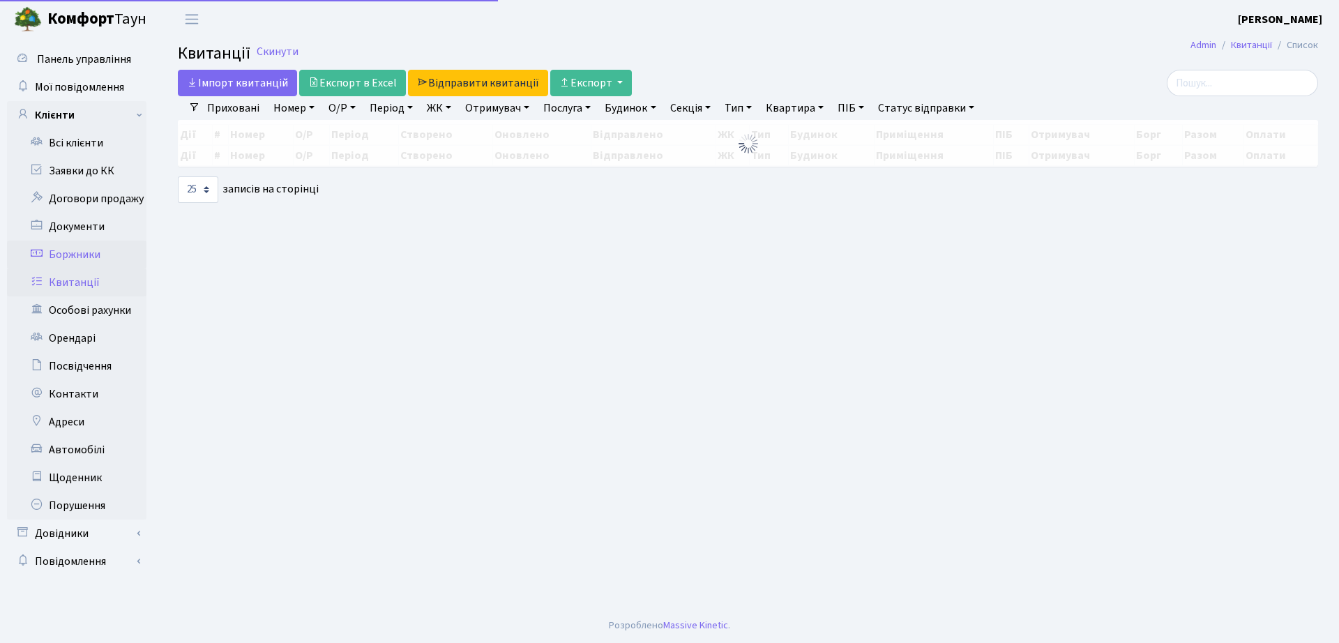
click at [87, 241] on link "Боржники" at bounding box center [76, 255] width 139 height 28
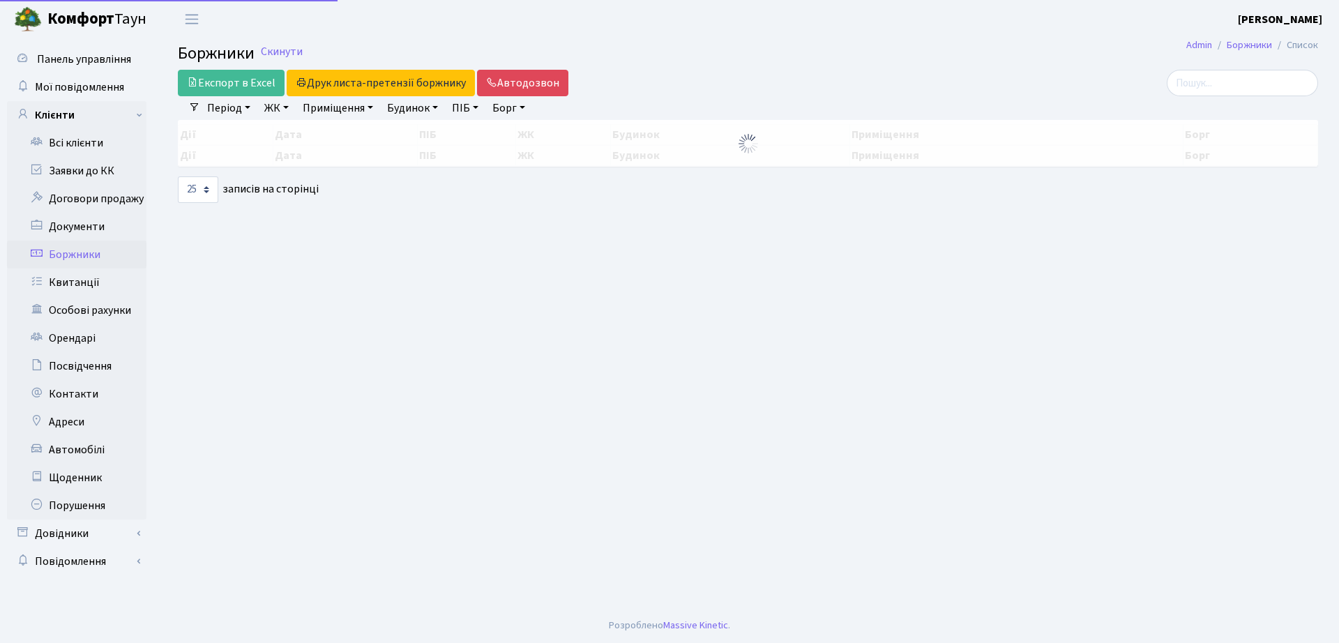
select select "25"
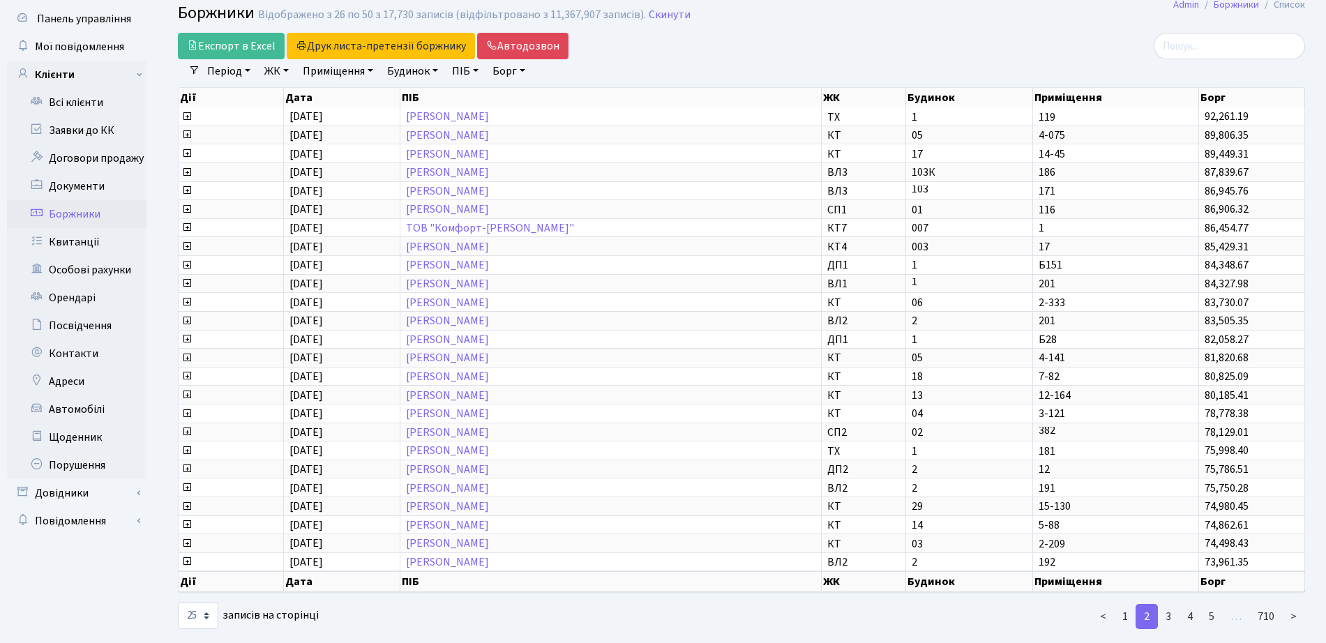
scroll to position [63, 0]
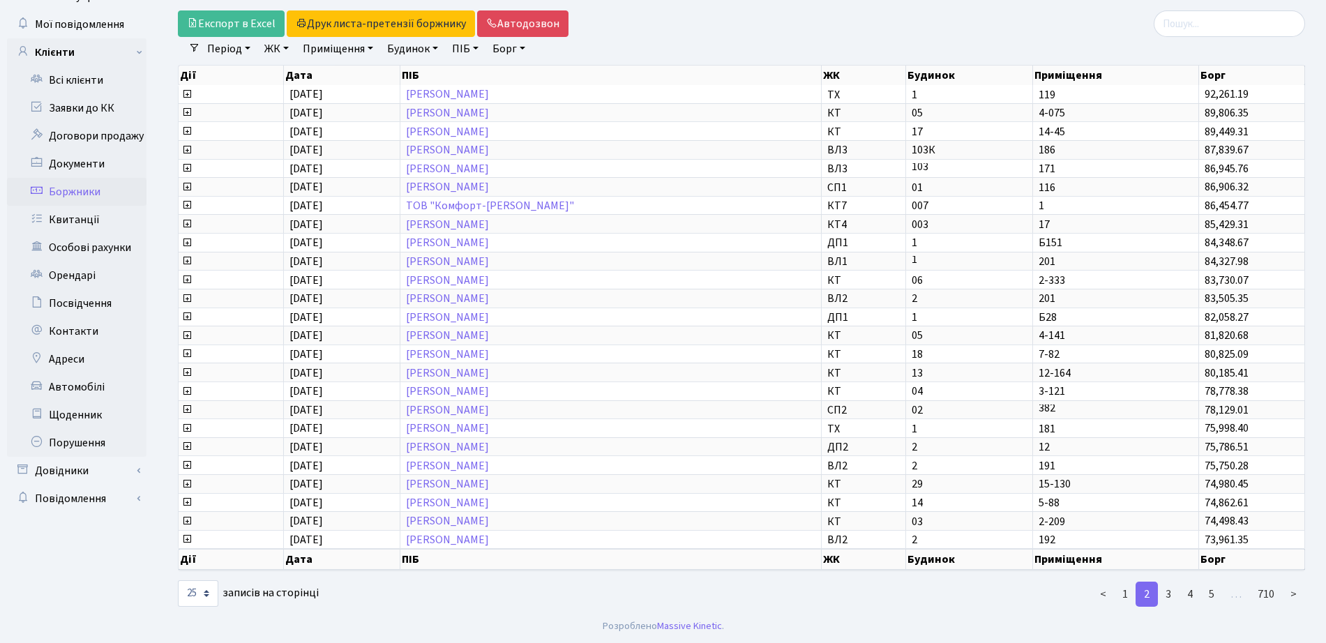
click at [1131, 607] on div "< 1 2 3 4 5 … 710 >" at bounding box center [1123, 594] width 383 height 28
click at [1129, 606] on link "1" at bounding box center [1125, 594] width 22 height 25
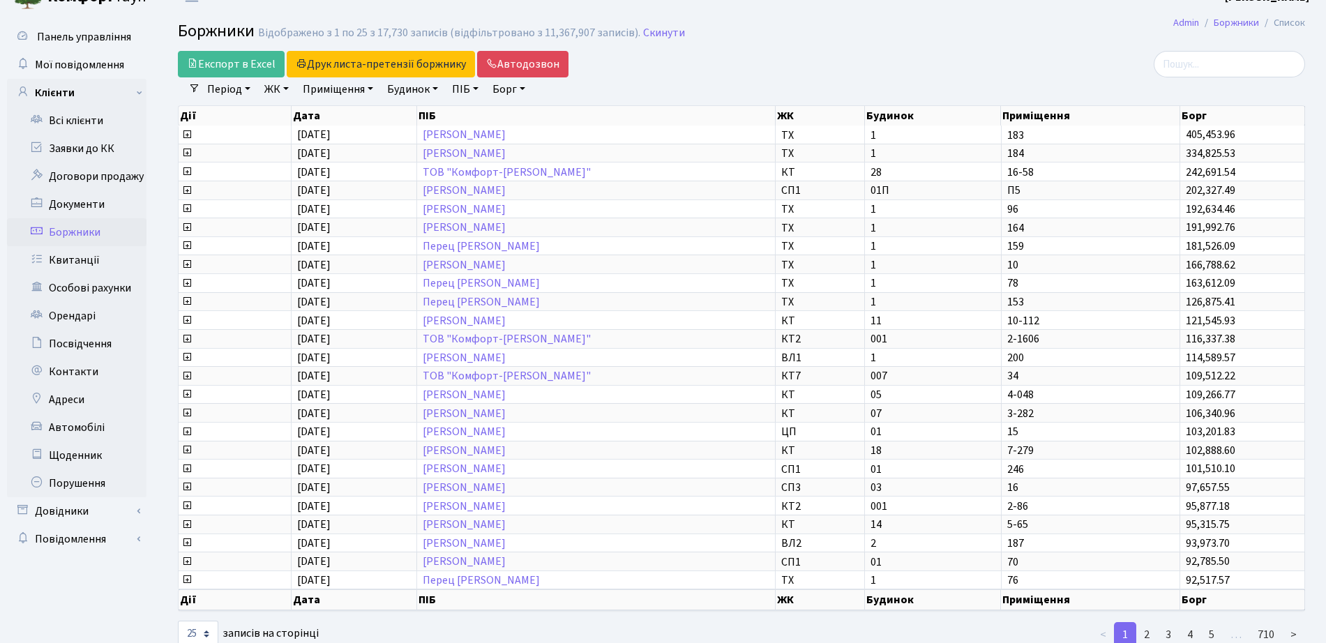
scroll to position [0, 0]
